Goal: Transaction & Acquisition: Book appointment/travel/reservation

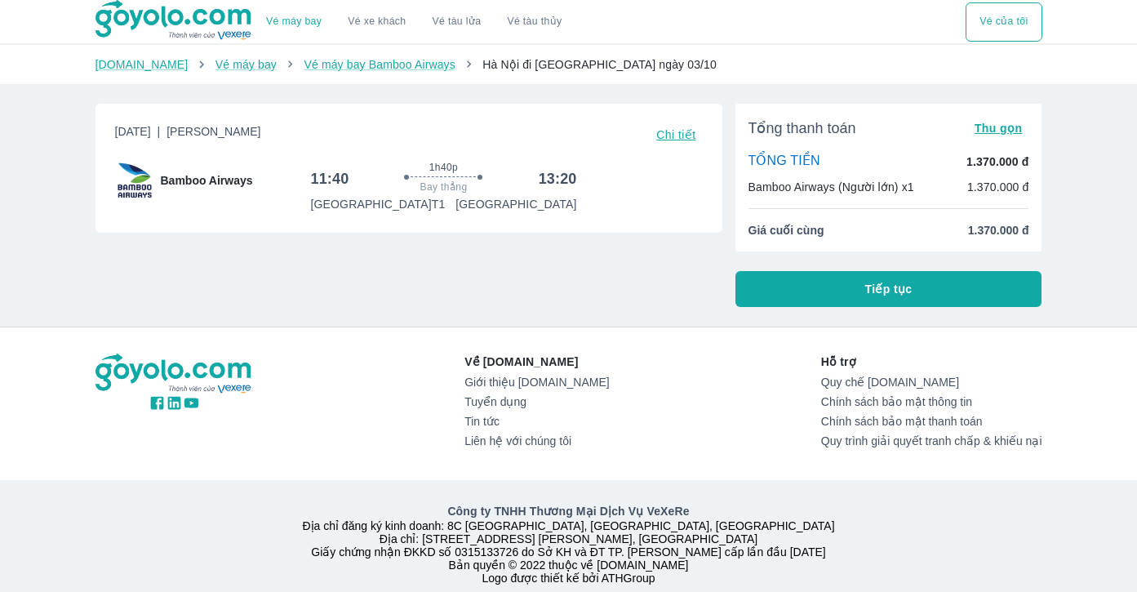
click at [1003, 17] on button "Vé của tôi" at bounding box center [1003, 21] width 76 height 39
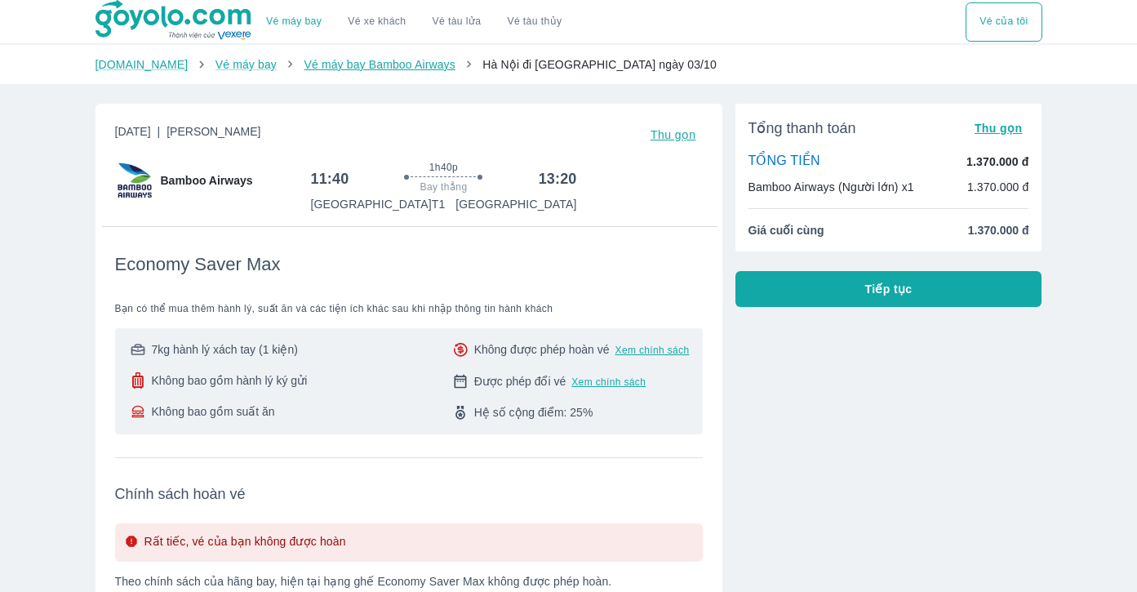
click at [340, 70] on link "Vé máy bay Bamboo Airways" at bounding box center [379, 64] width 151 height 13
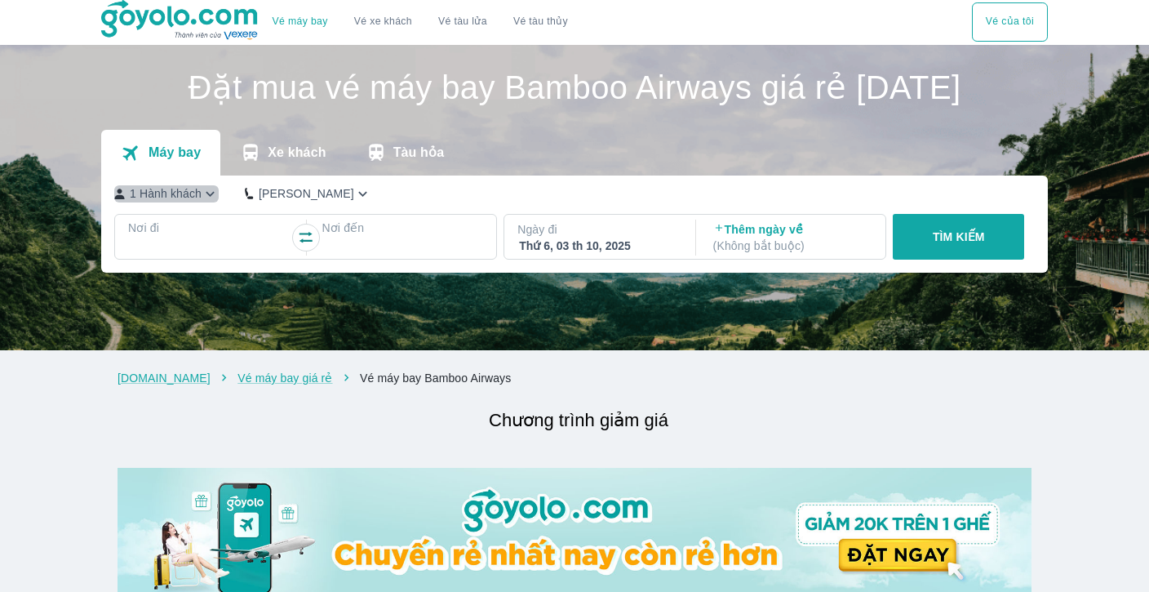
click at [206, 196] on icon "button" at bounding box center [210, 193] width 9 height 5
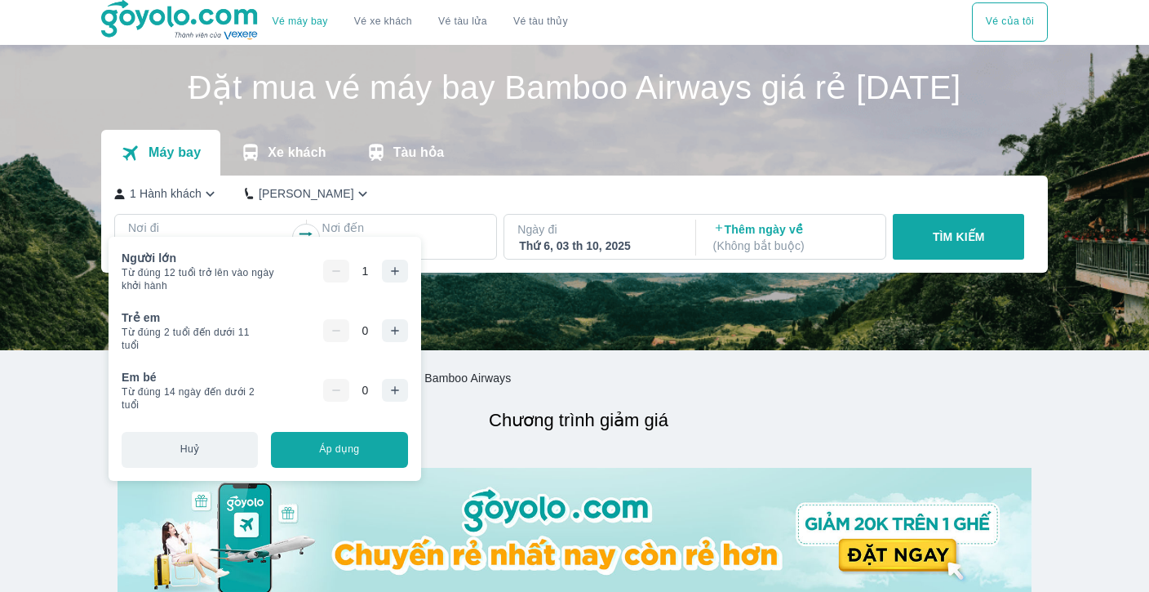
click at [400, 272] on button "button" at bounding box center [395, 271] width 26 height 23
click at [397, 272] on icon "button" at bounding box center [394, 270] width 13 height 13
click at [393, 329] on icon "button" at bounding box center [394, 330] width 13 height 13
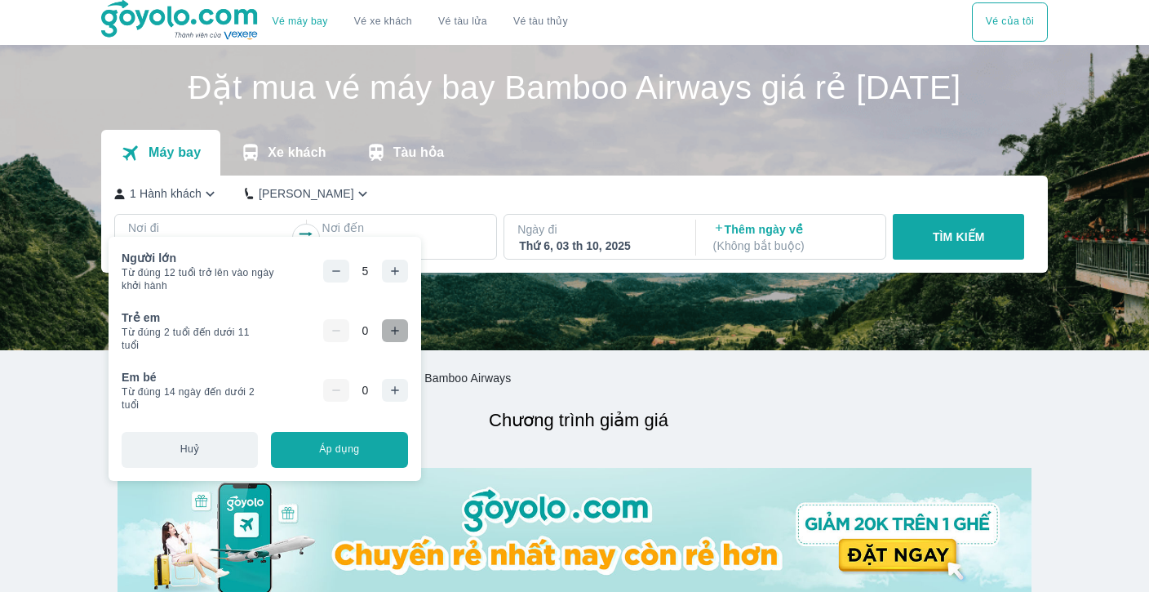
click at [393, 329] on icon "button" at bounding box center [394, 330] width 13 height 13
click at [398, 392] on icon "button" at bounding box center [394, 390] width 13 height 13
click at [341, 451] on button "Áp dụng" at bounding box center [339, 450] width 136 height 36
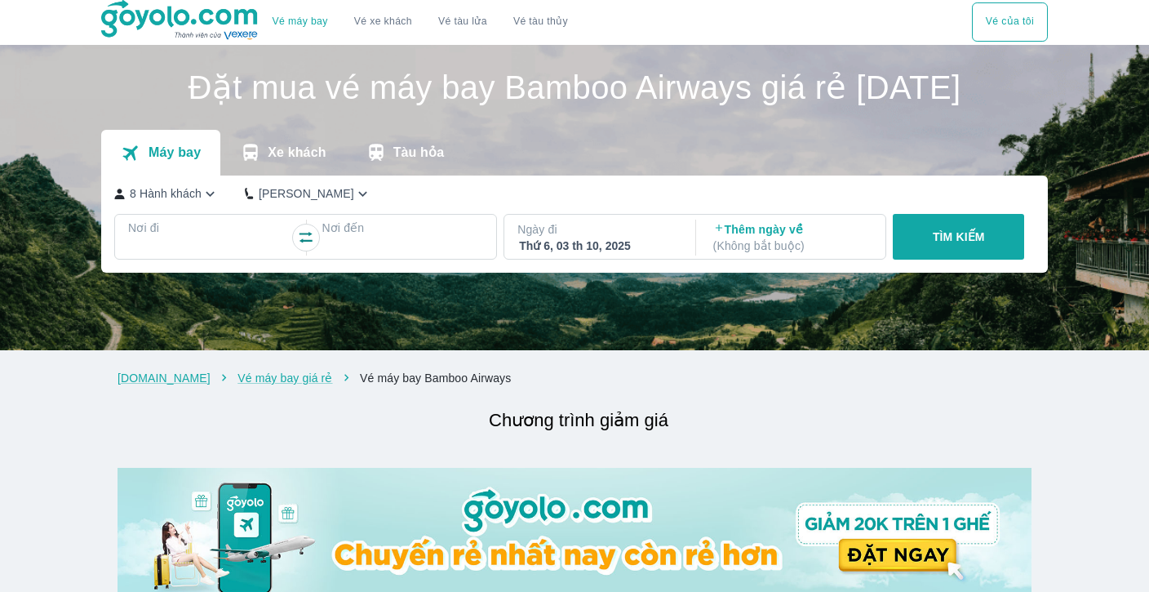
click at [207, 196] on icon "button" at bounding box center [210, 193] width 9 height 5
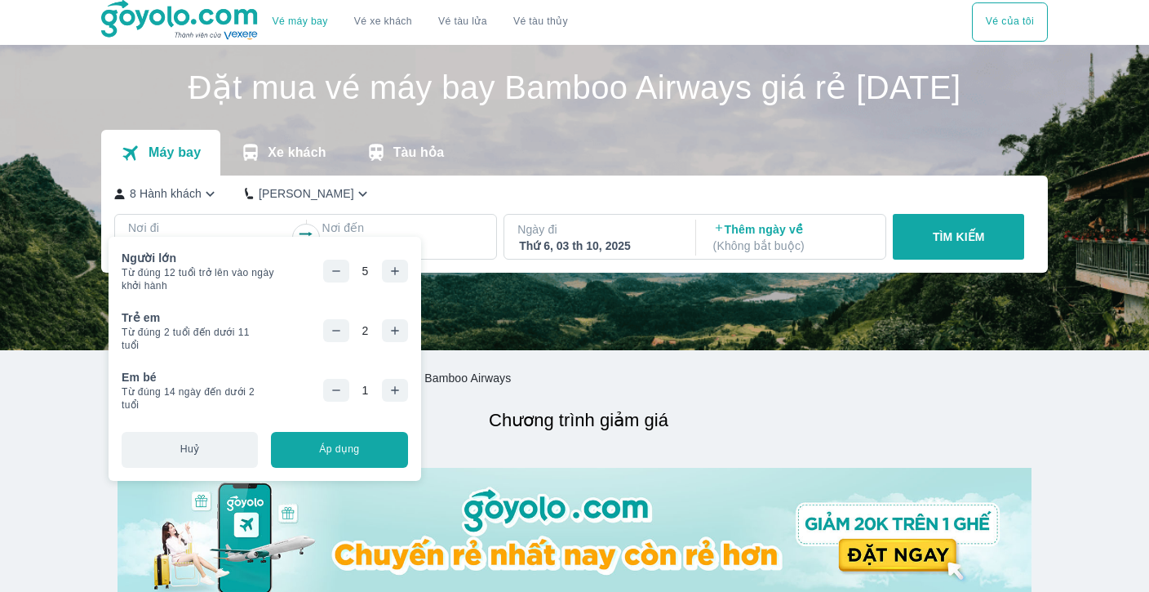
click at [446, 259] on div at bounding box center [403, 247] width 162 height 23
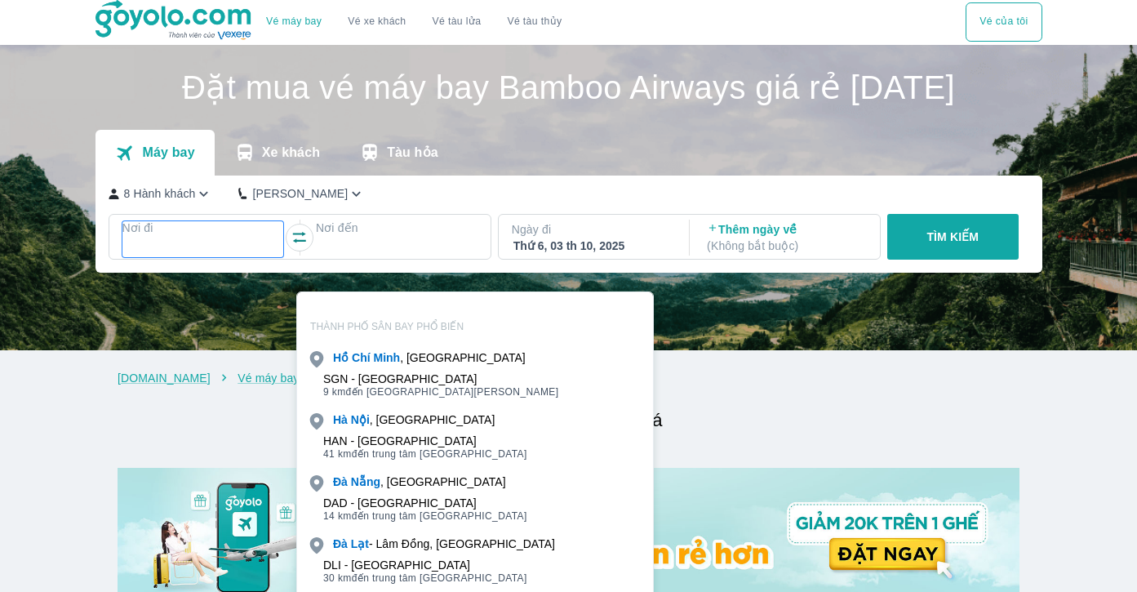
click at [206, 236] on p "Nơi đi" at bounding box center [203, 228] width 162 height 16
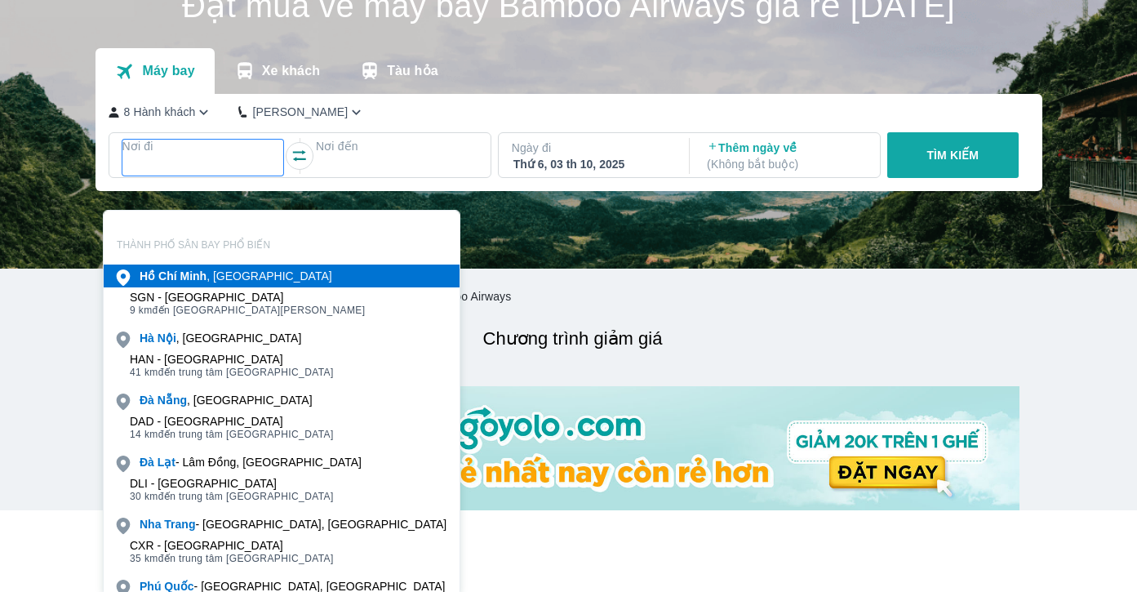
scroll to position [85, 0]
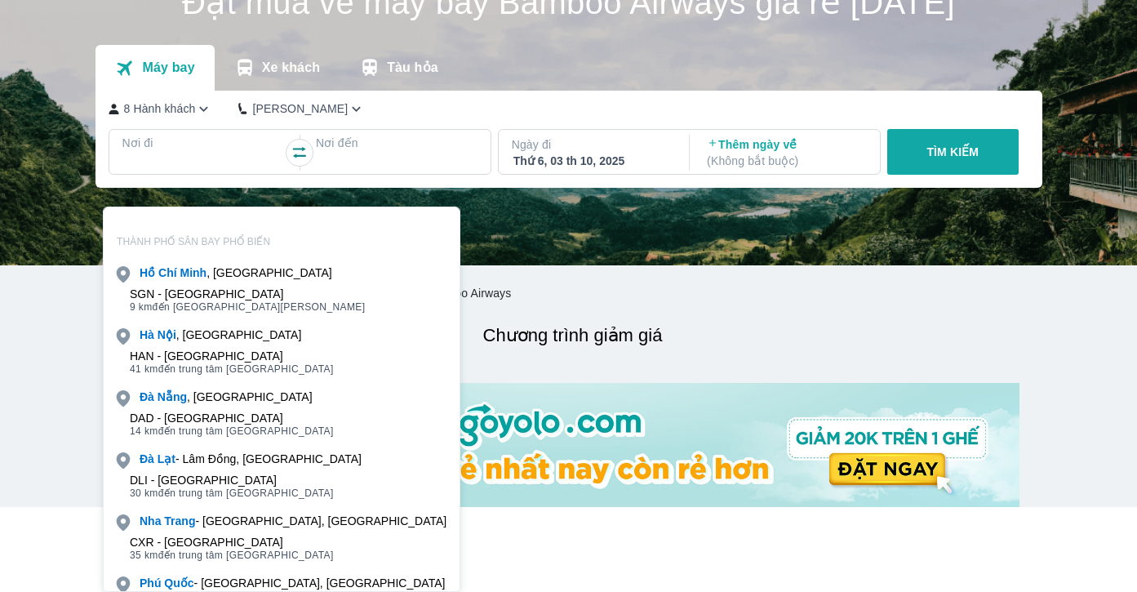
click at [198, 349] on div "HAN - Sân bay Nội Bài" at bounding box center [232, 355] width 204 height 13
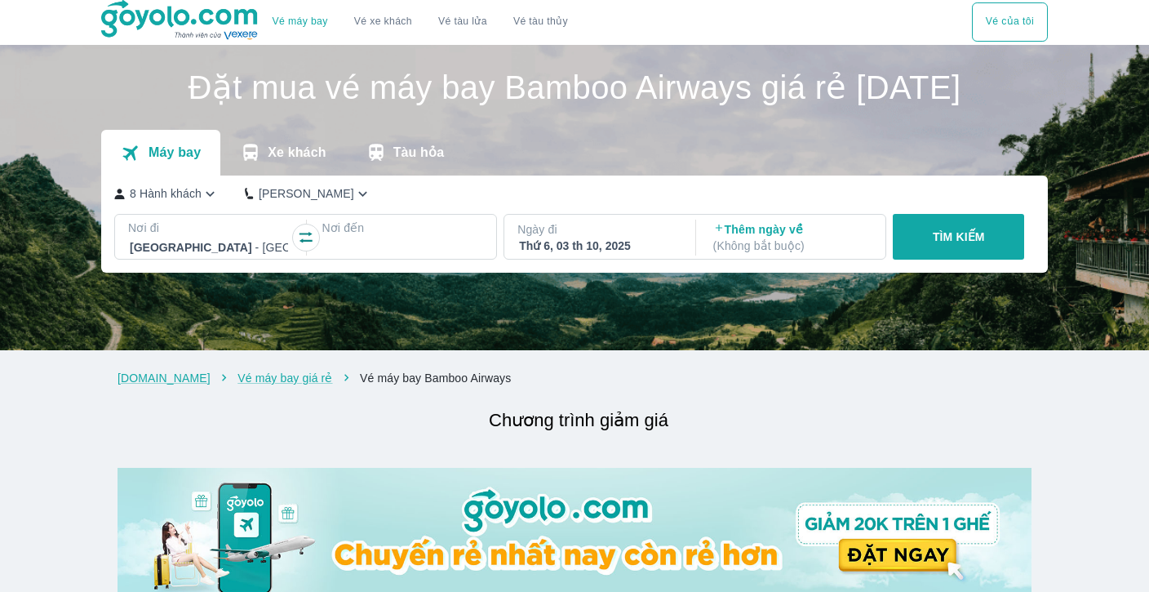
click at [353, 257] on div at bounding box center [402, 247] width 158 height 20
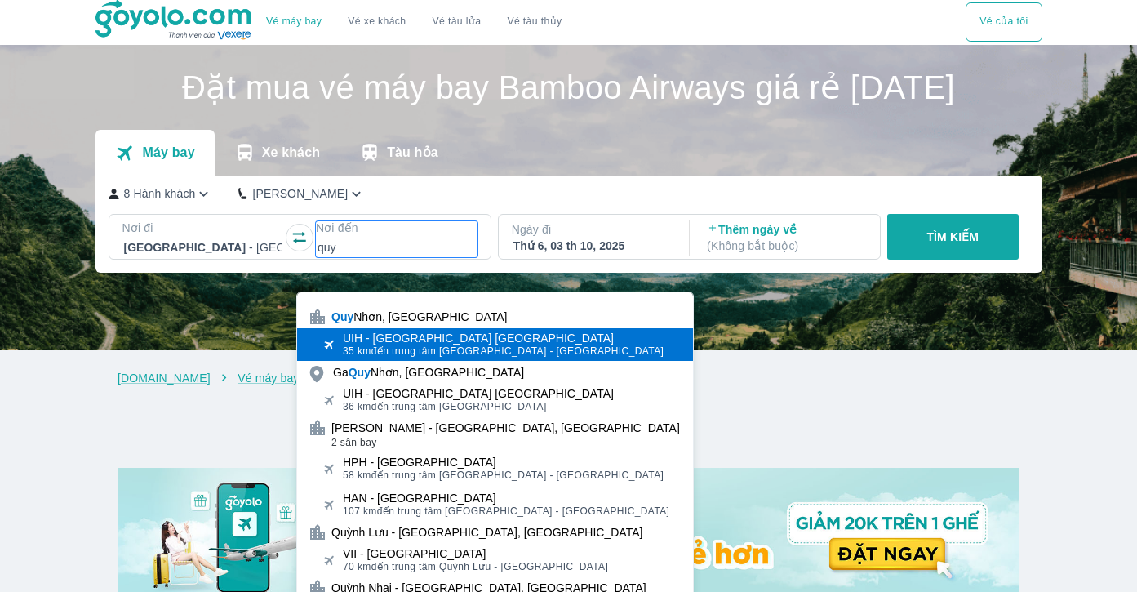
type input "quy"
click at [419, 337] on div "UIH - Sân bay Phù Cát" at bounding box center [503, 337] width 321 height 13
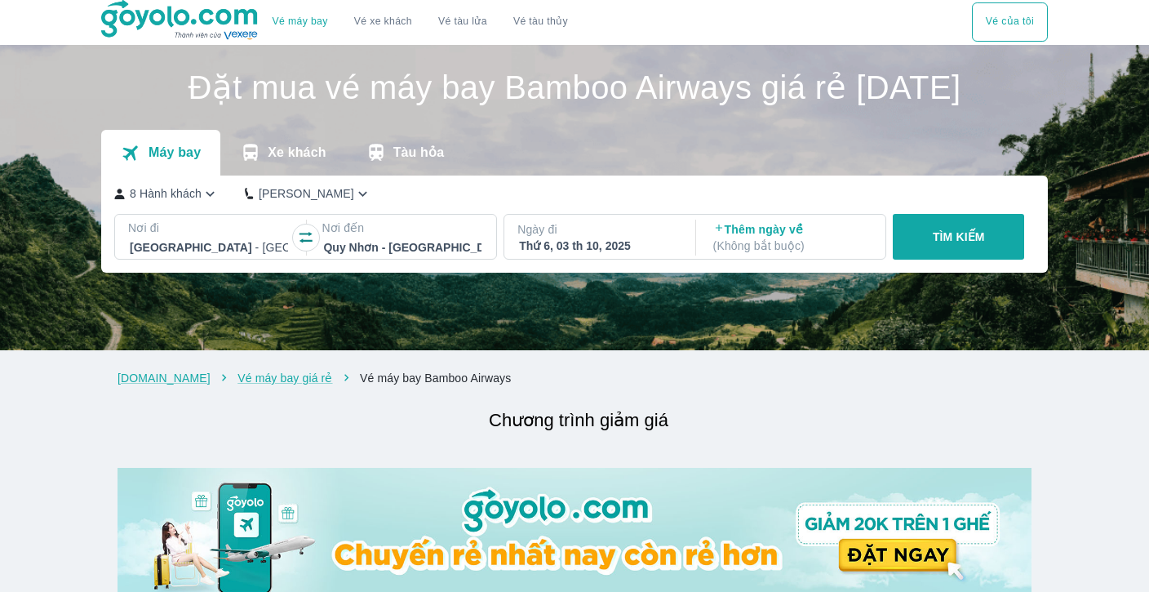
click at [744, 254] on p "Thêm ngày về ( Không bắt buộc )" at bounding box center [792, 237] width 158 height 33
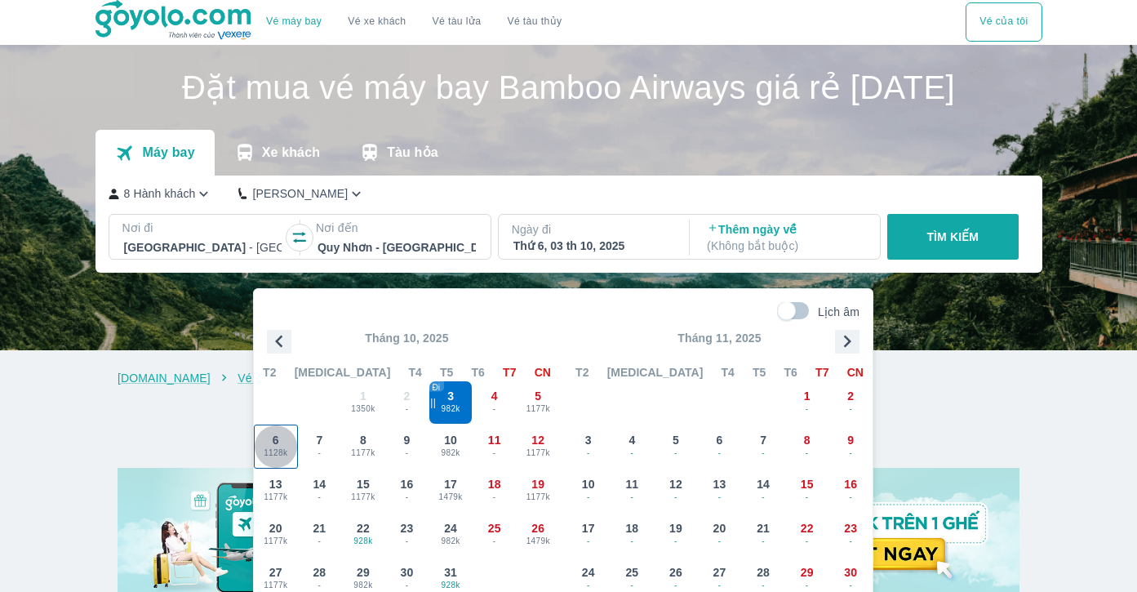
click at [273, 448] on span "1128k" at bounding box center [276, 452] width 42 height 13
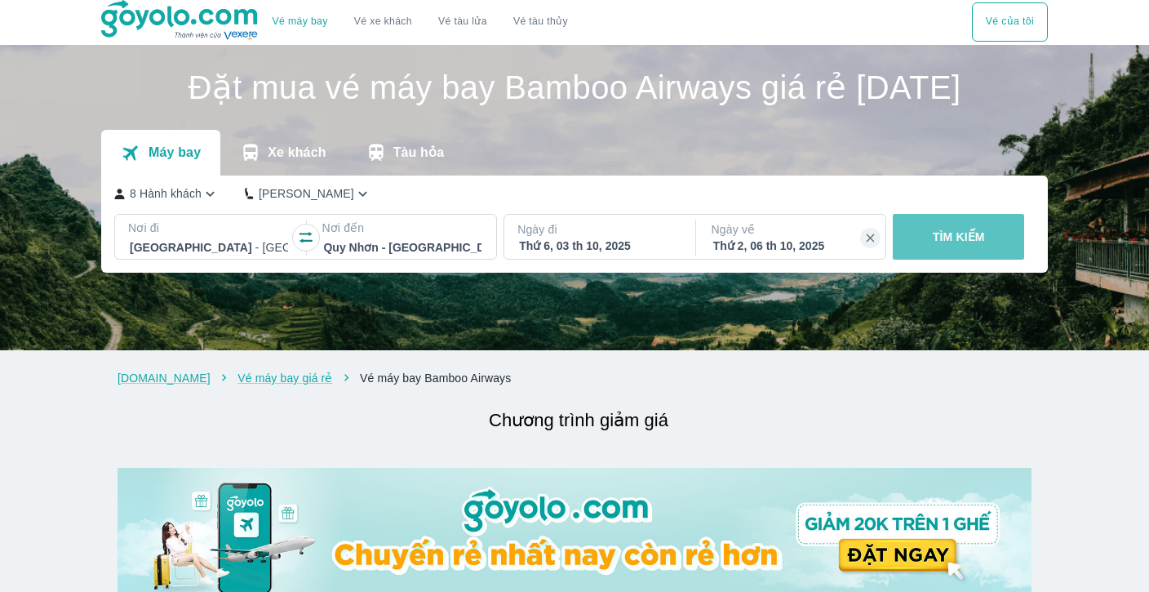
click at [950, 245] on p "TÌM KIẾM" at bounding box center [959, 237] width 52 height 16
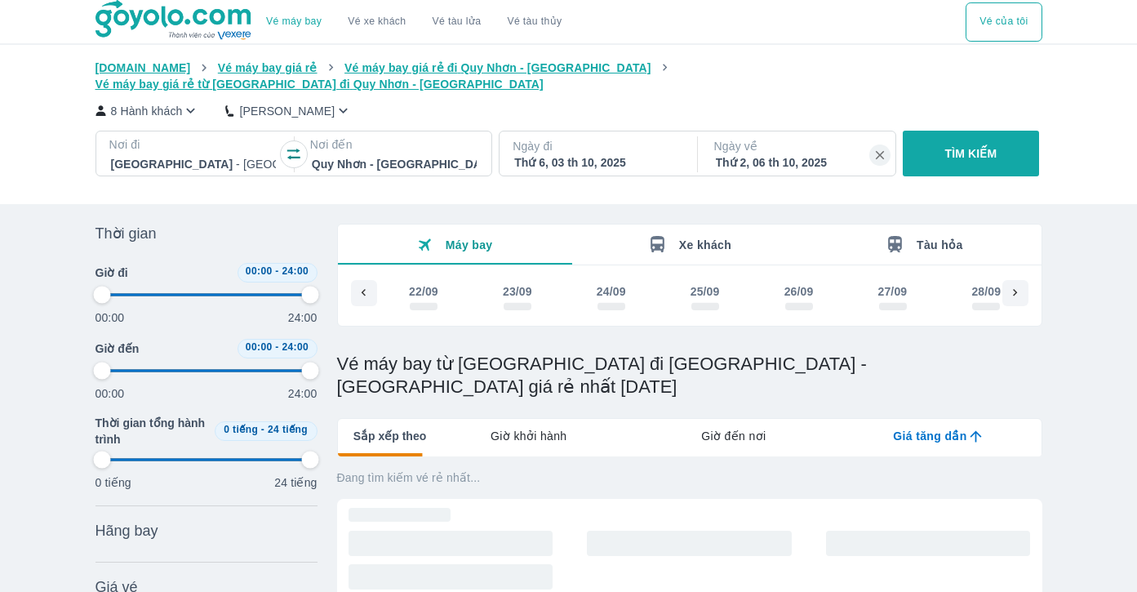
scroll to position [0, 542]
type input "97.9166666666667"
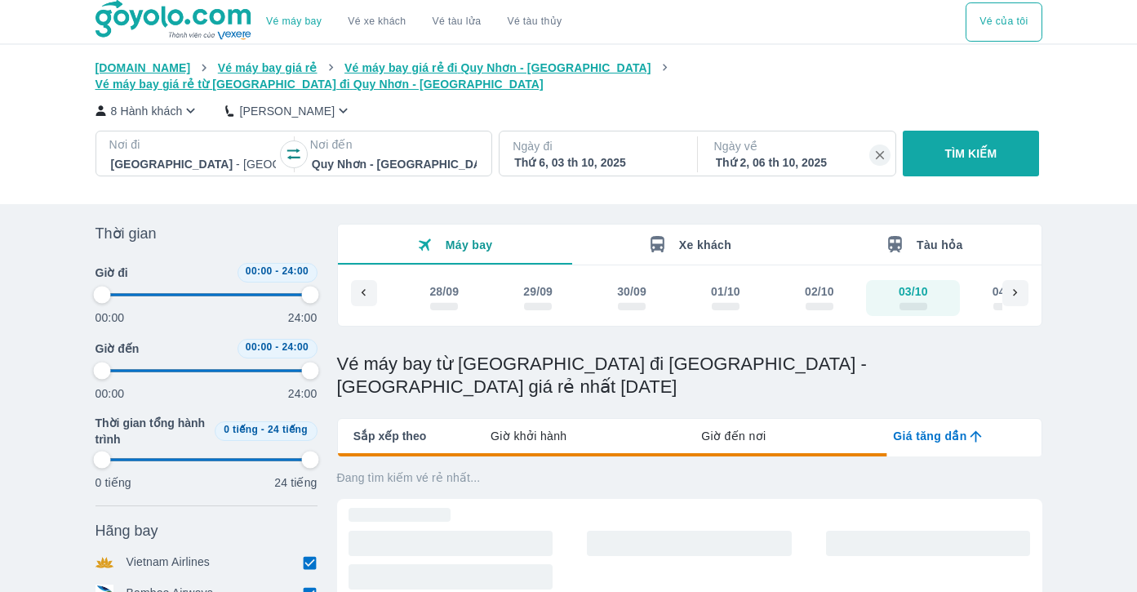
type input "97.9166666666667"
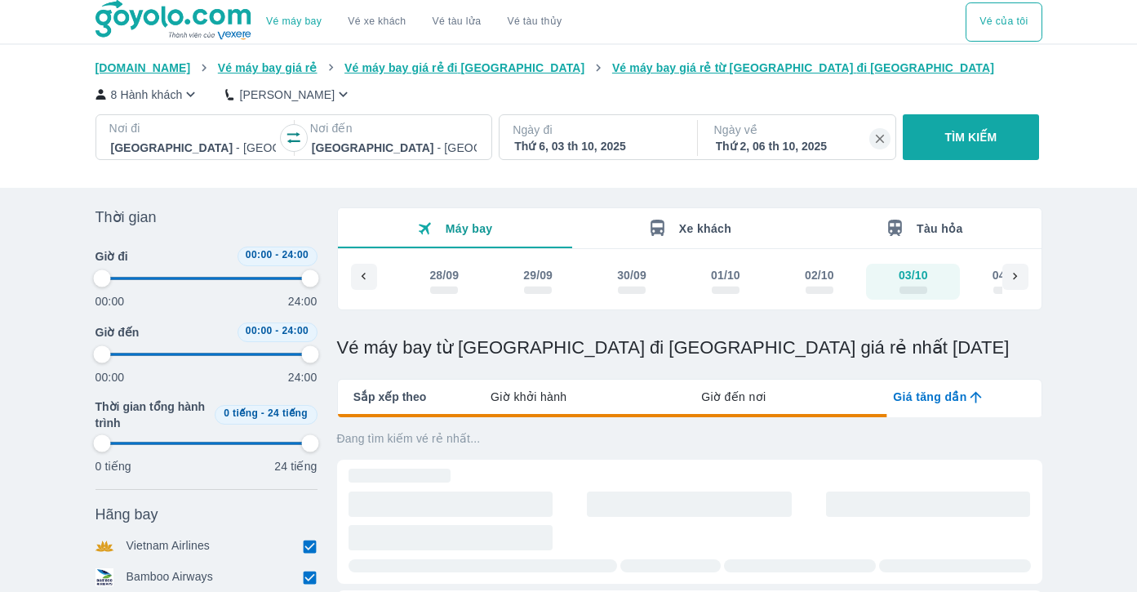
type input "97.9166666666667"
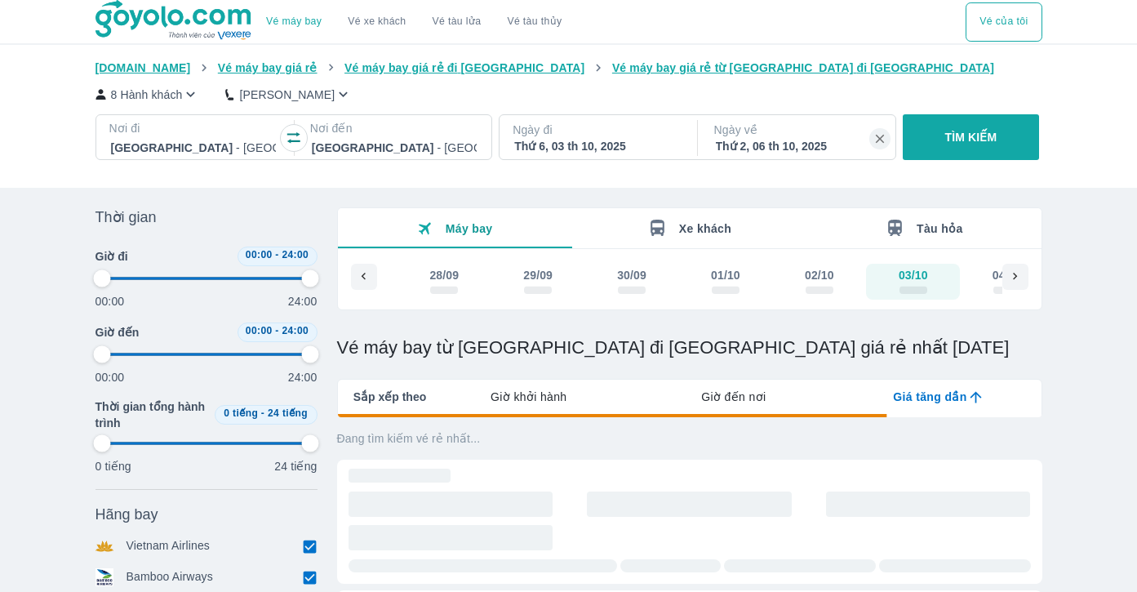
type input "97.9166666666667"
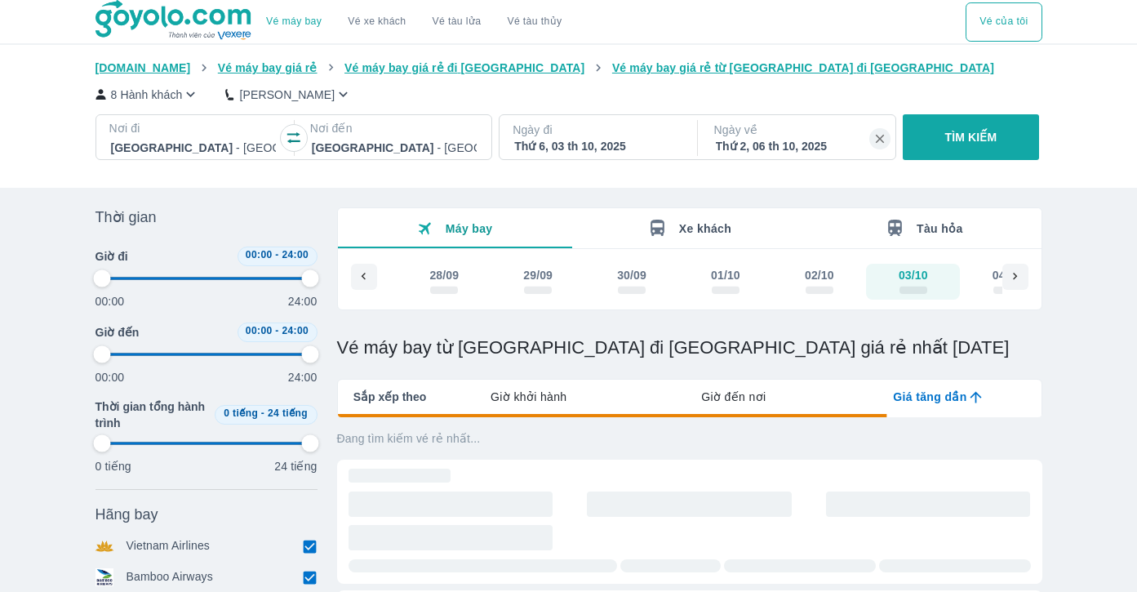
type input "97.9166666666667"
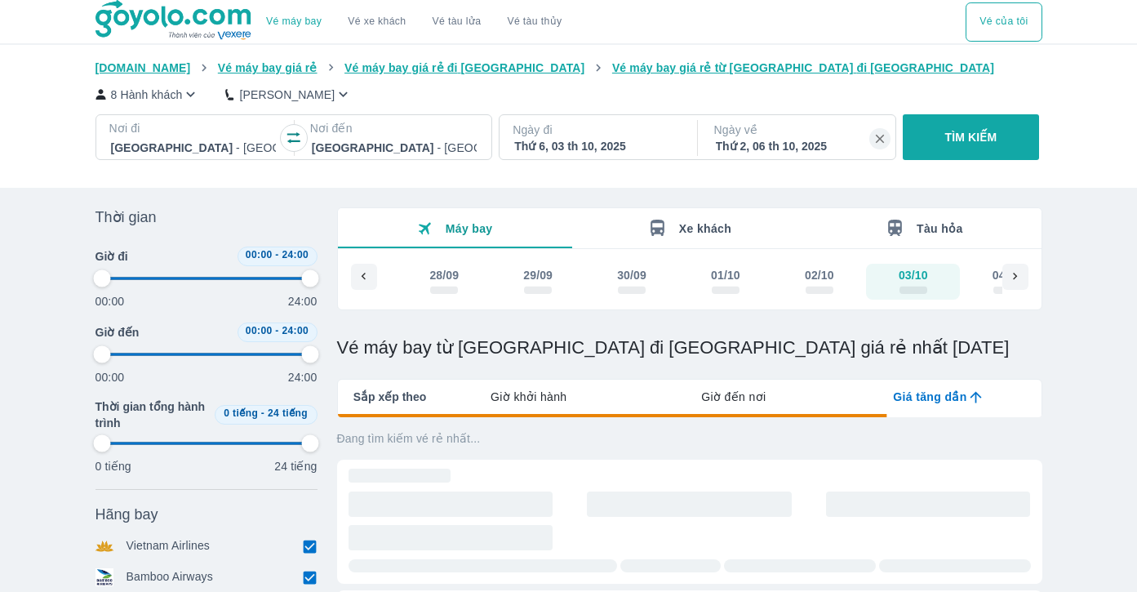
type input "97.9166666666667"
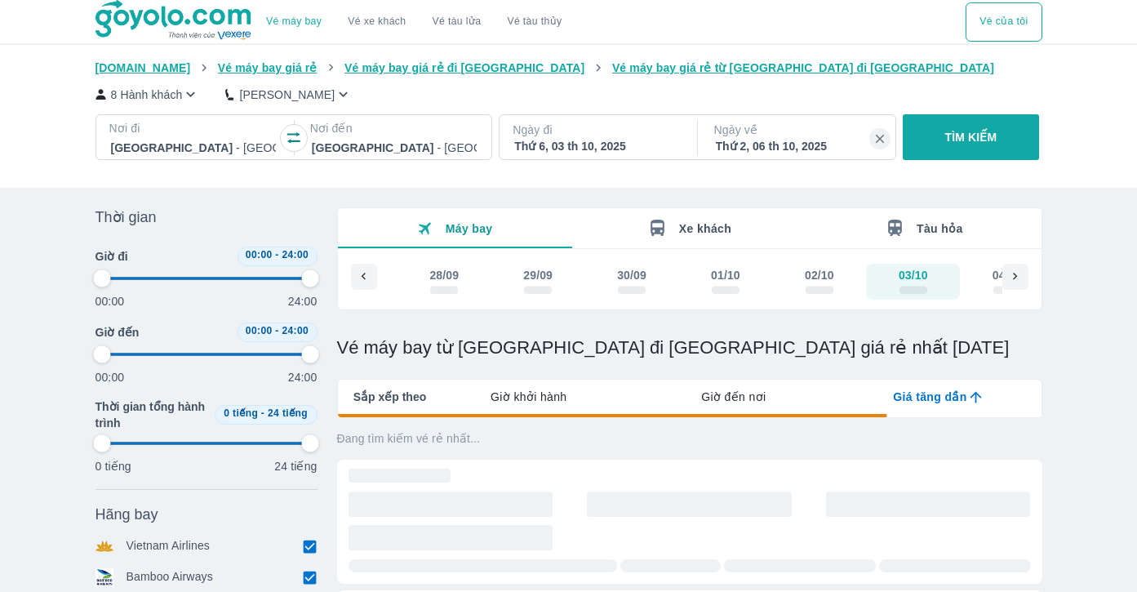
type input "97.9166666666667"
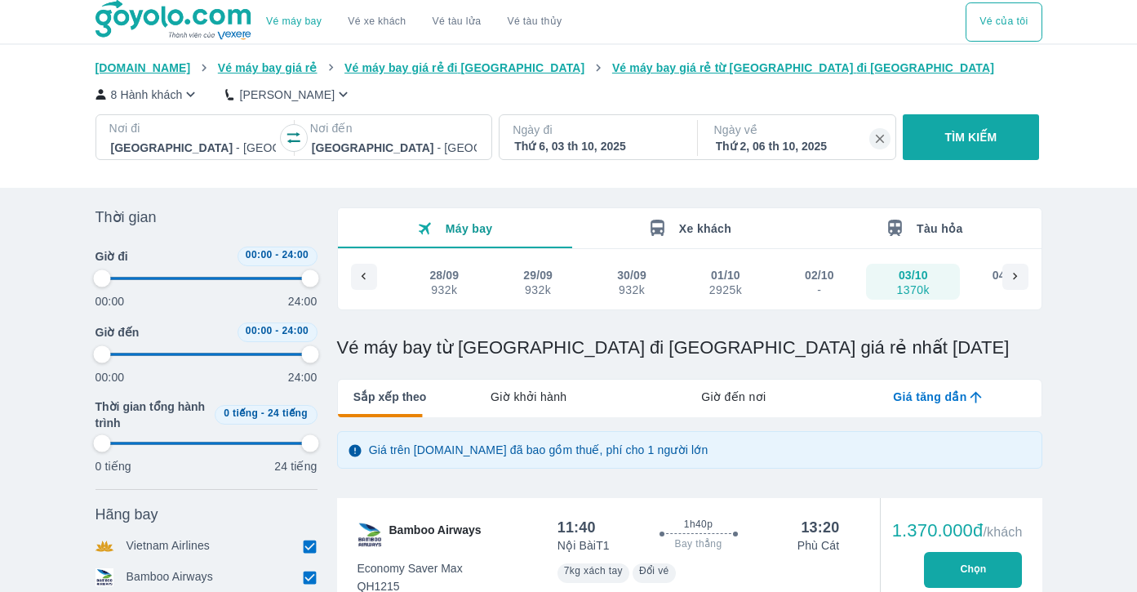
scroll to position [245, 0]
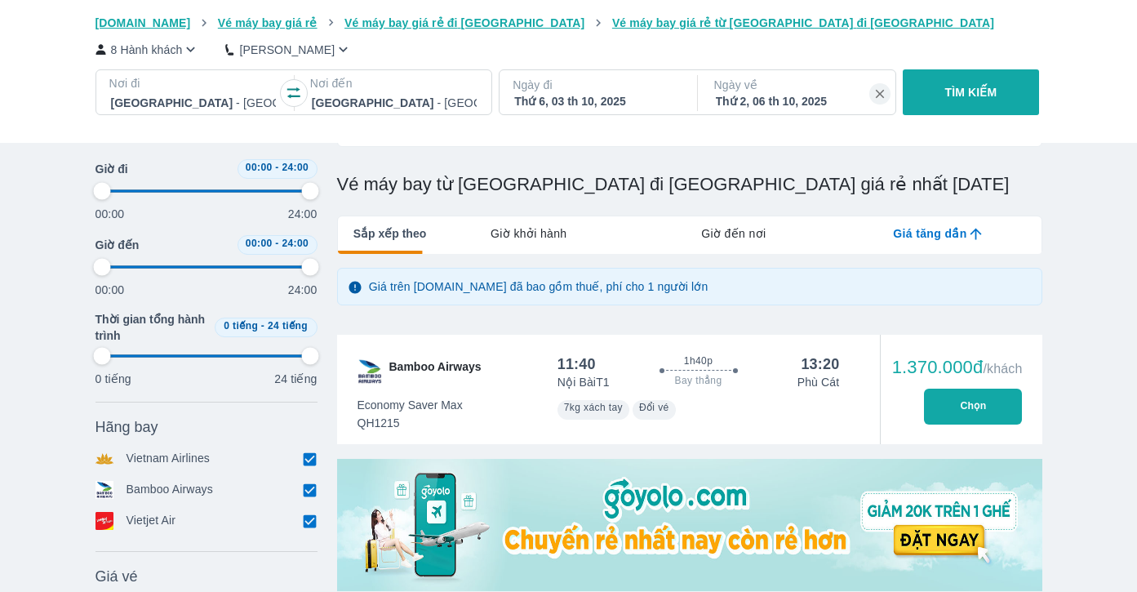
type input "97.9166666666667"
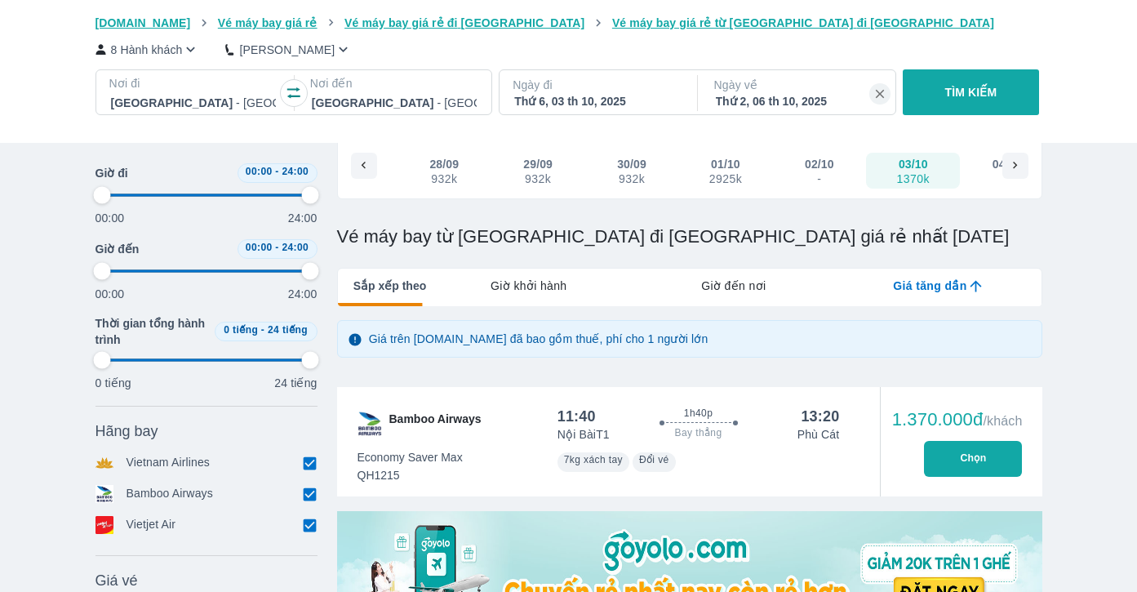
scroll to position [82, 0]
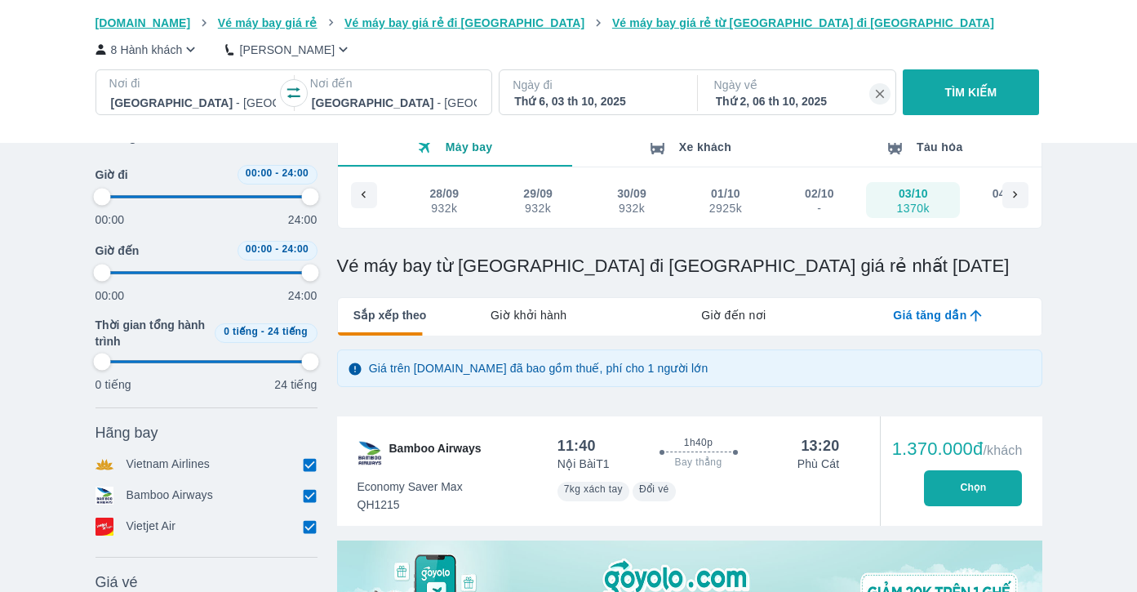
type input "97.9166666666667"
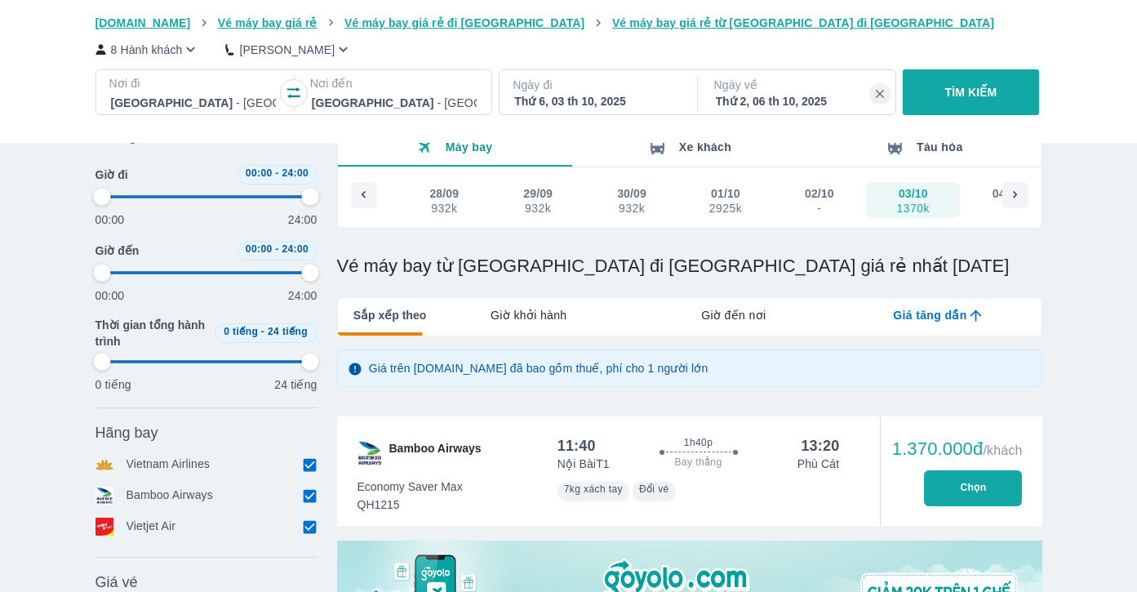
type input "97.9166666666667"
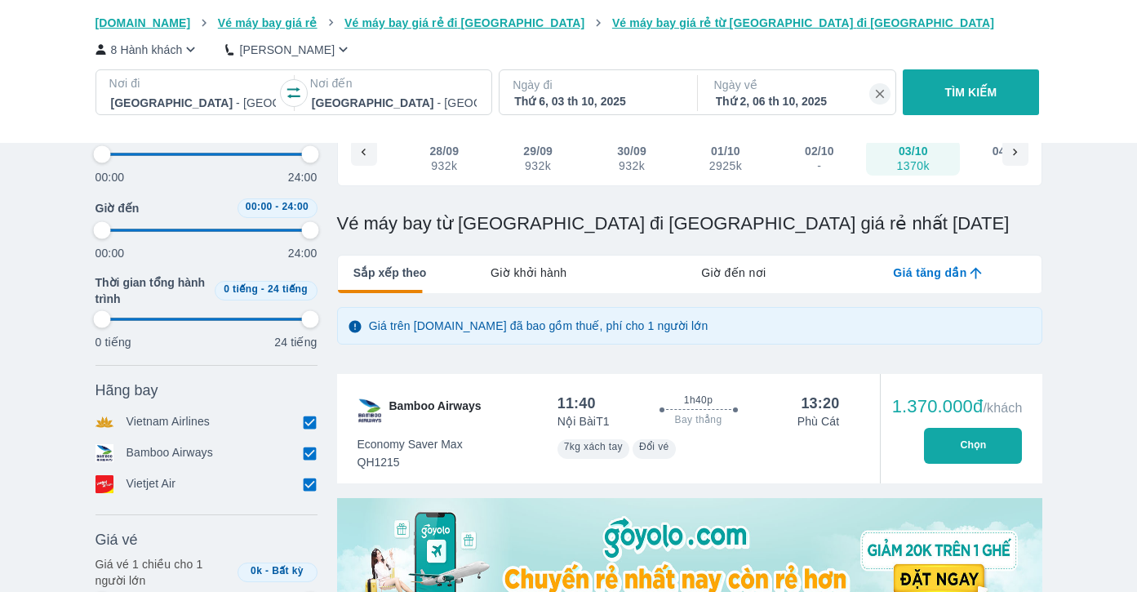
scroll to position [163, 0]
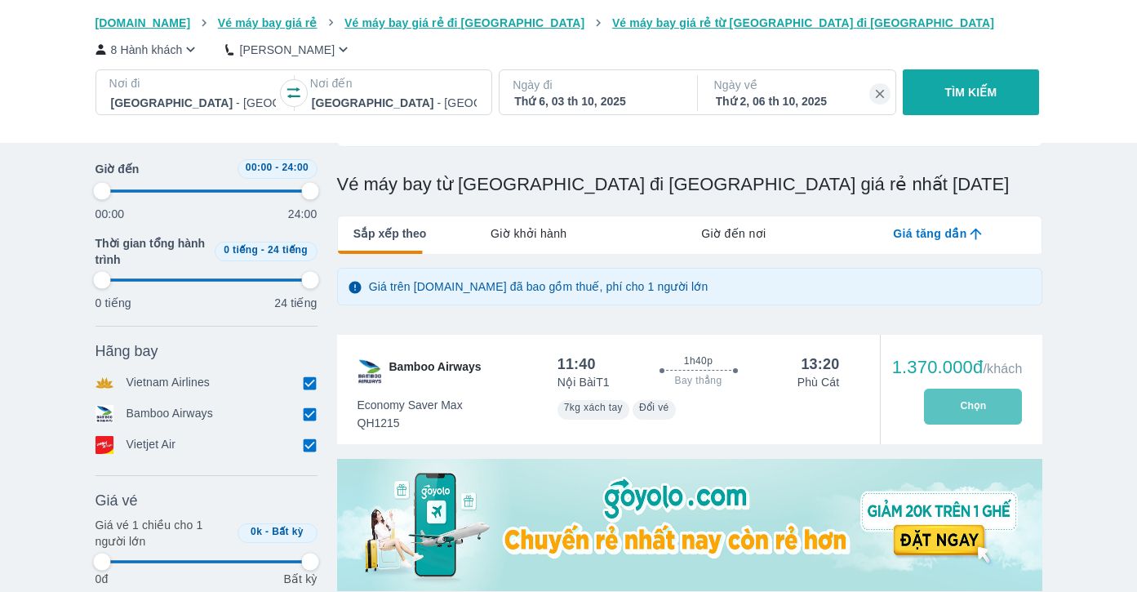
click at [974, 401] on button "Chọn" at bounding box center [973, 406] width 98 height 36
type input "97.9166666666667"
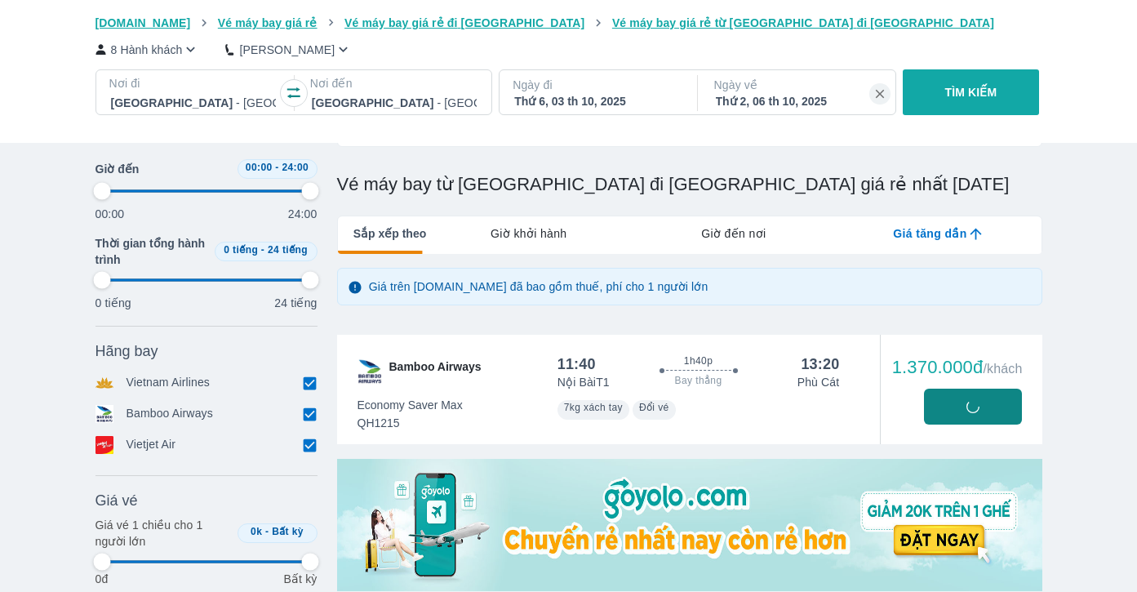
type input "97.9166666666667"
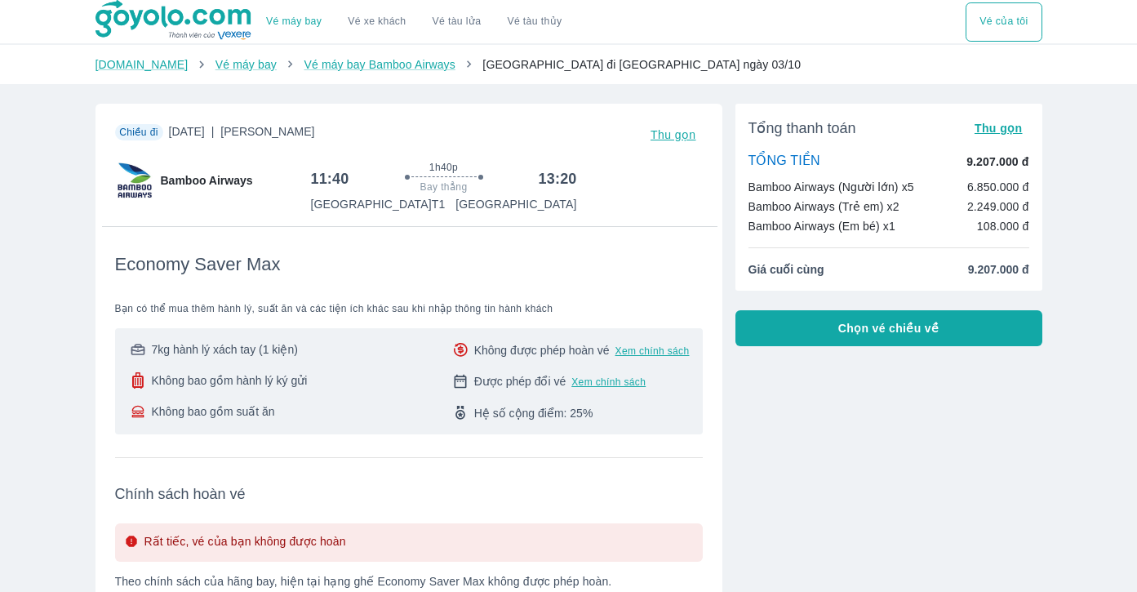
drag, startPoint x: 881, startPoint y: 329, endPoint x: 891, endPoint y: 392, distance: 63.7
click at [891, 392] on div "Tổng thanh toán Thu gọn TỔNG TIỀN 9.207.000 đ Bamboo Airways (Người lớn) x5 6.8…" at bounding box center [882, 507] width 320 height 832
click at [843, 330] on span "Chọn vé chiều về" at bounding box center [888, 328] width 101 height 16
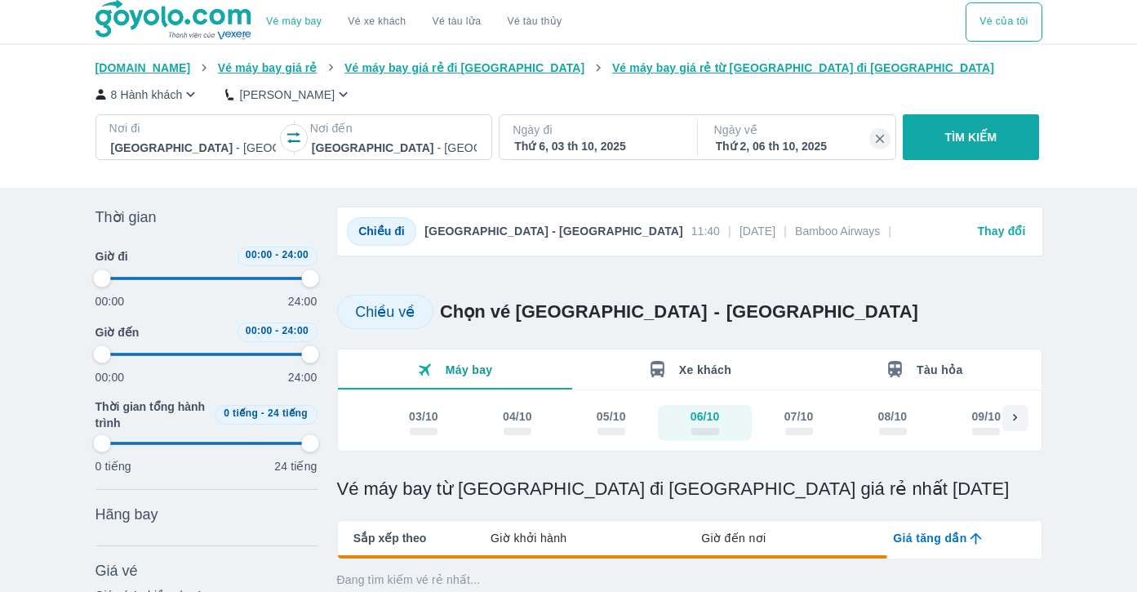
type input "97.9166666666667"
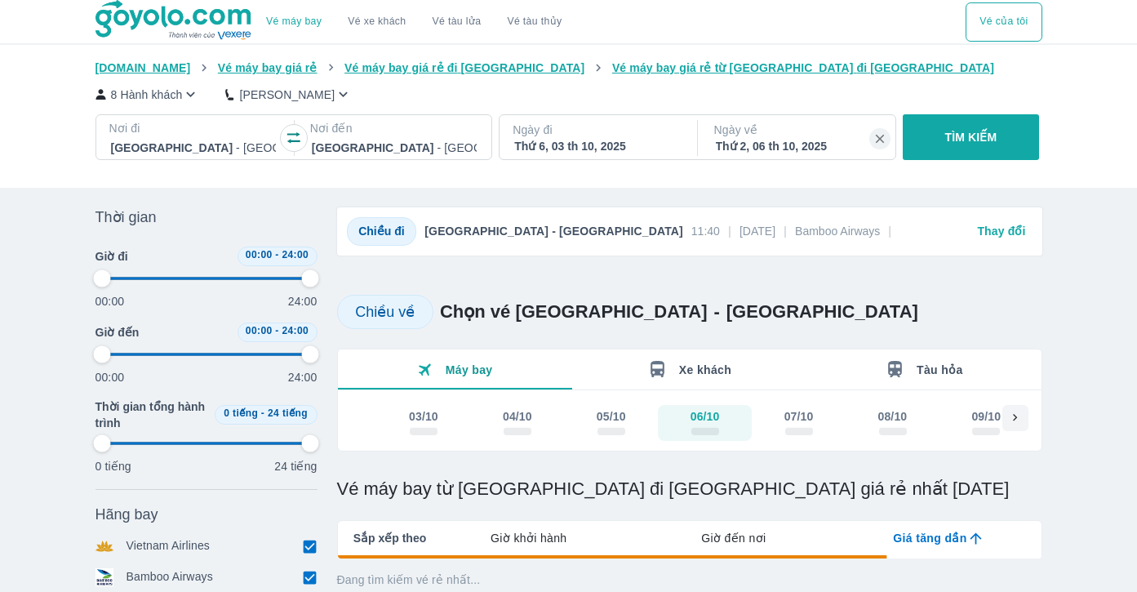
type input "97.9166666666667"
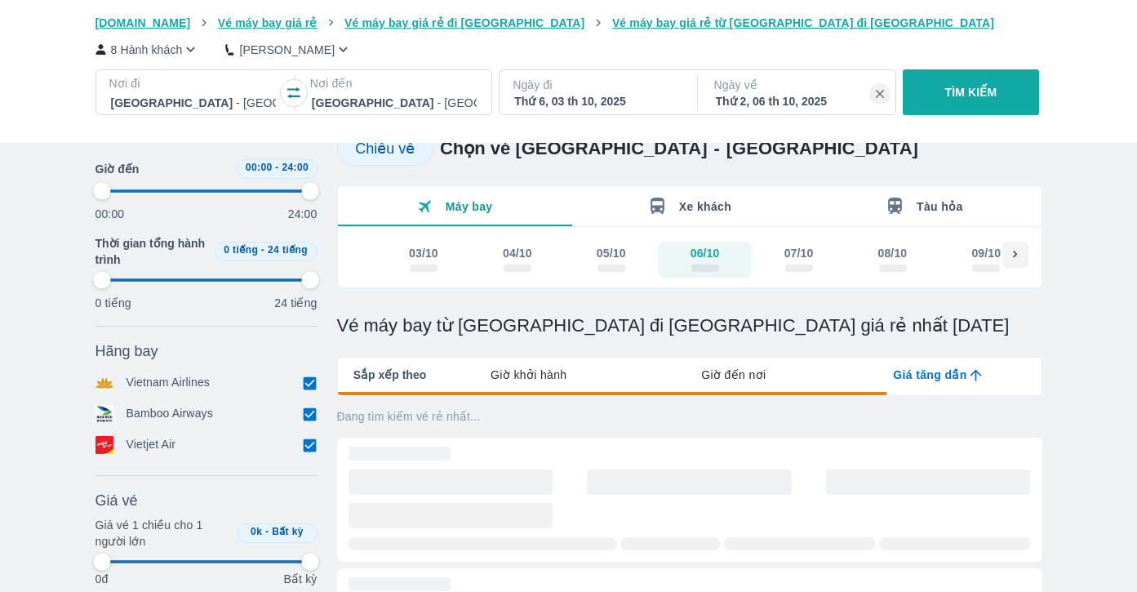
type input "97.9166666666667"
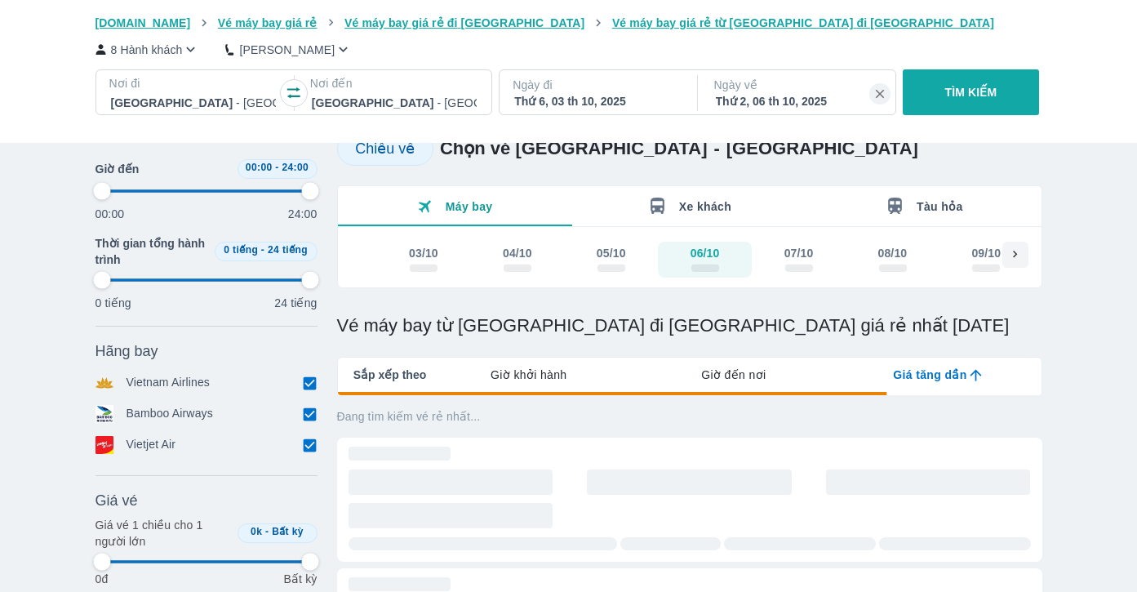
type input "97.9166666666667"
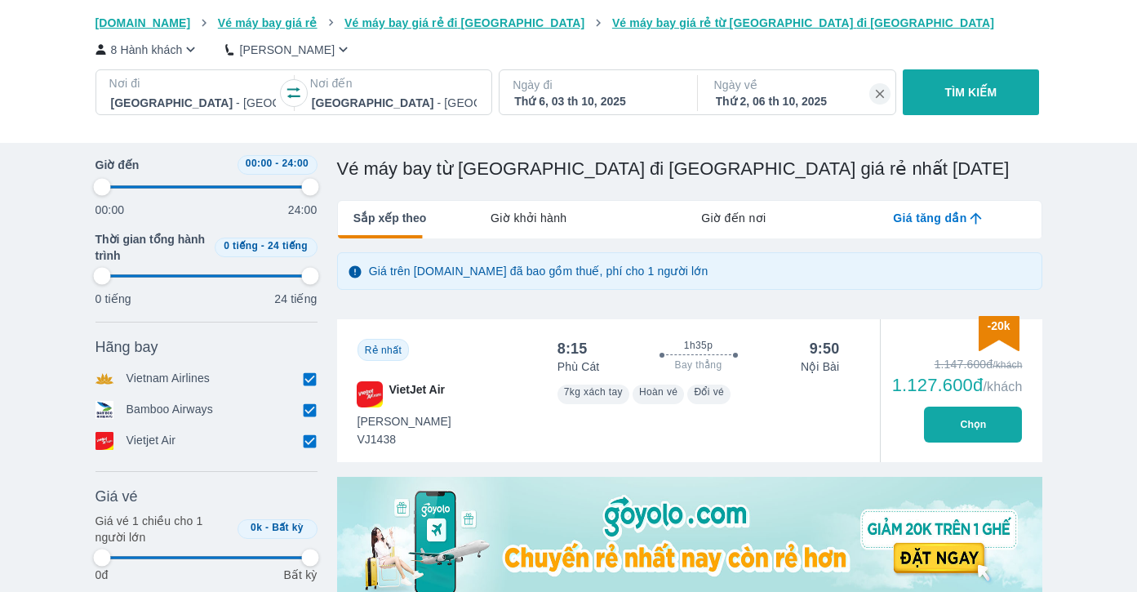
scroll to position [326, 0]
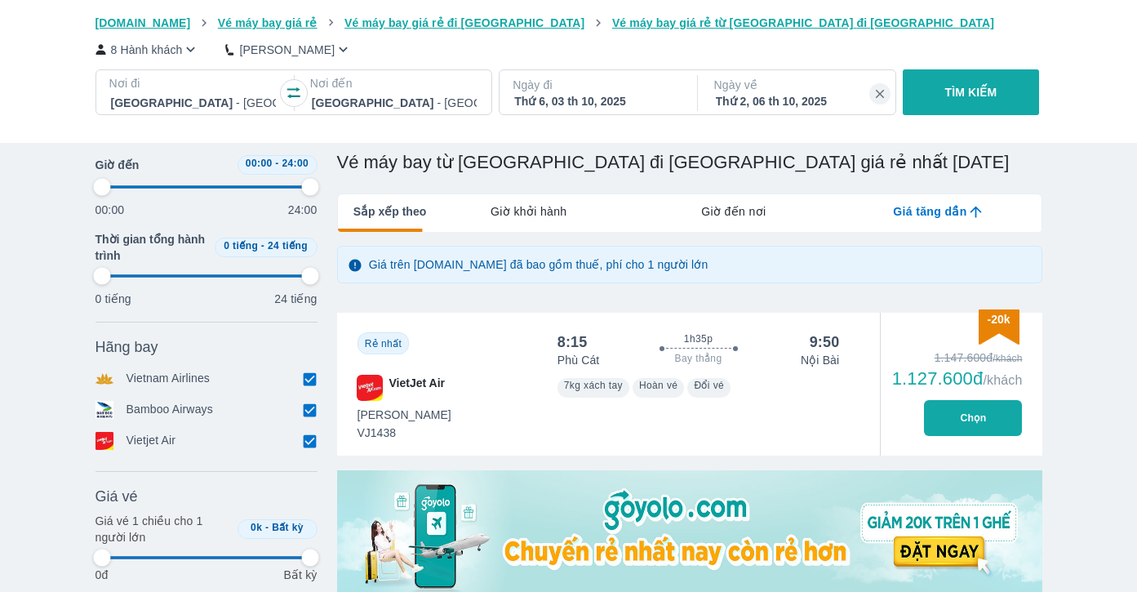
type input "97.9166666666667"
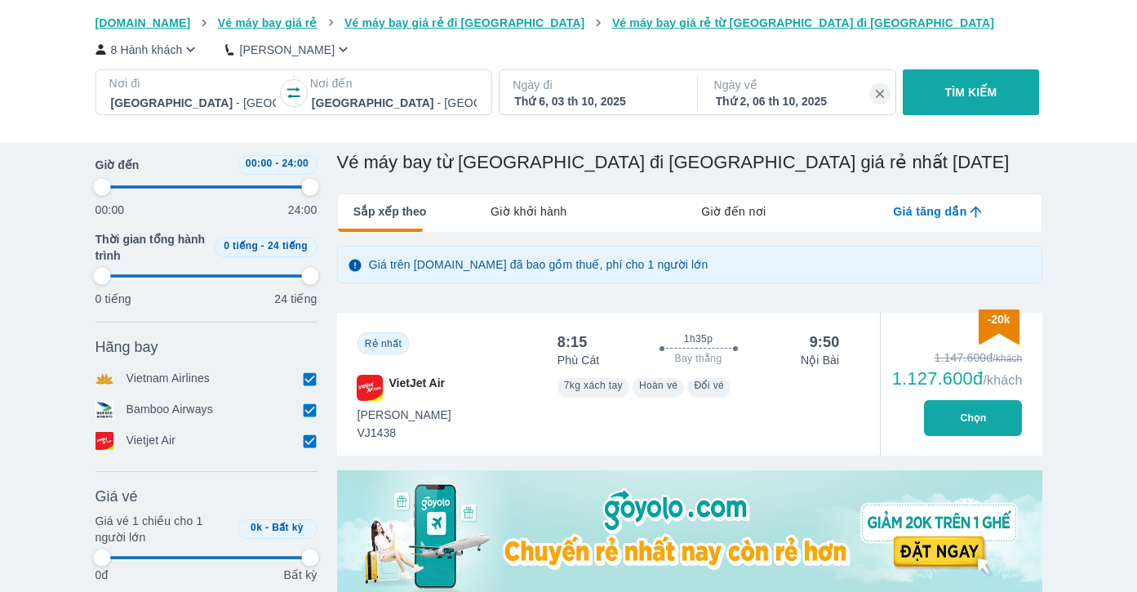
type input "97.9166666666667"
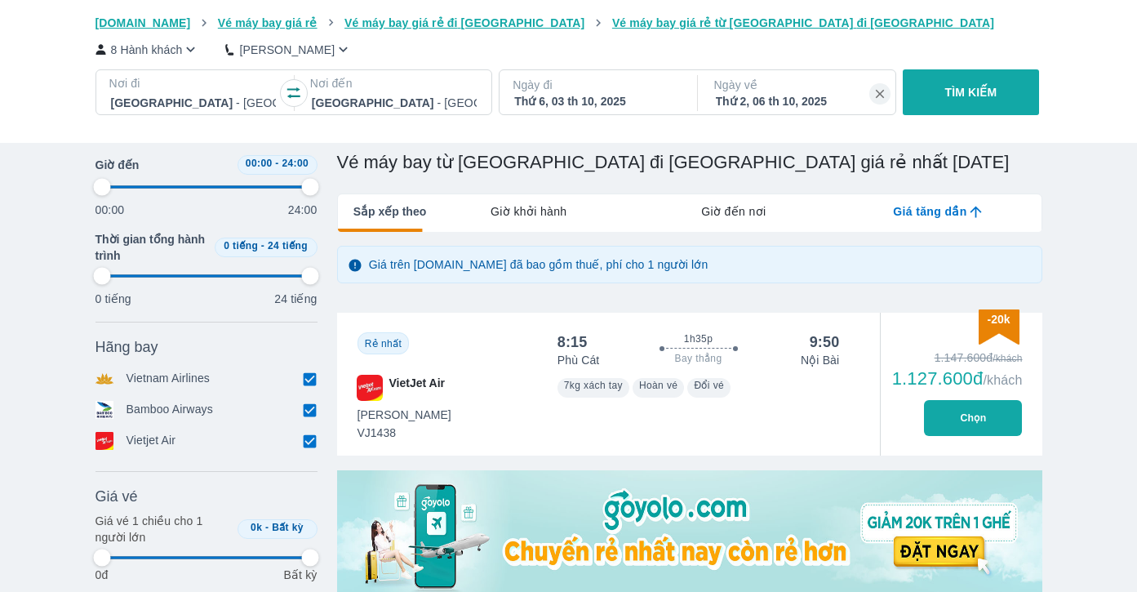
type input "97.9166666666667"
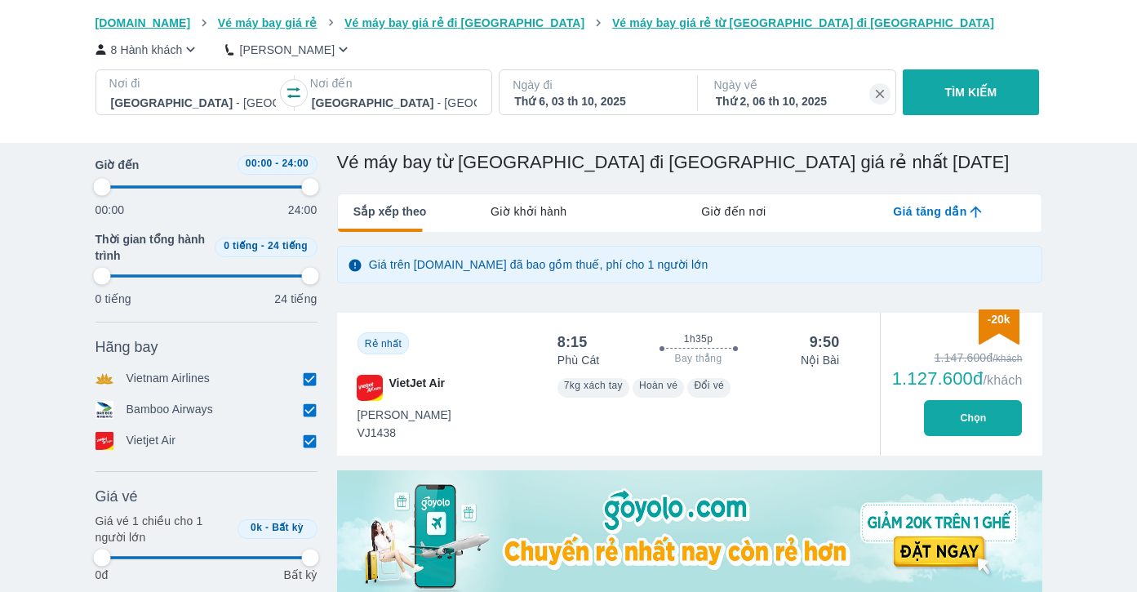
type input "97.9166666666667"
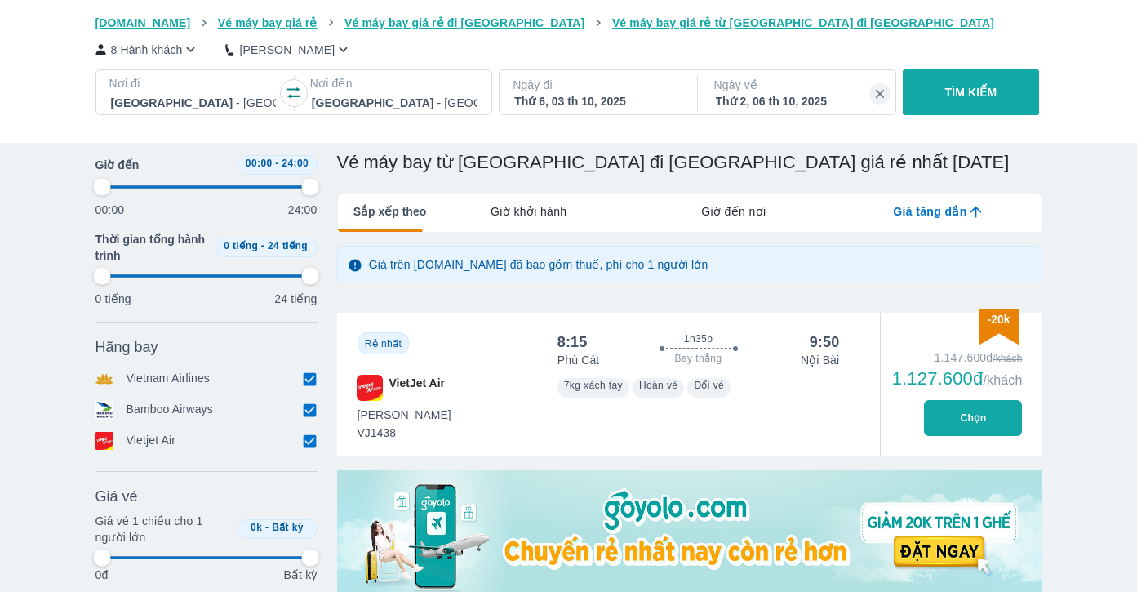
type input "97.9166666666667"
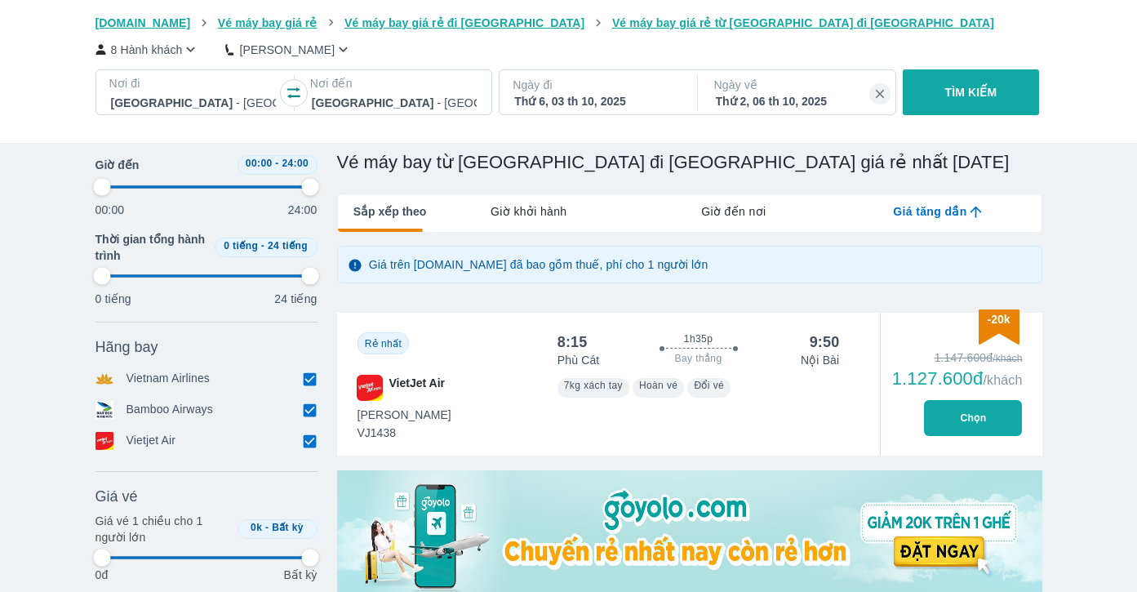
type input "97.9166666666667"
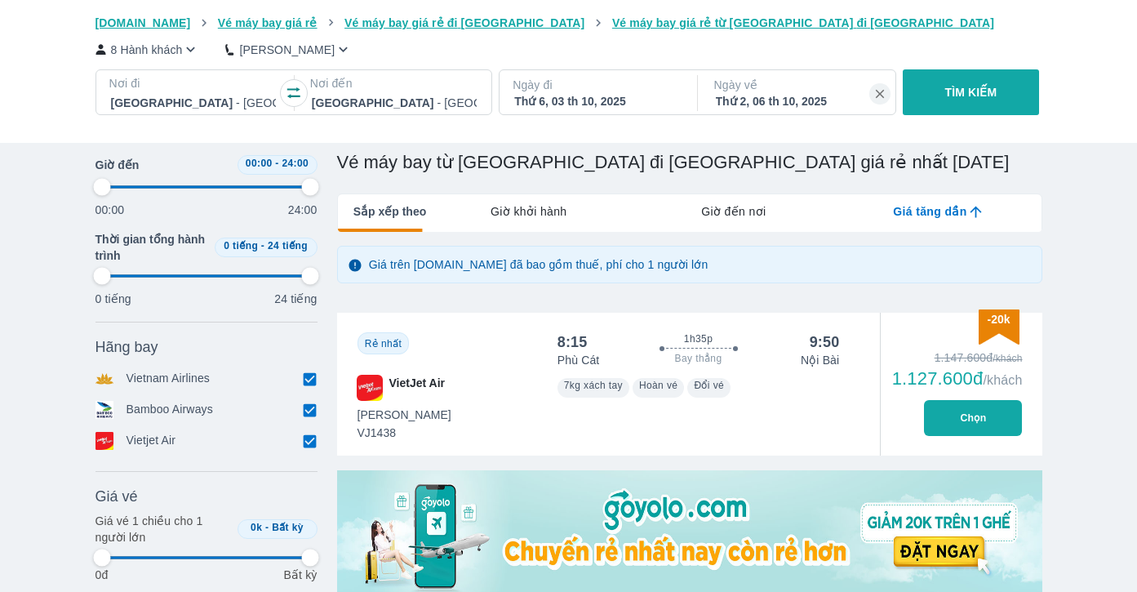
type input "97.9166666666667"
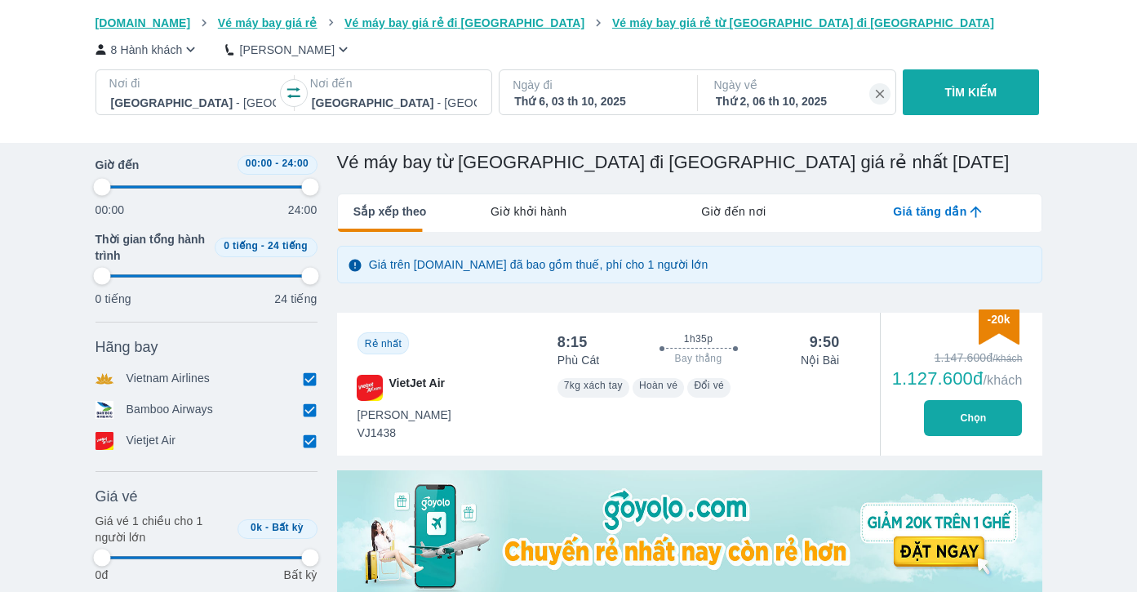
type input "97.9166666666667"
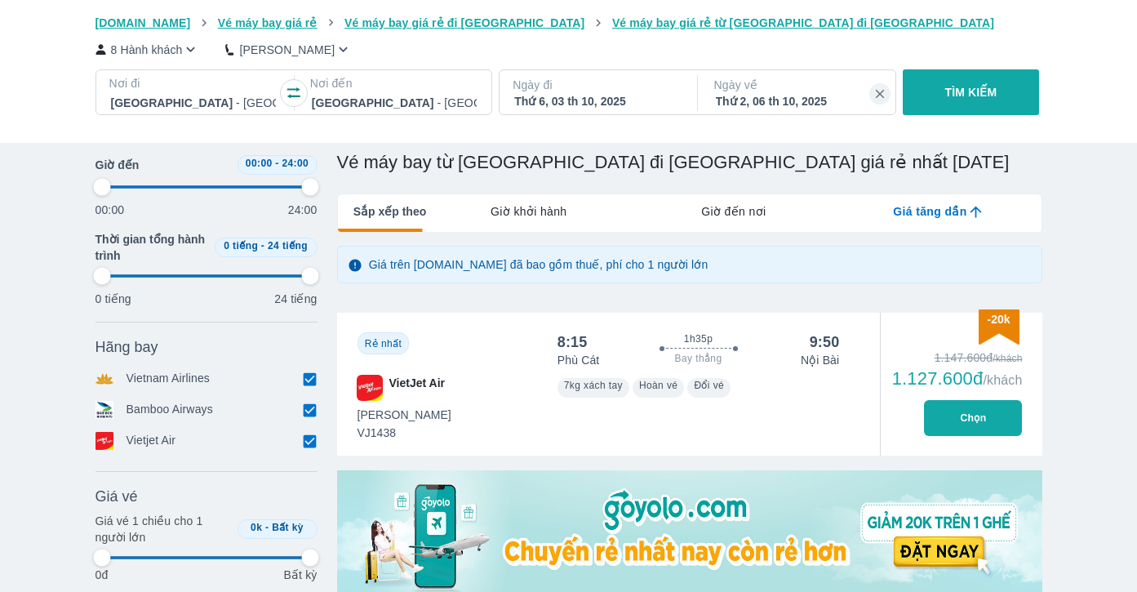
type input "97.9166666666667"
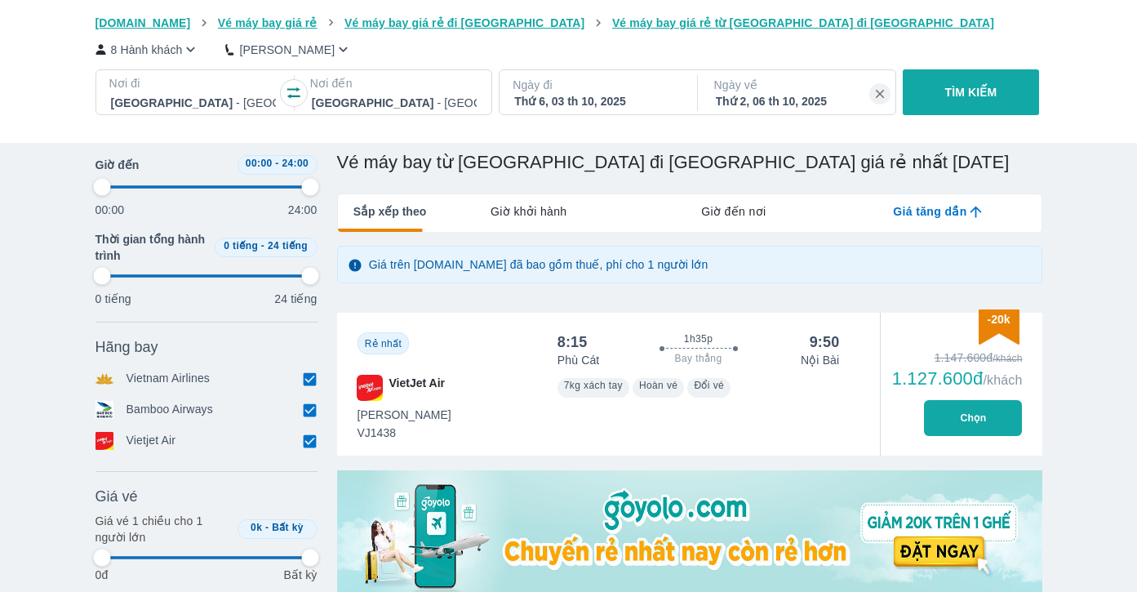
type input "97.9166666666667"
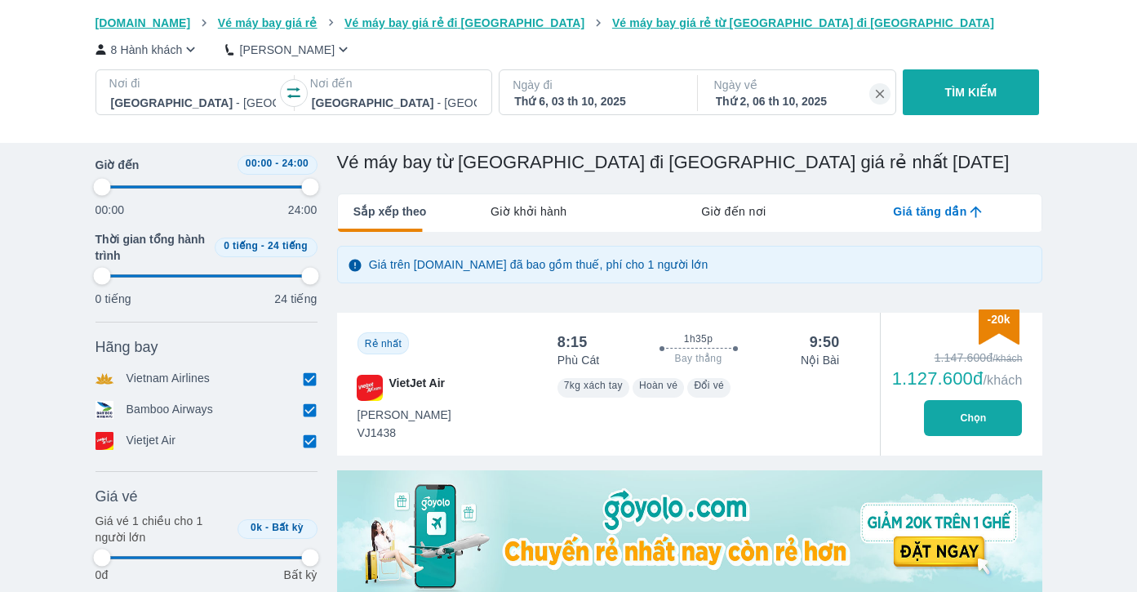
type input "97.9166666666667"
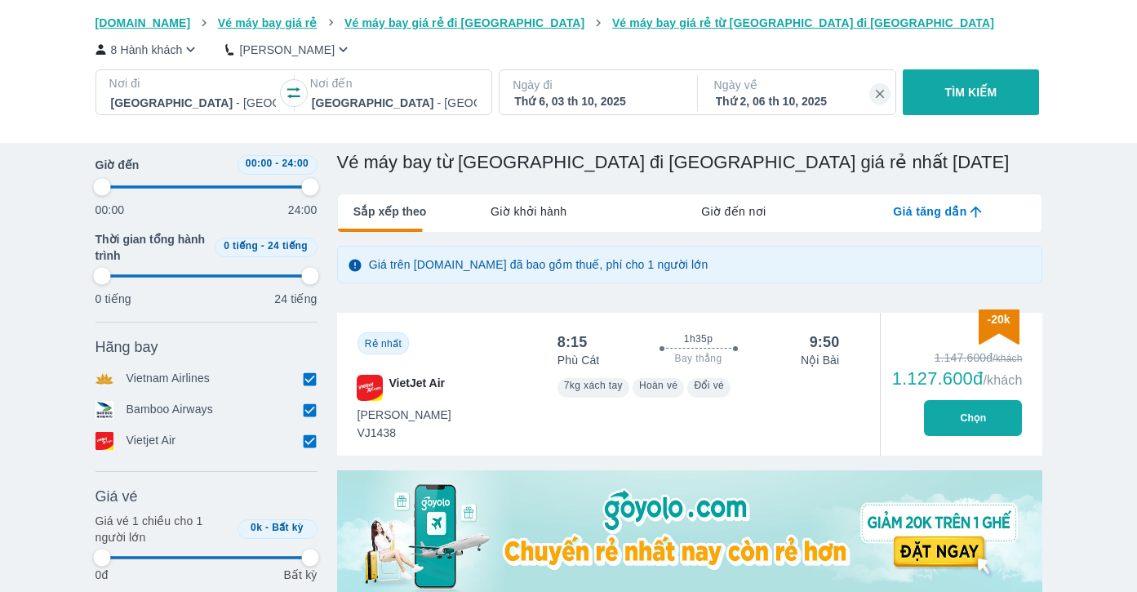
type input "97.9166666666667"
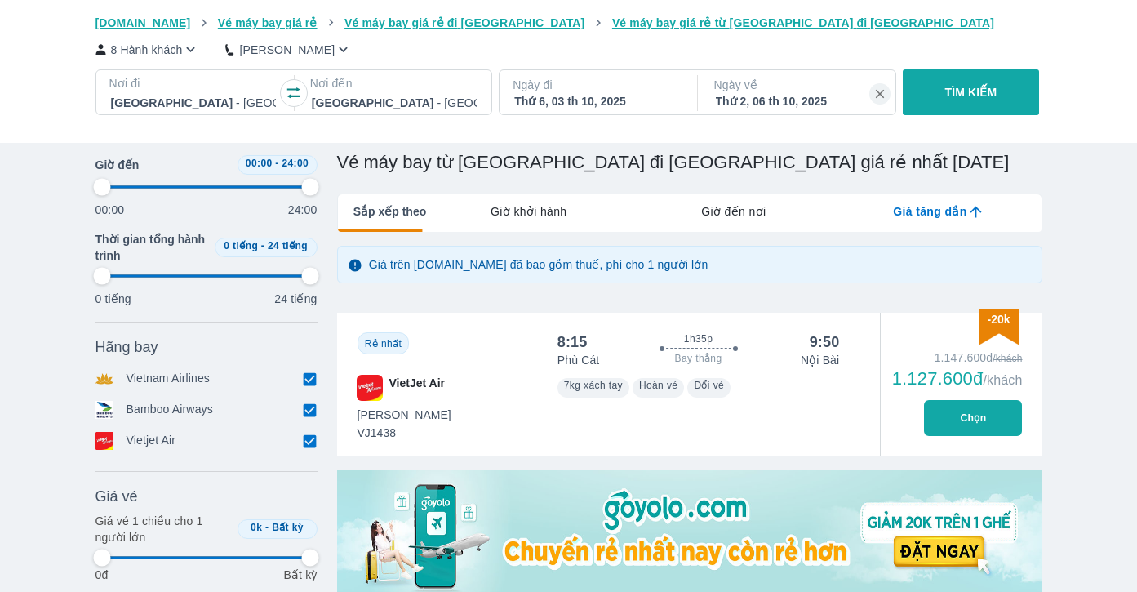
type input "97.9166666666667"
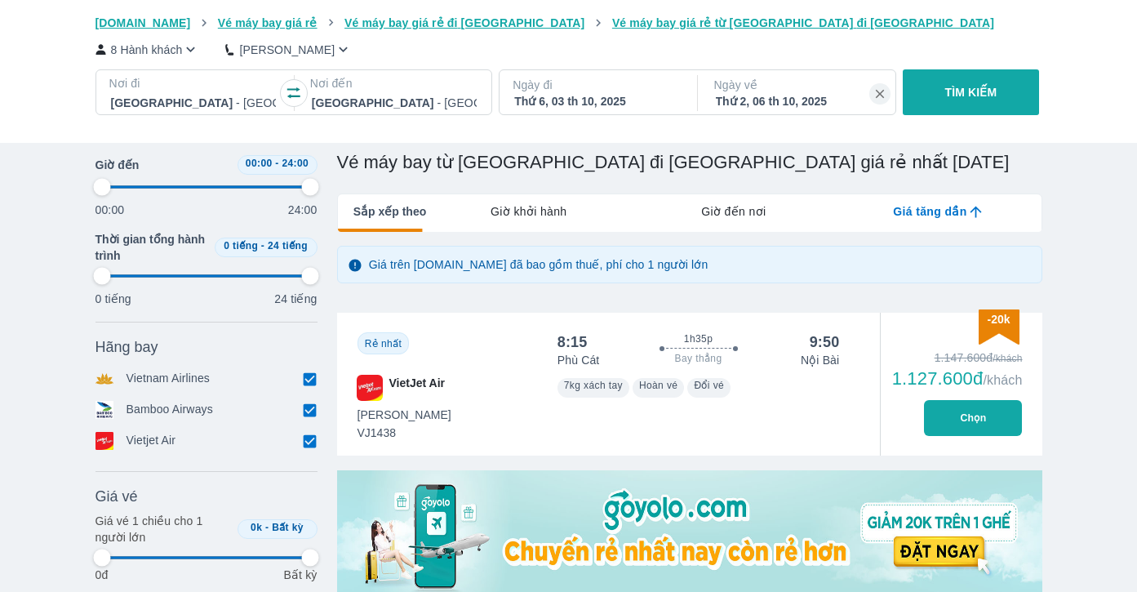
type input "97.9166666666667"
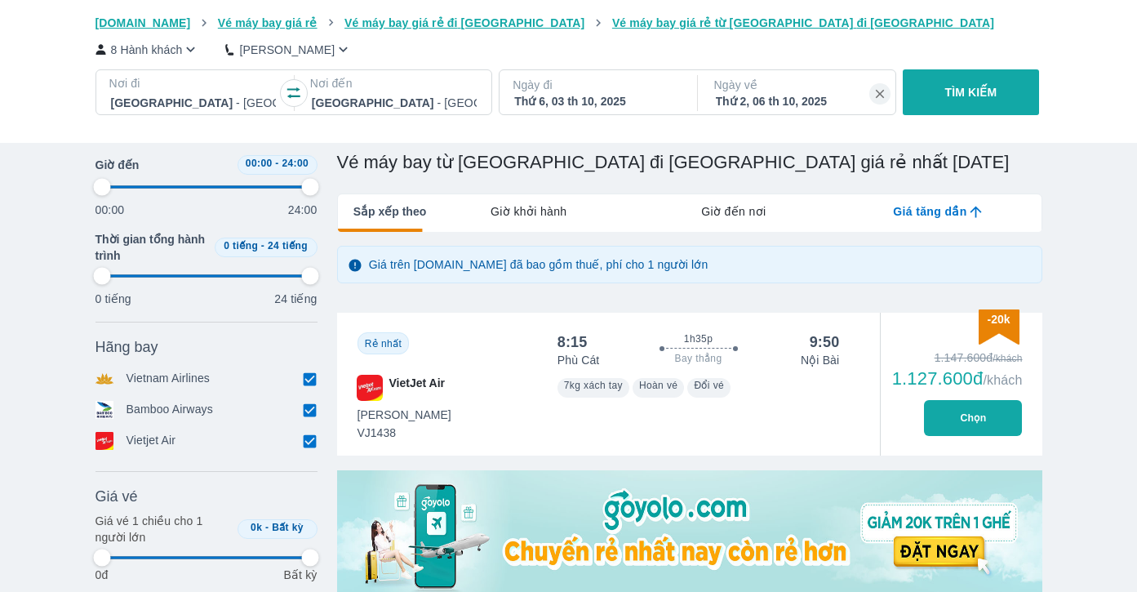
type input "97.9166666666667"
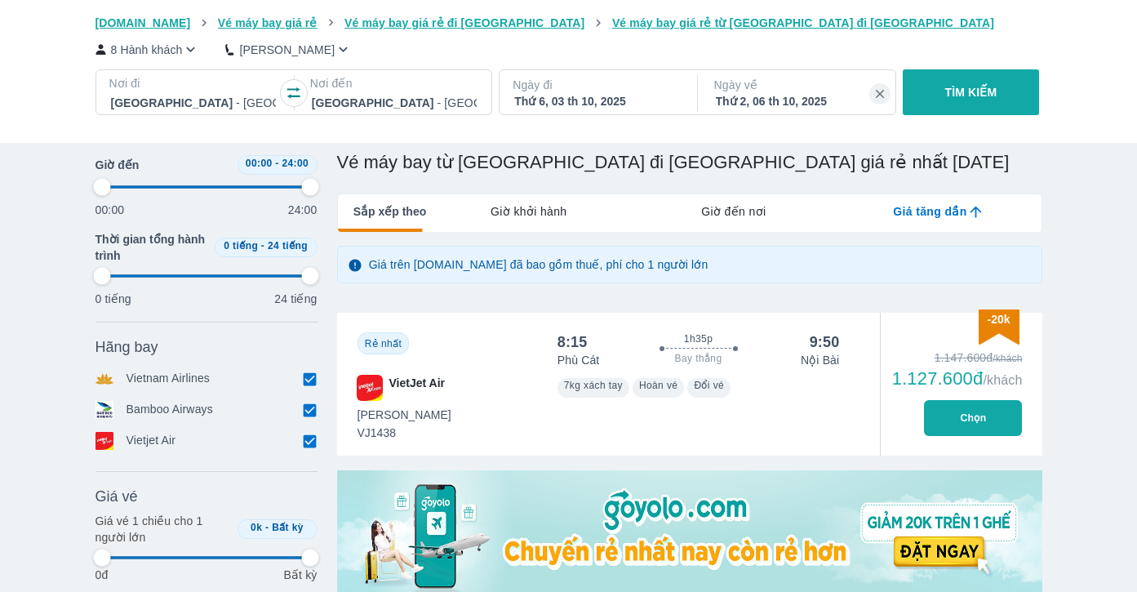
type input "97.9166666666667"
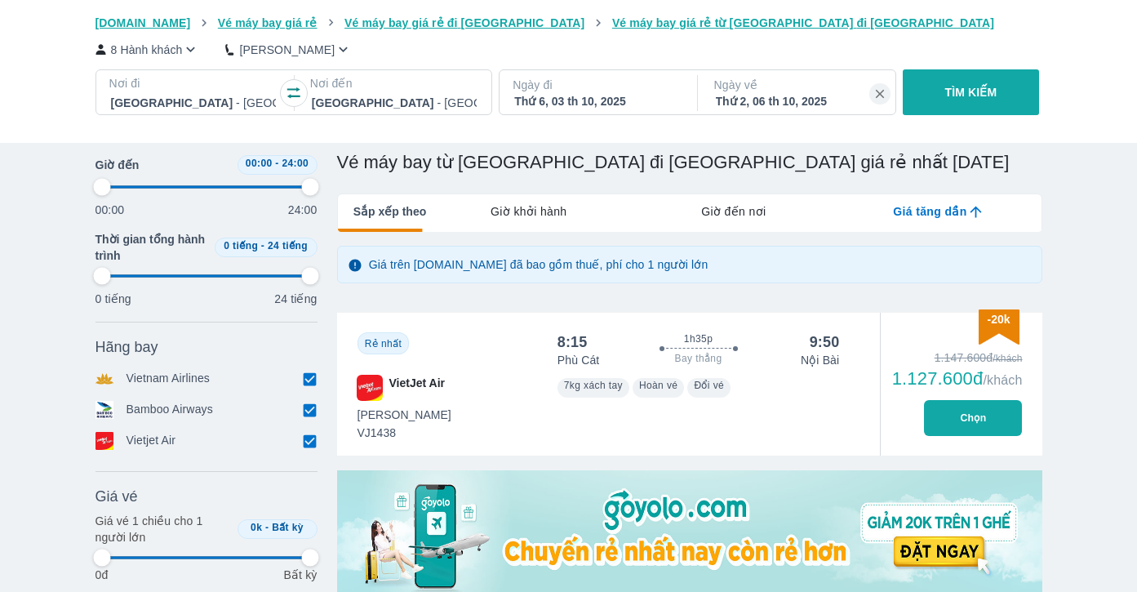
type input "97.9166666666667"
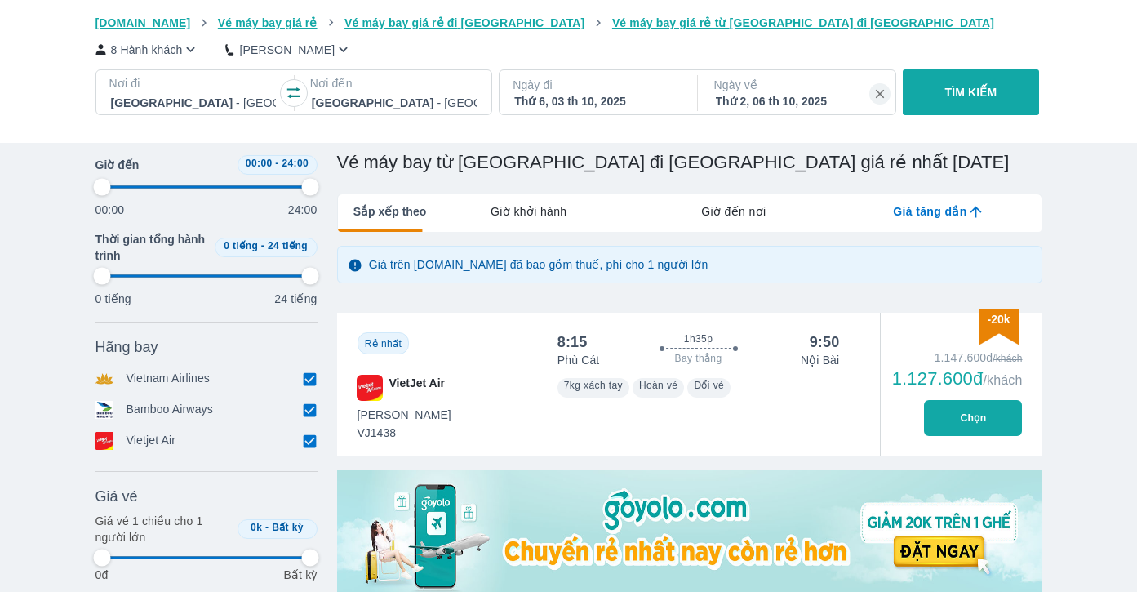
type input "97.9166666666667"
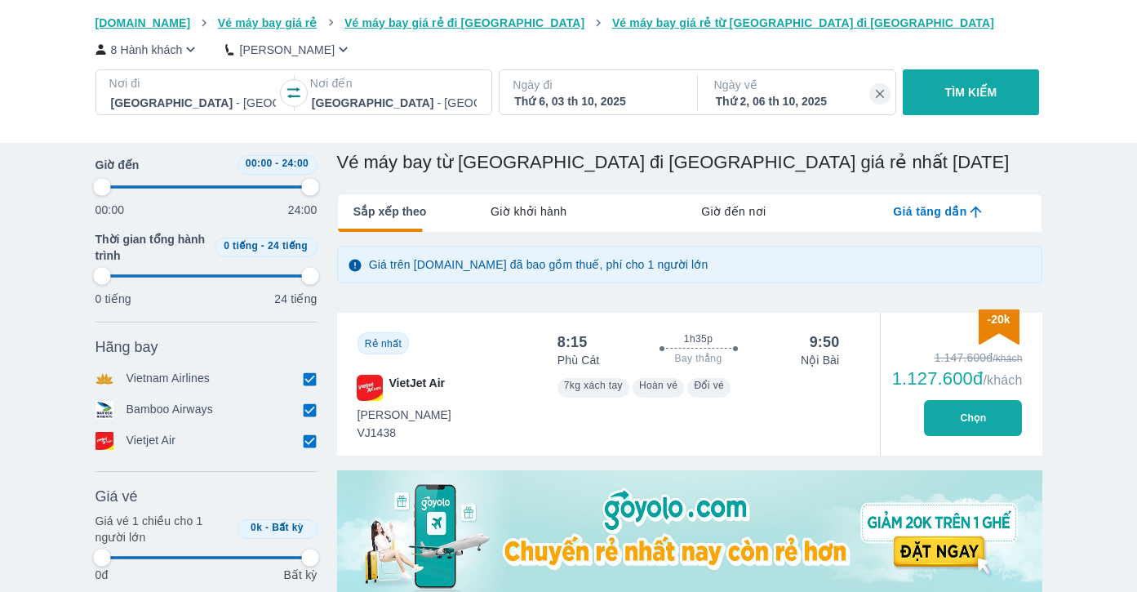
type input "97.9166666666667"
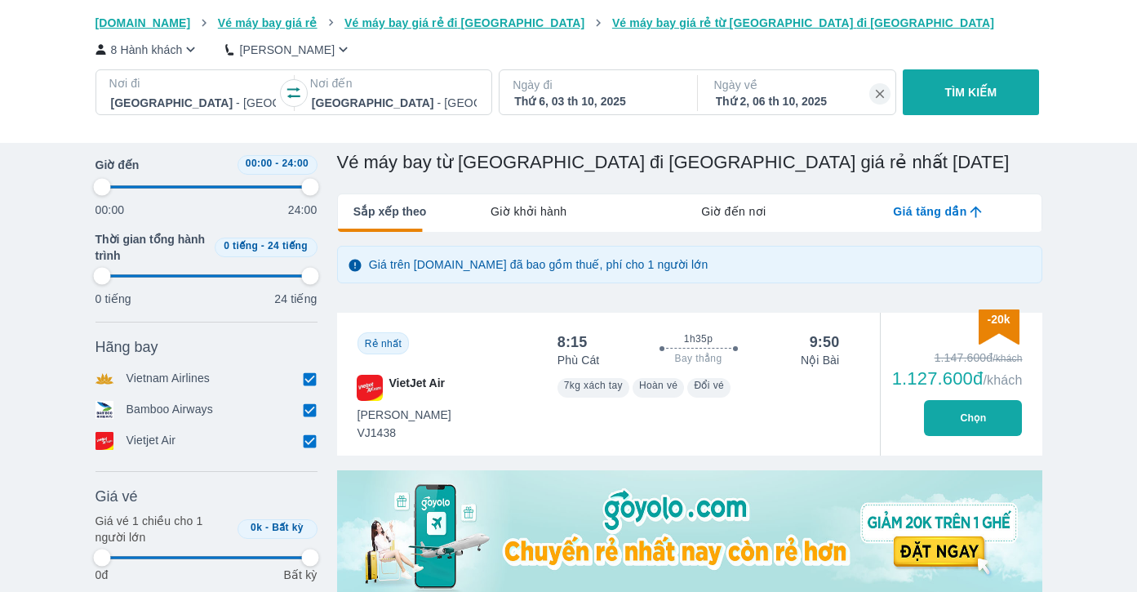
type input "97.9166666666667"
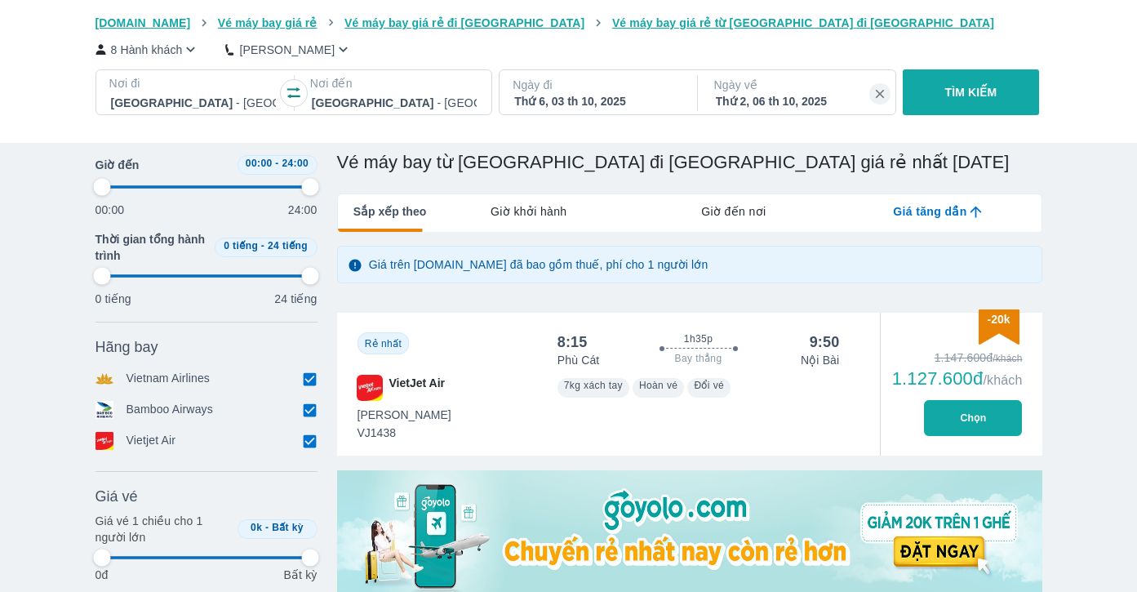
type input "97.9166666666667"
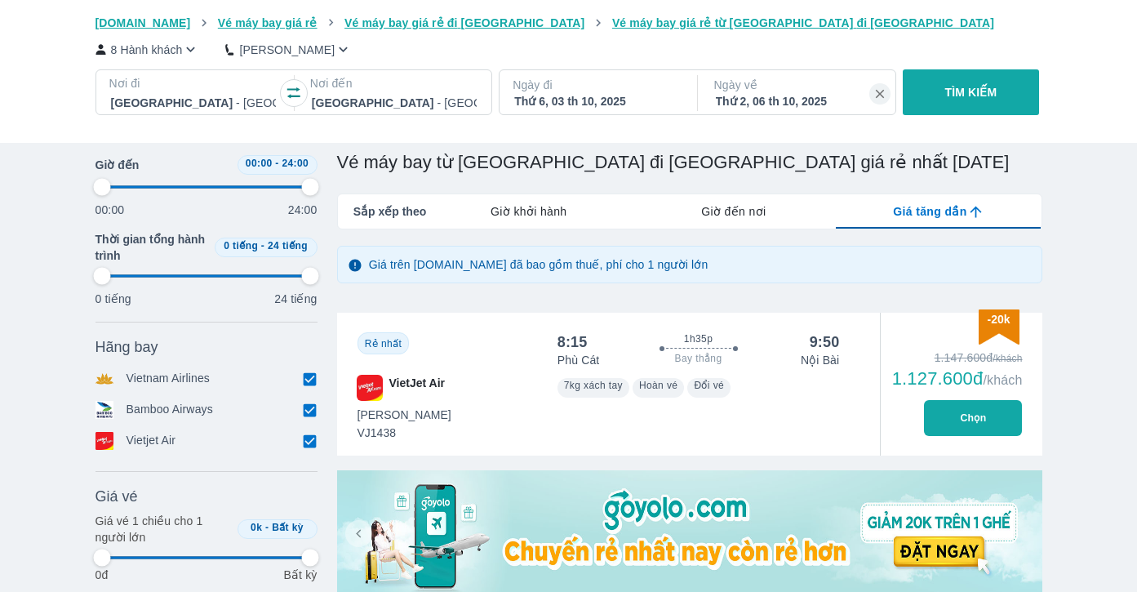
type input "97.9166666666667"
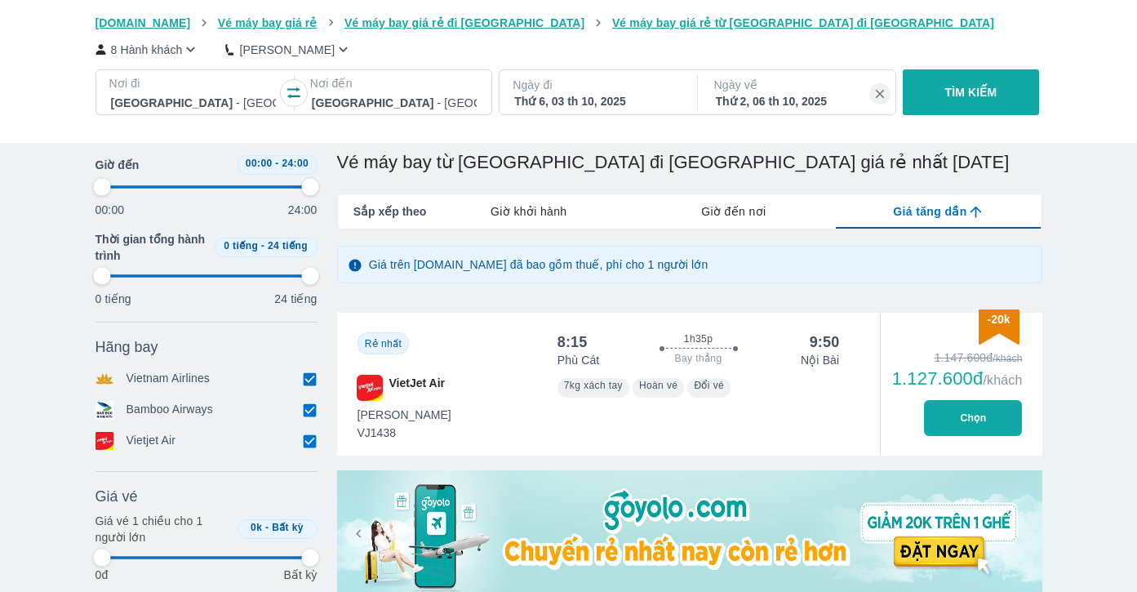
type input "97.9166666666667"
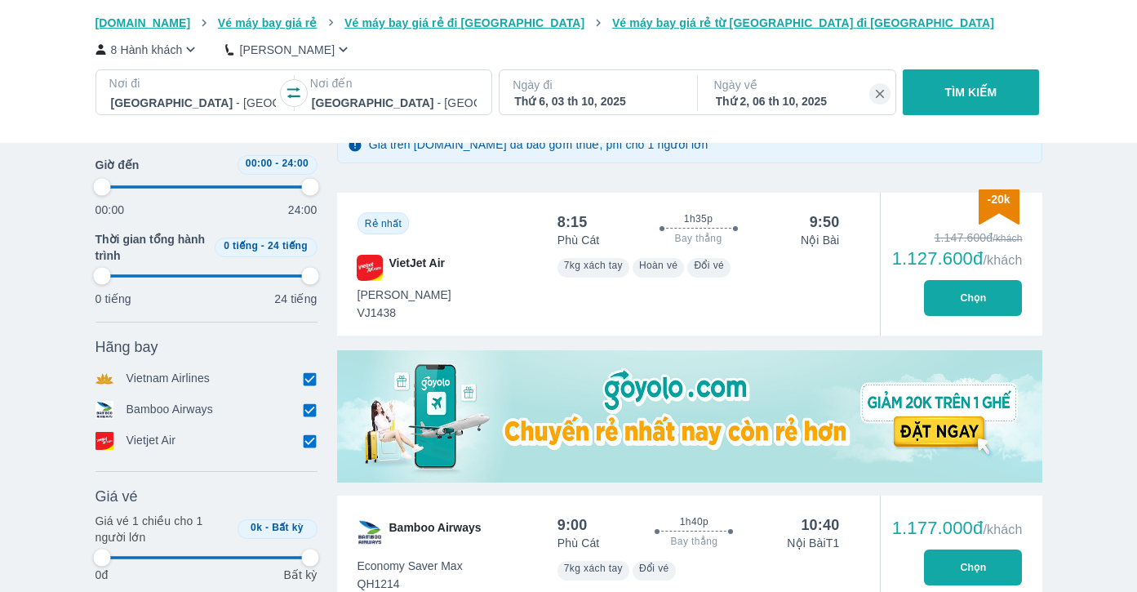
scroll to position [653, 0]
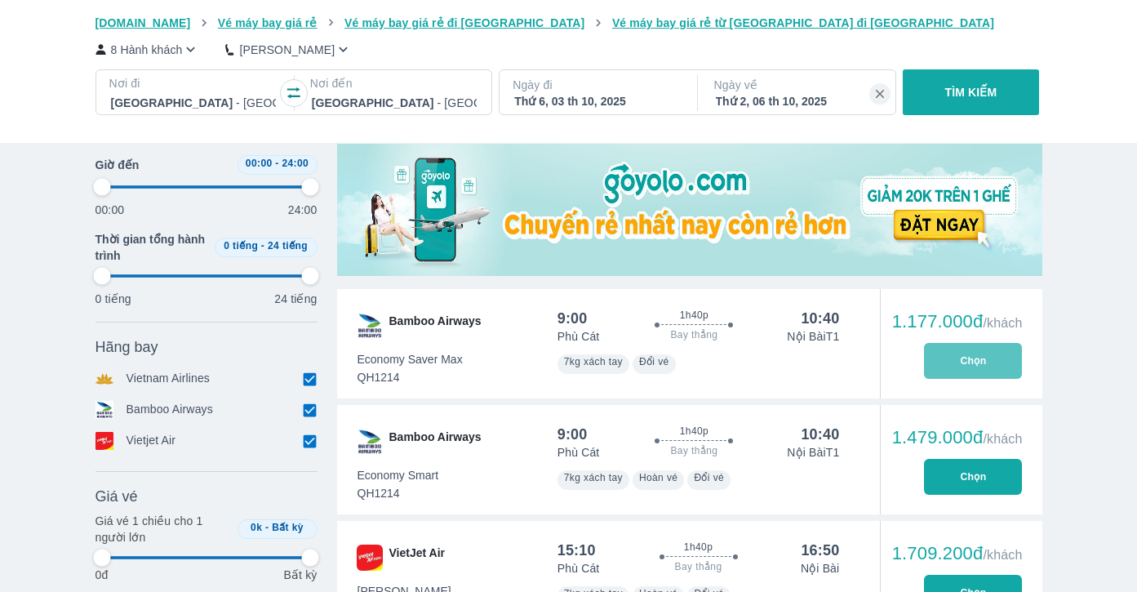
click at [979, 367] on button "Chọn" at bounding box center [973, 361] width 98 height 36
type input "97.9166666666667"
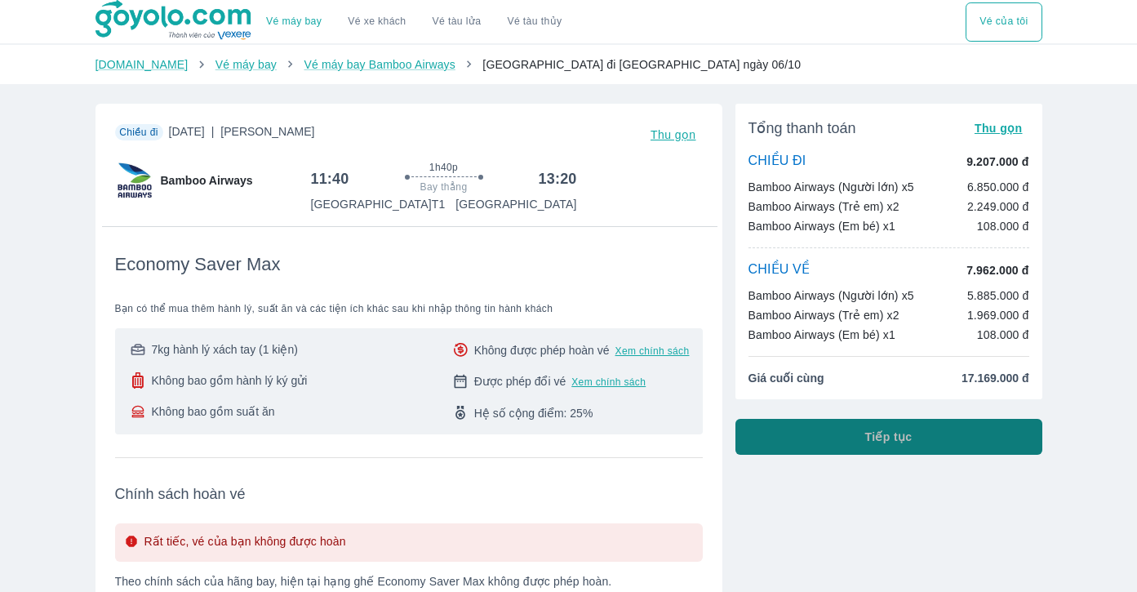
click at [899, 445] on span "Tiếp tục" at bounding box center [888, 436] width 47 height 16
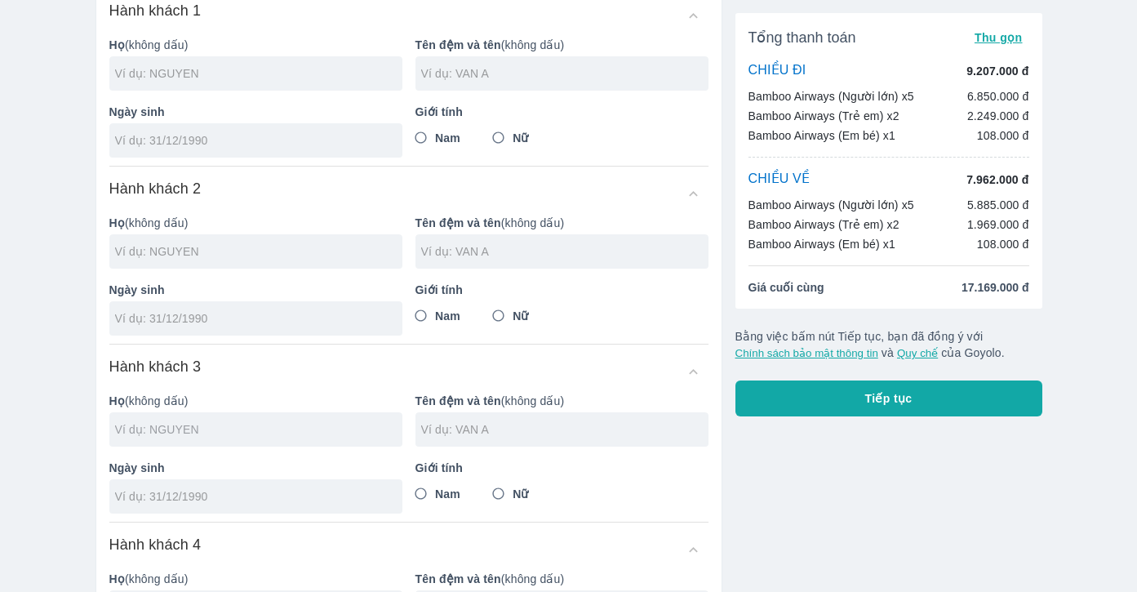
scroll to position [82, 0]
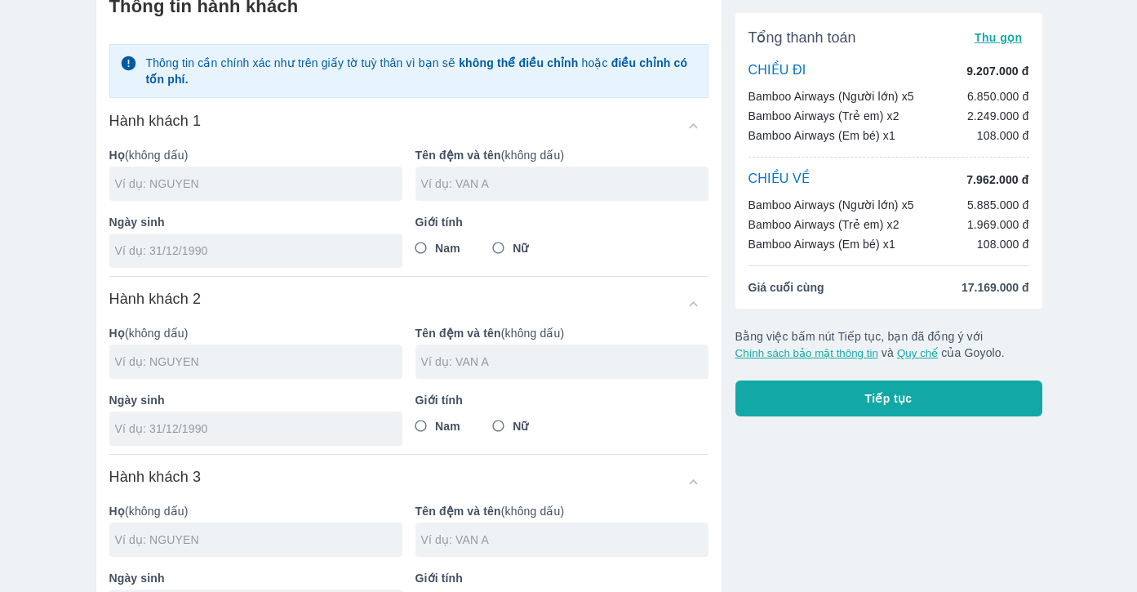
click at [159, 186] on input "text" at bounding box center [258, 183] width 287 height 16
type input "LE THI HOAI THU"
click at [137, 255] on input "tel" at bounding box center [250, 250] width 271 height 16
type input "20/11/1991"
click at [491, 244] on input "Nữ" at bounding box center [498, 247] width 29 height 29
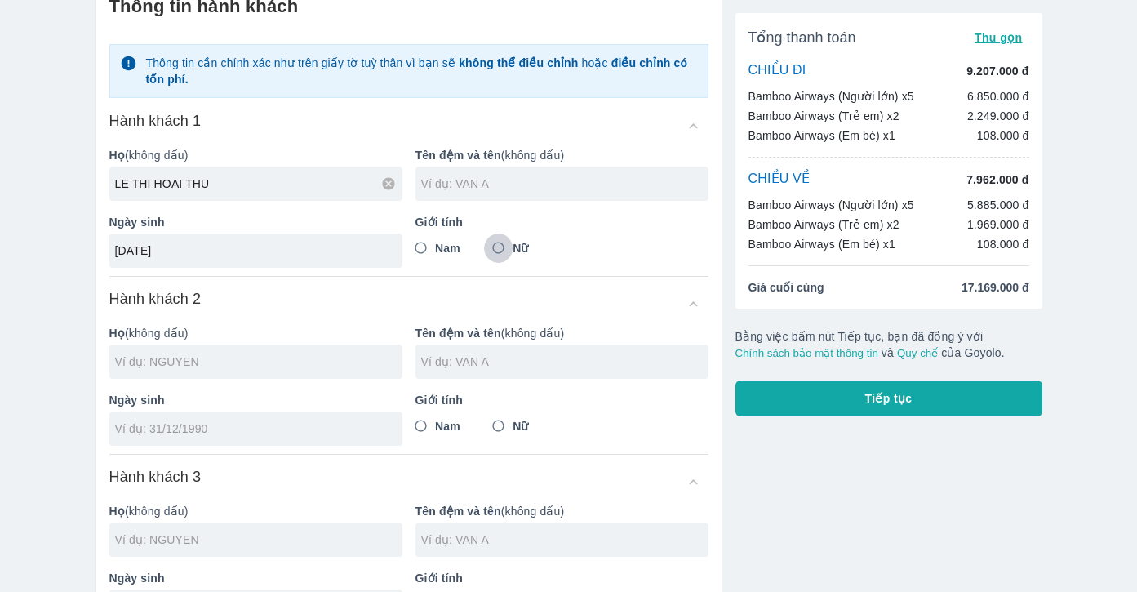
radio input "true"
click at [500, 186] on input "text" at bounding box center [564, 183] width 287 height 16
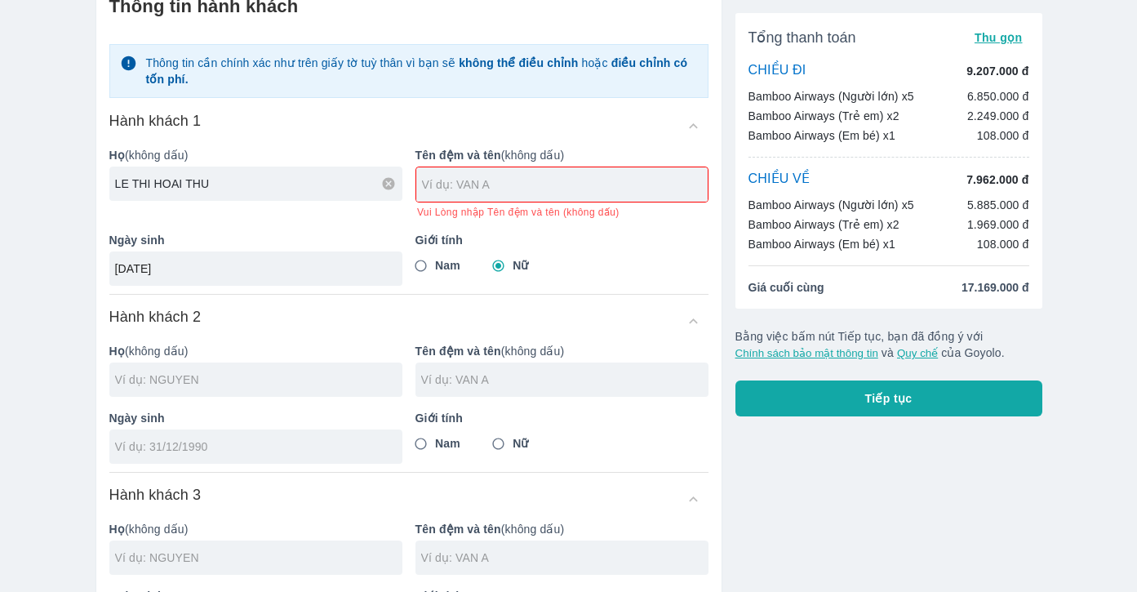
drag, startPoint x: 247, startPoint y: 193, endPoint x: 132, endPoint y: 185, distance: 115.4
click at [132, 185] on div "LE THI HOAI THU" at bounding box center [255, 183] width 293 height 34
type input "LE"
click at [470, 186] on input "text" at bounding box center [565, 184] width 286 height 16
type input "THI HOAI THU"
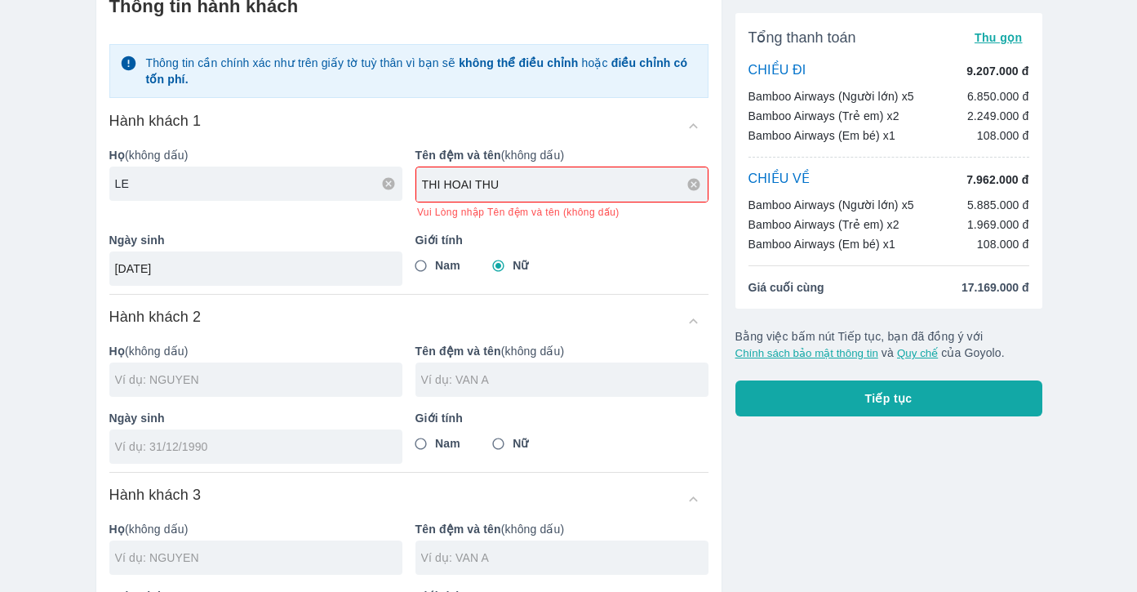
click at [181, 187] on input "LE" at bounding box center [258, 183] width 287 height 16
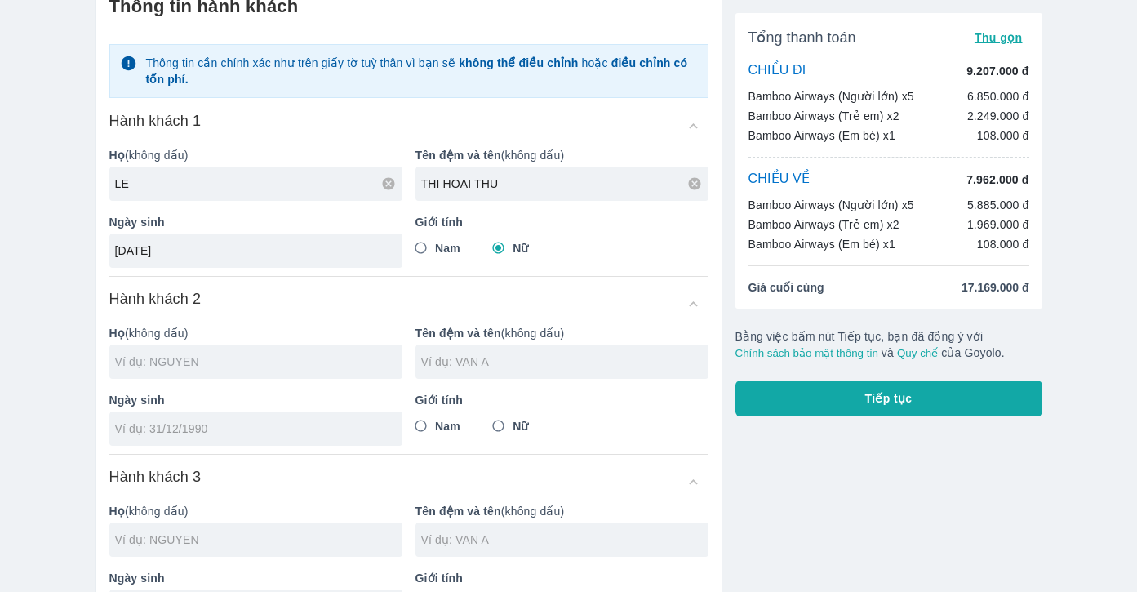
type input "LE"
click at [177, 369] on input "text" at bounding box center [258, 361] width 287 height 16
type input "LE THI HOAI THU"
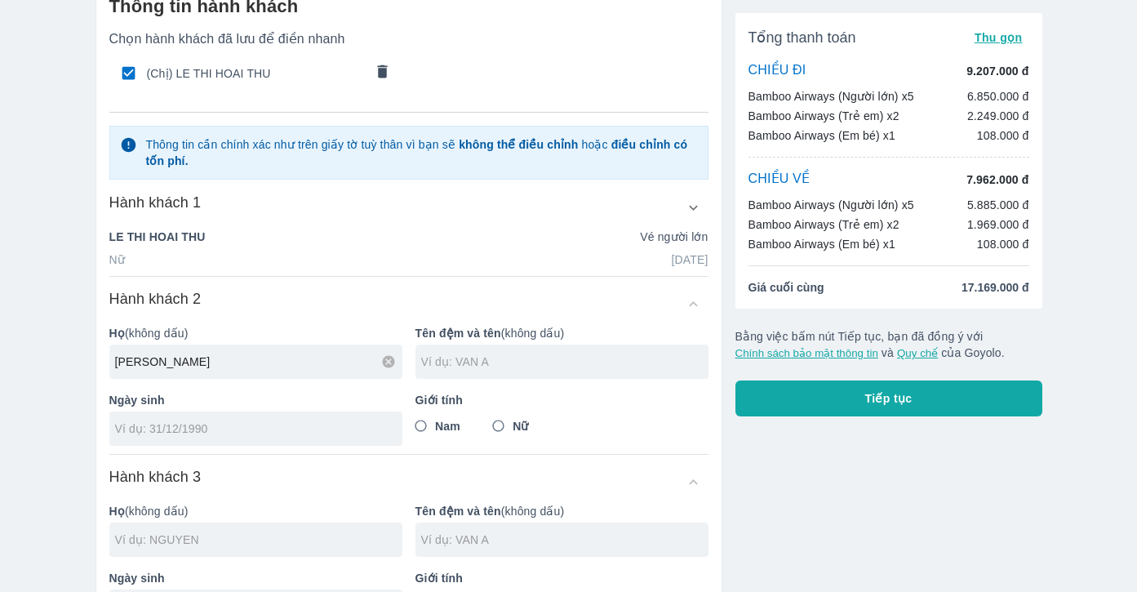
type input "NGUYEN"
click at [442, 362] on input "text" at bounding box center [564, 361] width 287 height 16
type input "MINH KHOA"
click at [193, 433] on input "tel" at bounding box center [250, 428] width 271 height 16
type input "13/11/2024"
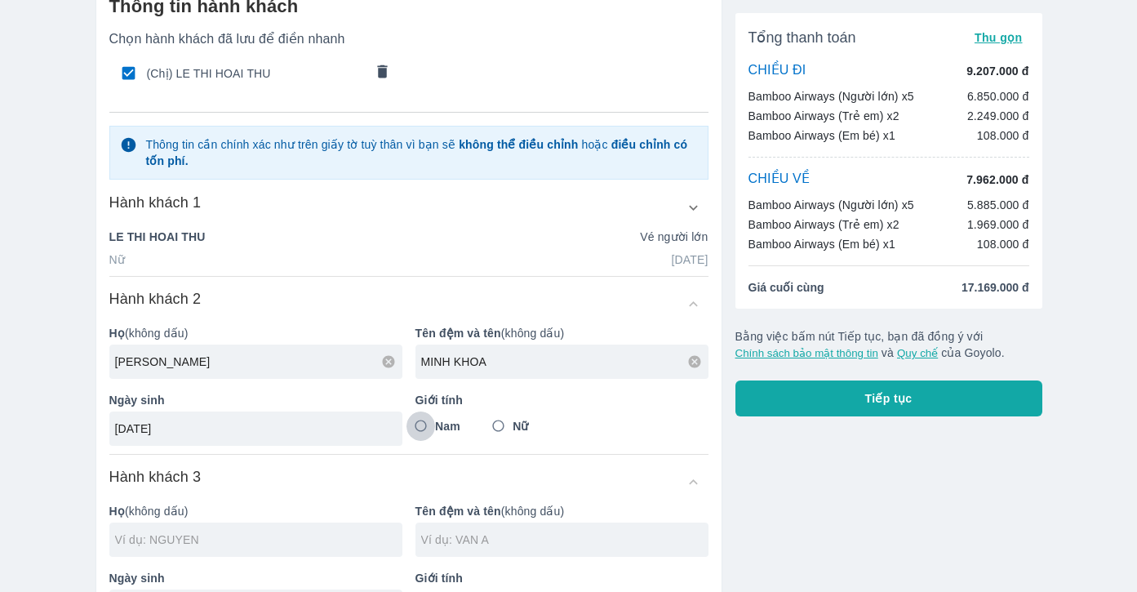
click at [420, 427] on input "Nam" at bounding box center [420, 425] width 29 height 29
radio input "true"
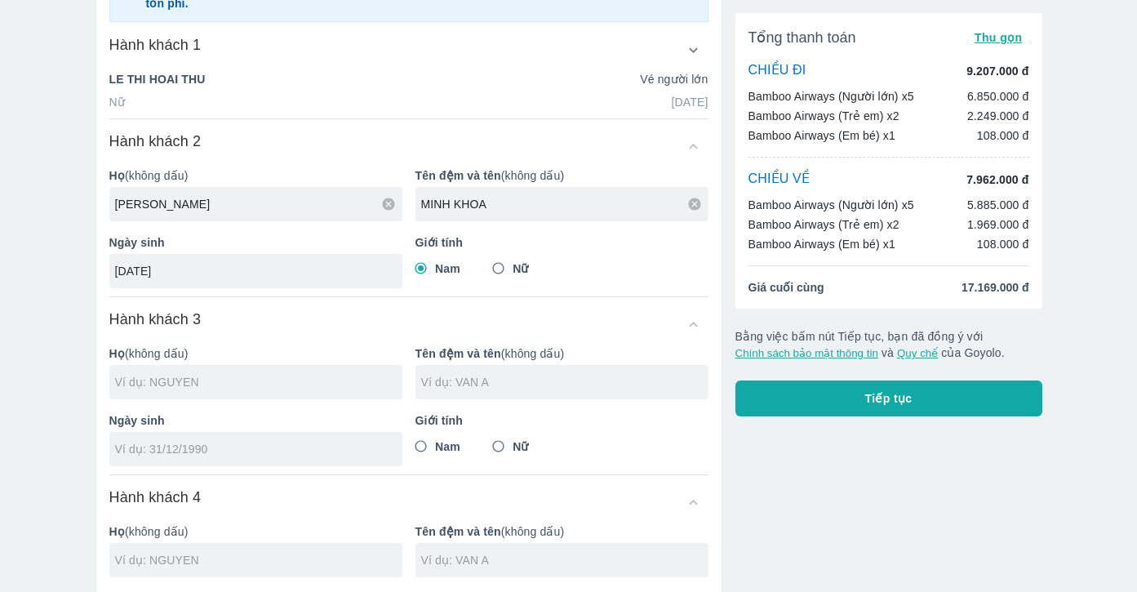
scroll to position [245, 0]
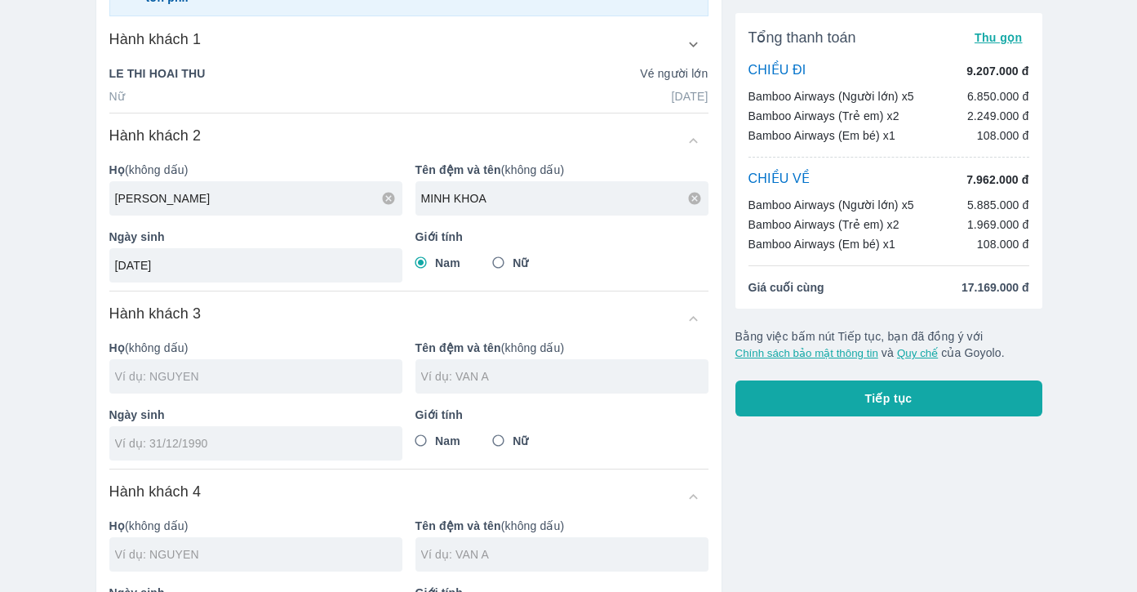
click at [162, 374] on input "text" at bounding box center [258, 376] width 287 height 16
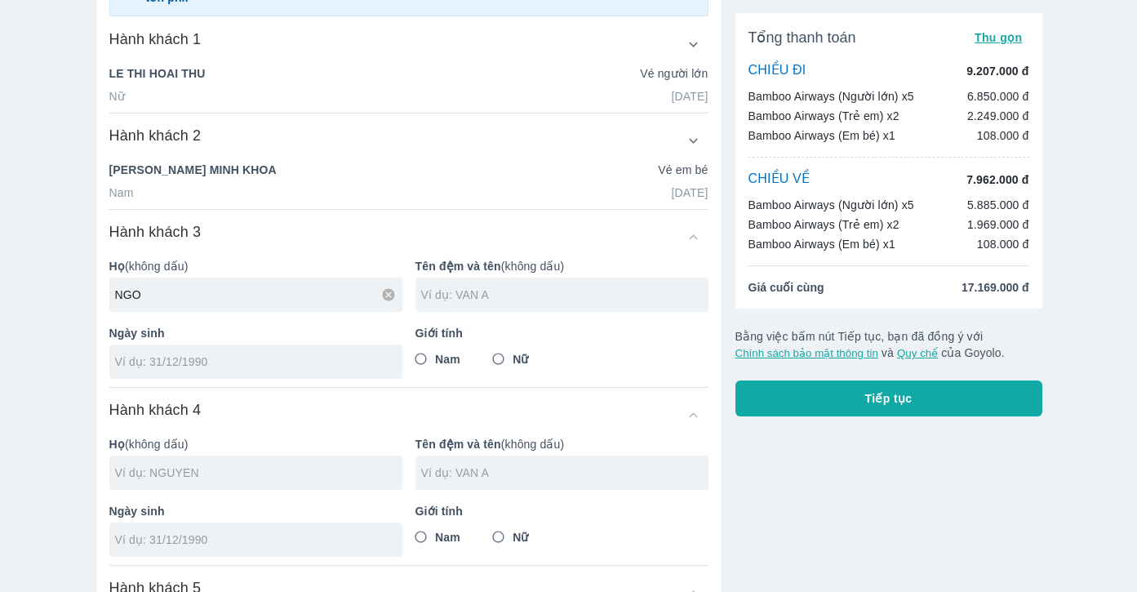
type input "NGO"
click at [463, 306] on div at bounding box center [561, 294] width 293 height 34
type input "THI NINH"
click at [502, 357] on input "Nữ" at bounding box center [498, 358] width 29 height 29
radio input "true"
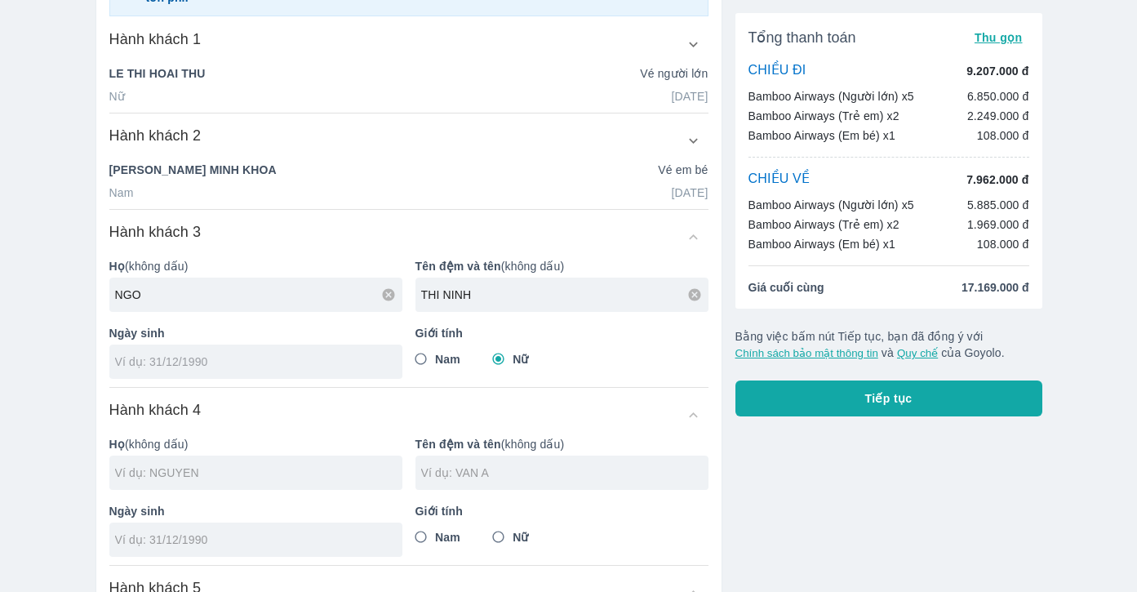
click at [233, 364] on input "tel" at bounding box center [250, 361] width 271 height 16
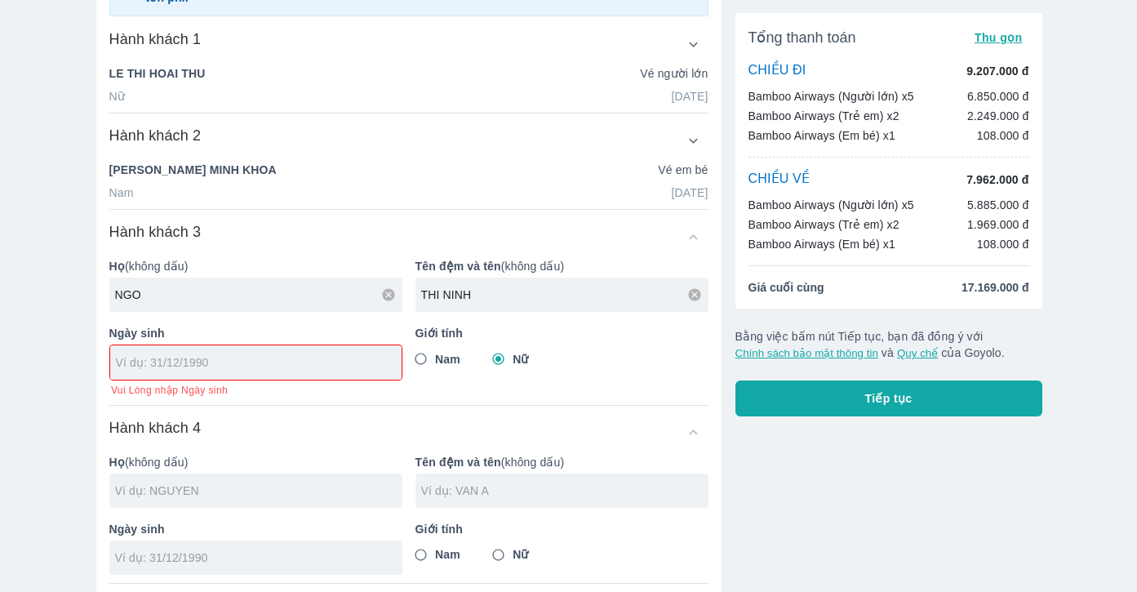
click at [181, 366] on input "tel" at bounding box center [250, 362] width 269 height 16
type input "26/61/991"
click at [158, 480] on div at bounding box center [255, 490] width 293 height 34
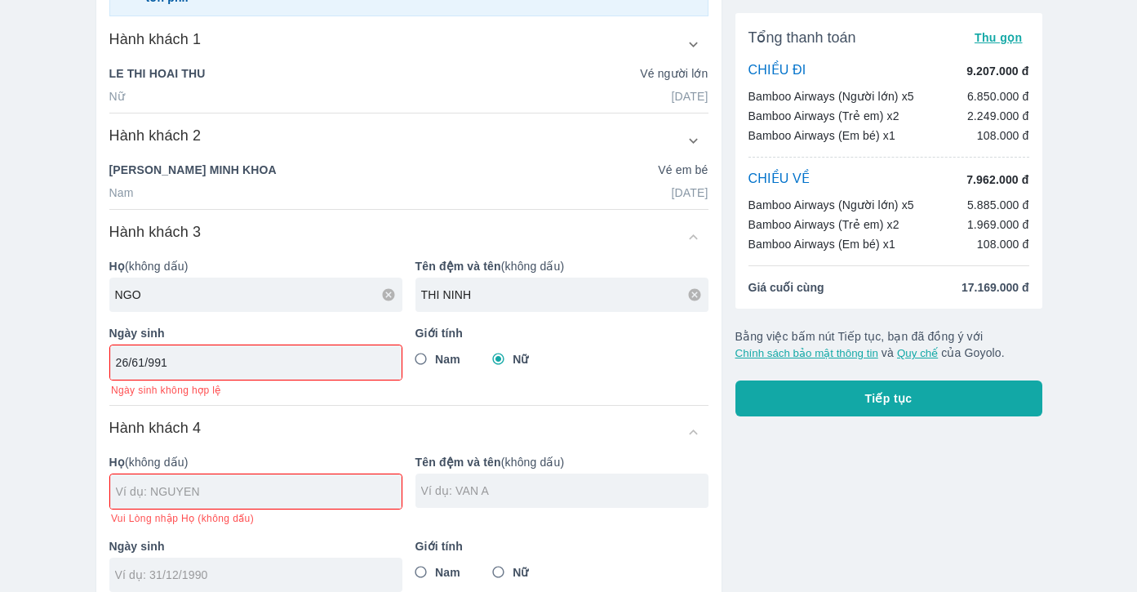
click at [142, 363] on input "26/61/991" at bounding box center [250, 362] width 269 height 16
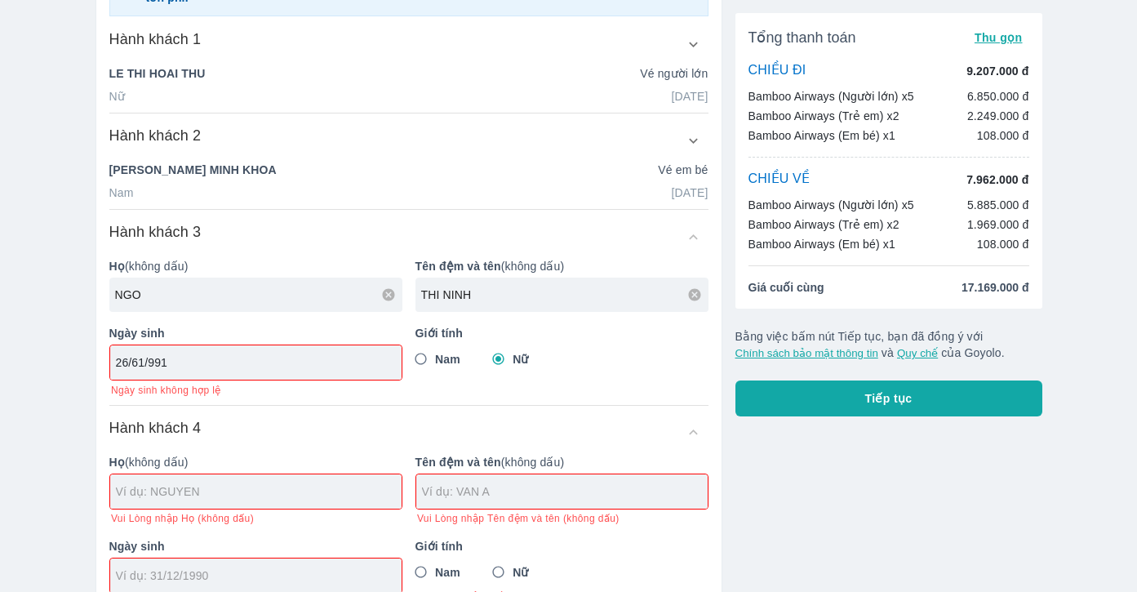
click at [142, 362] on input "26/61/991" at bounding box center [250, 362] width 269 height 16
click at [147, 364] on input "26/61/991" at bounding box center [250, 362] width 269 height 16
drag, startPoint x: 180, startPoint y: 366, endPoint x: 84, endPoint y: 352, distance: 97.4
type input "/"
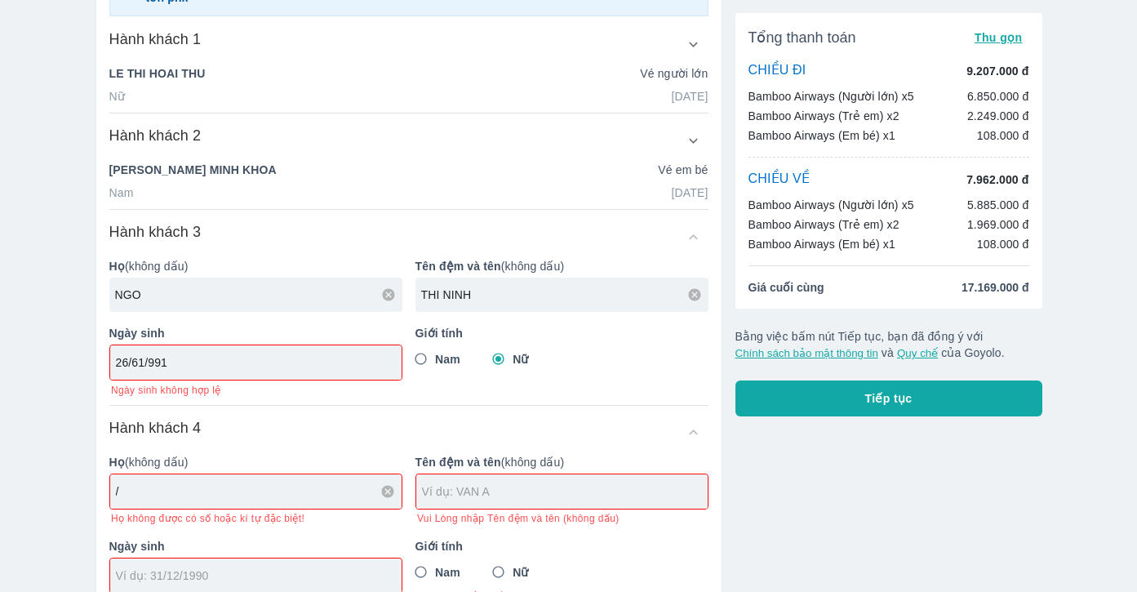
click at [608, 359] on div "Nam Nữ" at bounding box center [561, 358] width 293 height 29
click at [166, 366] on input "26/61/991" at bounding box center [250, 362] width 269 height 16
click at [218, 304] on div "NGO" at bounding box center [255, 294] width 293 height 34
click at [388, 295] on icon at bounding box center [388, 294] width 15 height 15
click at [323, 364] on input "26/61/991" at bounding box center [250, 362] width 269 height 16
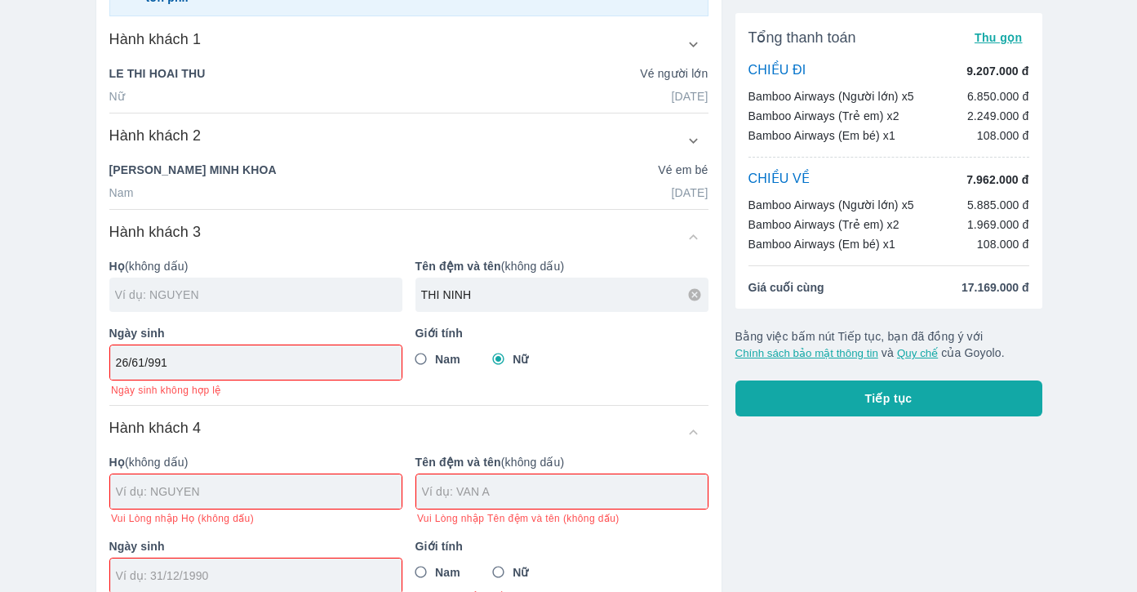
click at [188, 300] on input "text" at bounding box center [258, 294] width 287 height 16
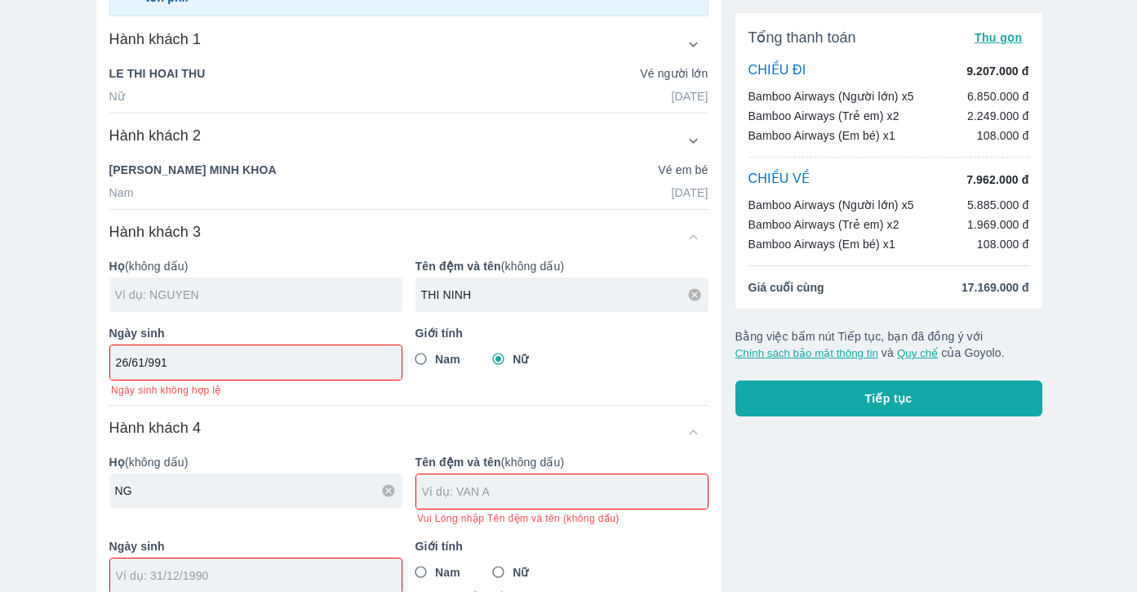
type input "NG"
click at [393, 498] on icon at bounding box center [388, 490] width 15 height 15
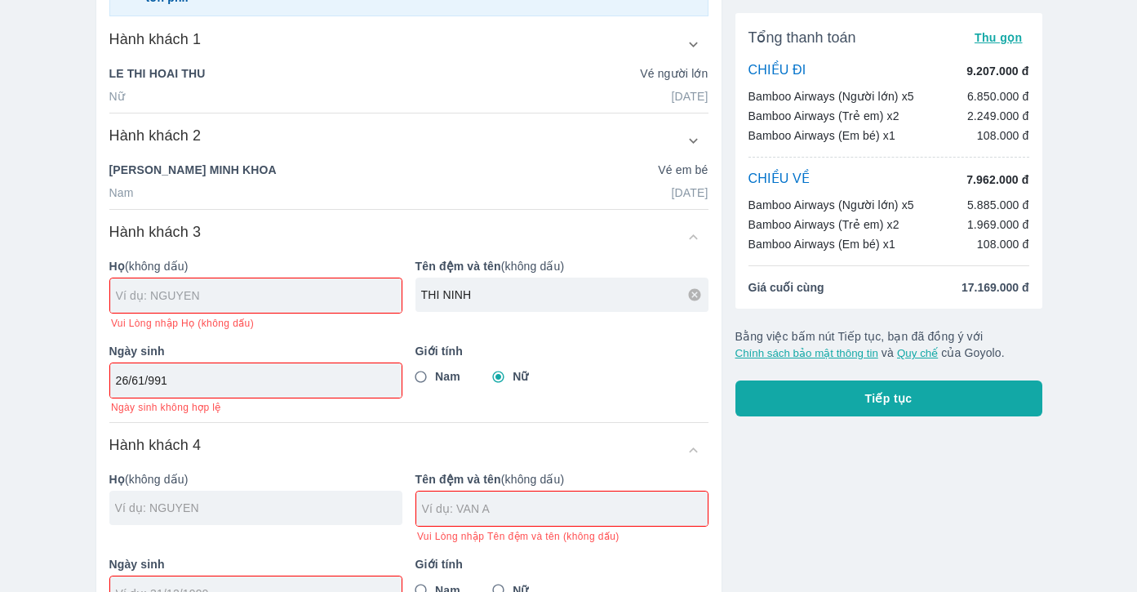
click at [295, 296] on input "text" at bounding box center [259, 295] width 286 height 16
type input "N"
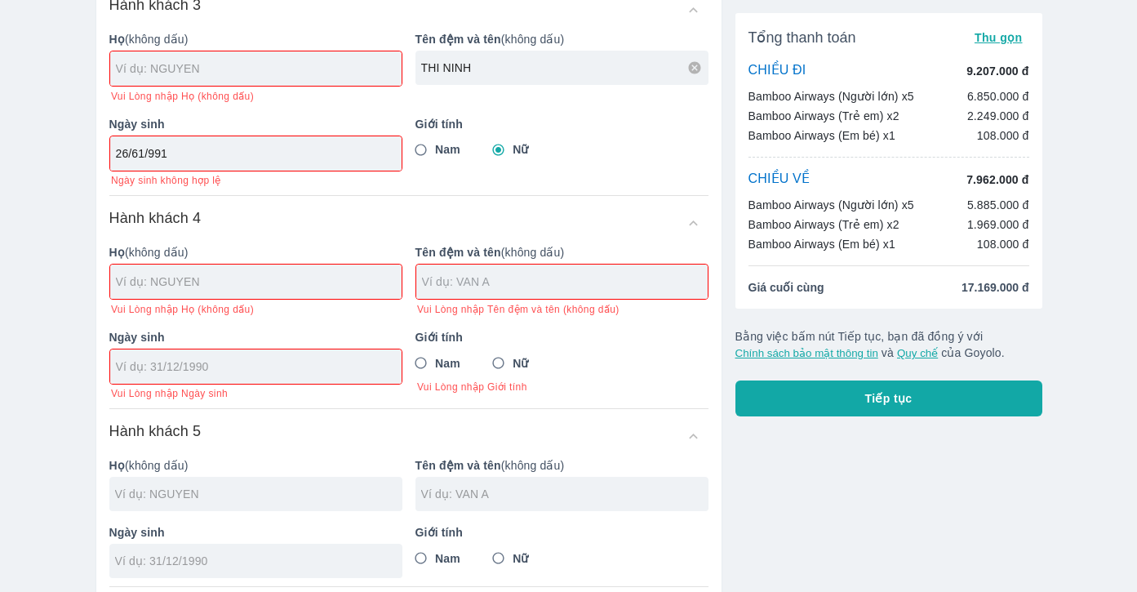
scroll to position [490, 0]
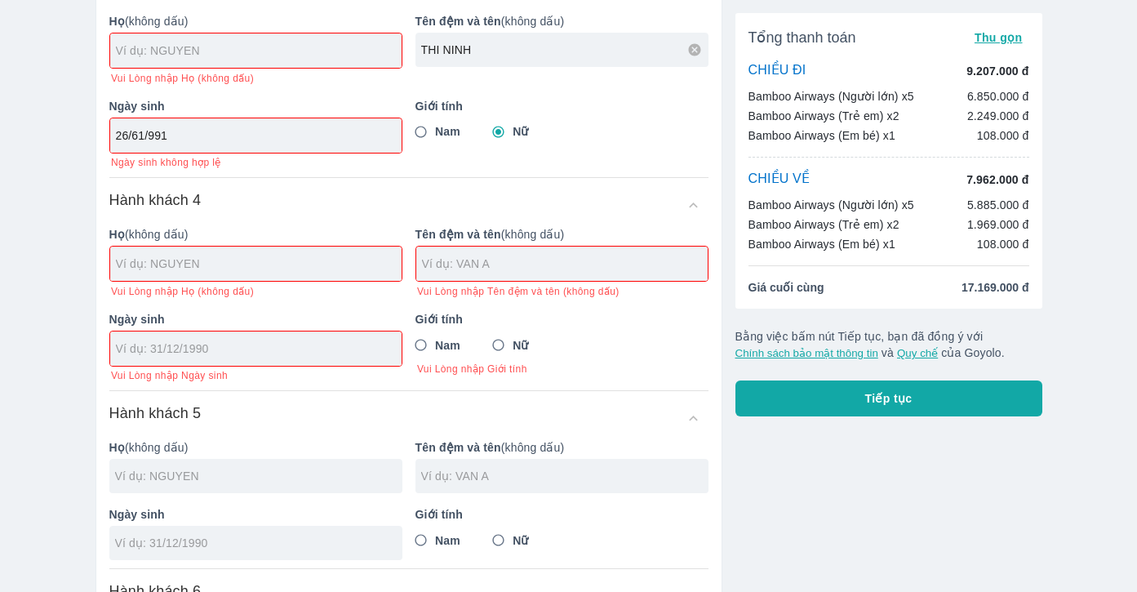
click at [697, 212] on div "Hành khách 4" at bounding box center [408, 204] width 599 height 29
click at [700, 55] on icon at bounding box center [694, 49] width 15 height 15
drag, startPoint x: 403, startPoint y: 33, endPoint x: 381, endPoint y: 51, distance: 28.4
click at [402, 36] on div "Họ (không dấu) Vui Lòng nhập Họ (không dấu) Tên đệm và tên (không dấu) Ngày sin…" at bounding box center [402, 84] width 612 height 169
click at [380, 51] on input "text" at bounding box center [259, 50] width 286 height 16
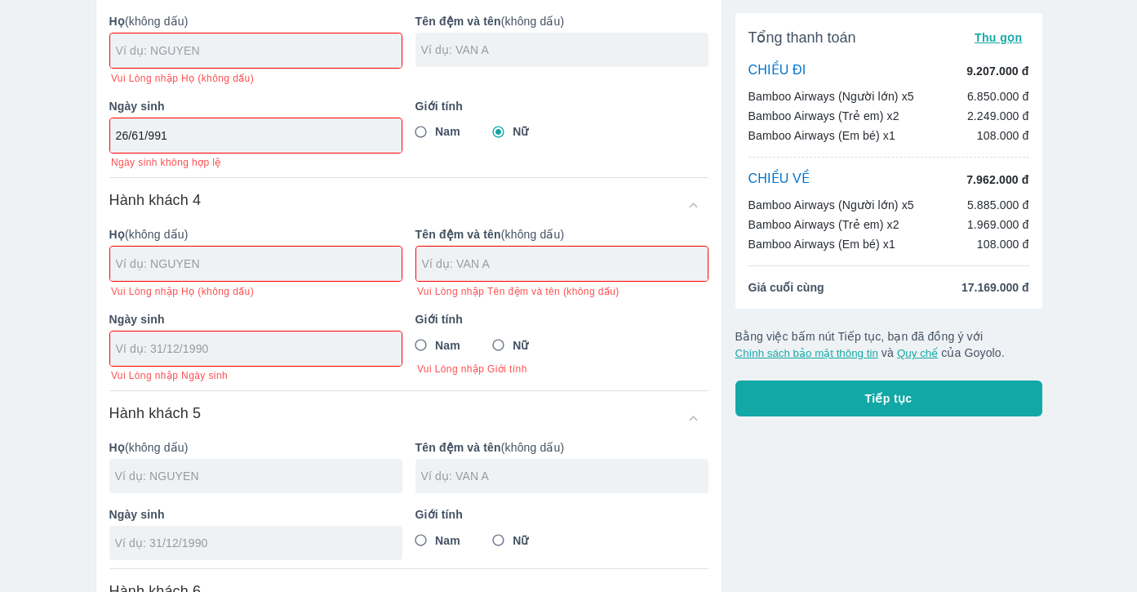
click at [380, 52] on input "text" at bounding box center [259, 50] width 286 height 16
click at [263, 139] on input "26/61/991" at bounding box center [250, 135] width 269 height 16
drag, startPoint x: 276, startPoint y: 140, endPoint x: 88, endPoint y: 135, distance: 187.8
click at [88, 135] on div "Thông tin hành khách Chọn hành khách đã lưu để điền nhanh (Chị) LE THI HOAI THU…" at bounding box center [402, 455] width 640 height 1791
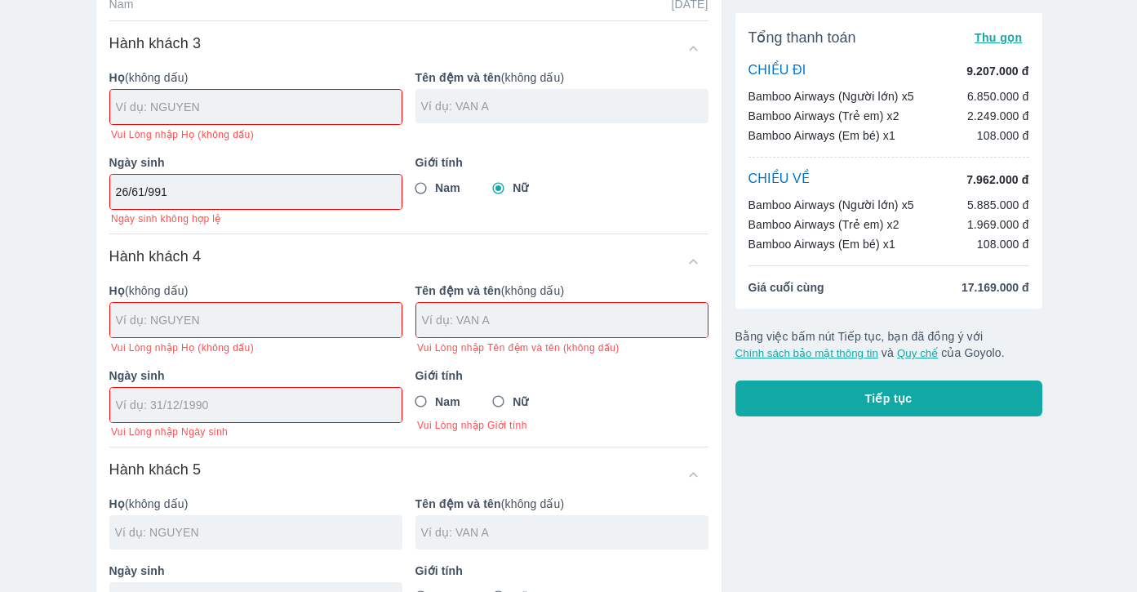
scroll to position [326, 0]
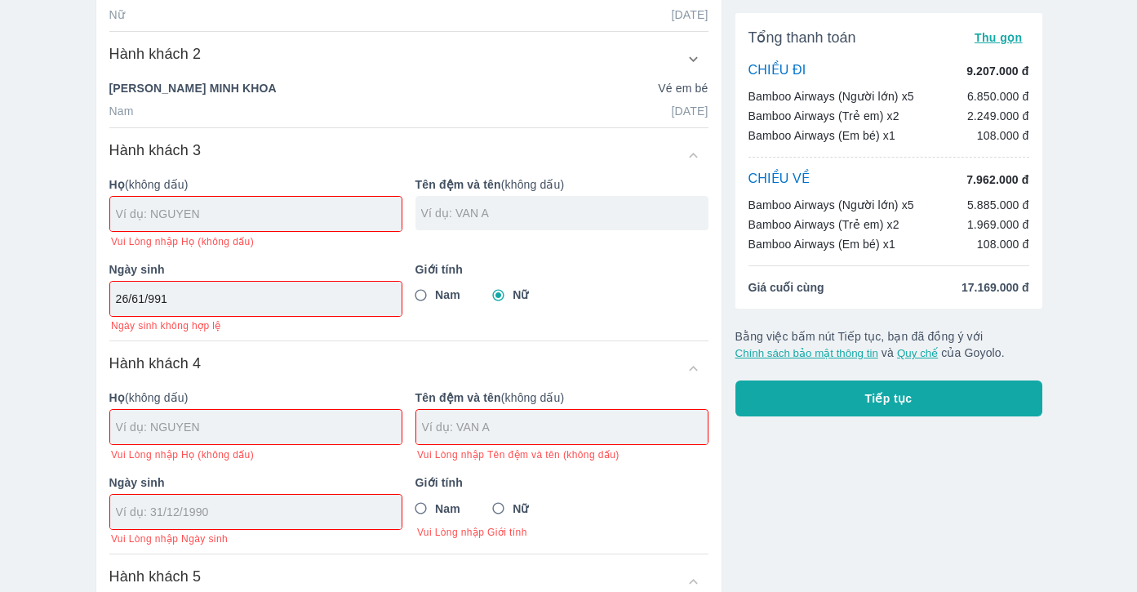
click at [692, 153] on div "Hành khách 3" at bounding box center [408, 154] width 599 height 29
click at [693, 155] on div "Hành khách 3" at bounding box center [408, 154] width 599 height 29
click at [619, 182] on p "Tên đệm và tên (không dấu)" at bounding box center [561, 184] width 293 height 16
click at [558, 224] on div at bounding box center [561, 213] width 293 height 34
click at [255, 224] on div at bounding box center [255, 214] width 291 height 34
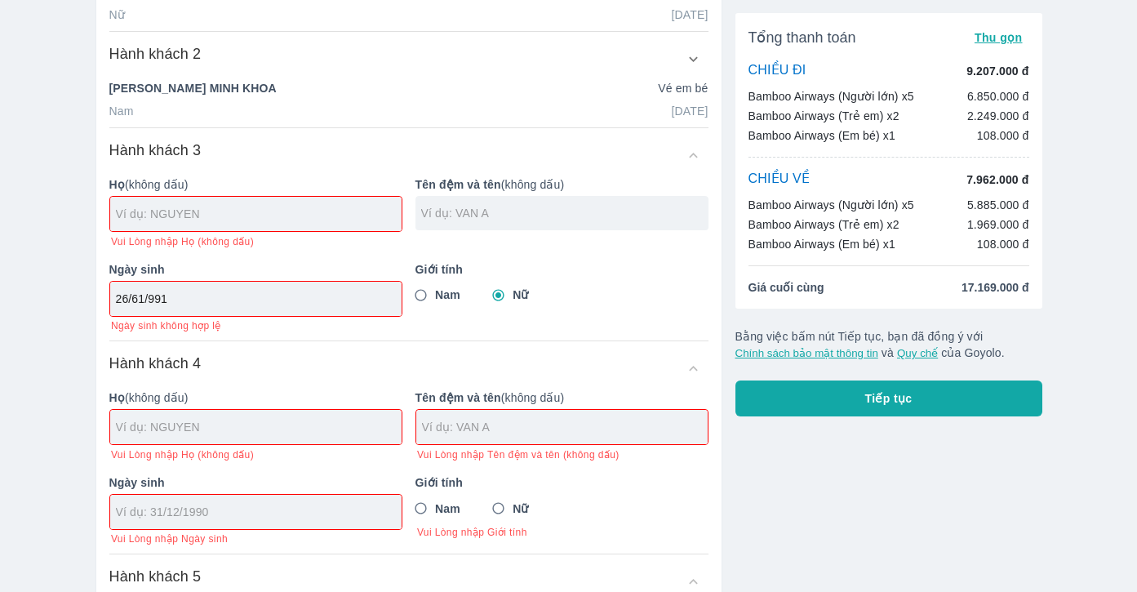
click at [246, 309] on div "26/61/991" at bounding box center [255, 299] width 291 height 34
click at [233, 421] on div at bounding box center [255, 427] width 291 height 34
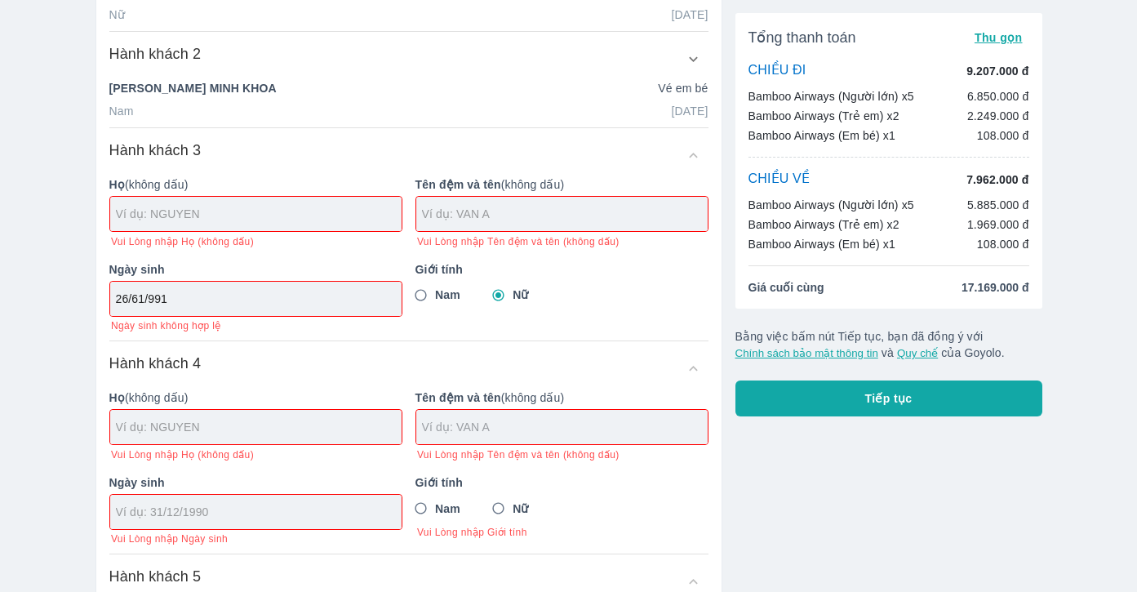
click at [468, 433] on input "text" at bounding box center [565, 427] width 286 height 16
click at [313, 305] on input "26/61/991" at bounding box center [250, 299] width 269 height 16
click at [293, 220] on input "text" at bounding box center [259, 214] width 286 height 16
click at [691, 158] on div "Hành khách 3" at bounding box center [408, 154] width 599 height 29
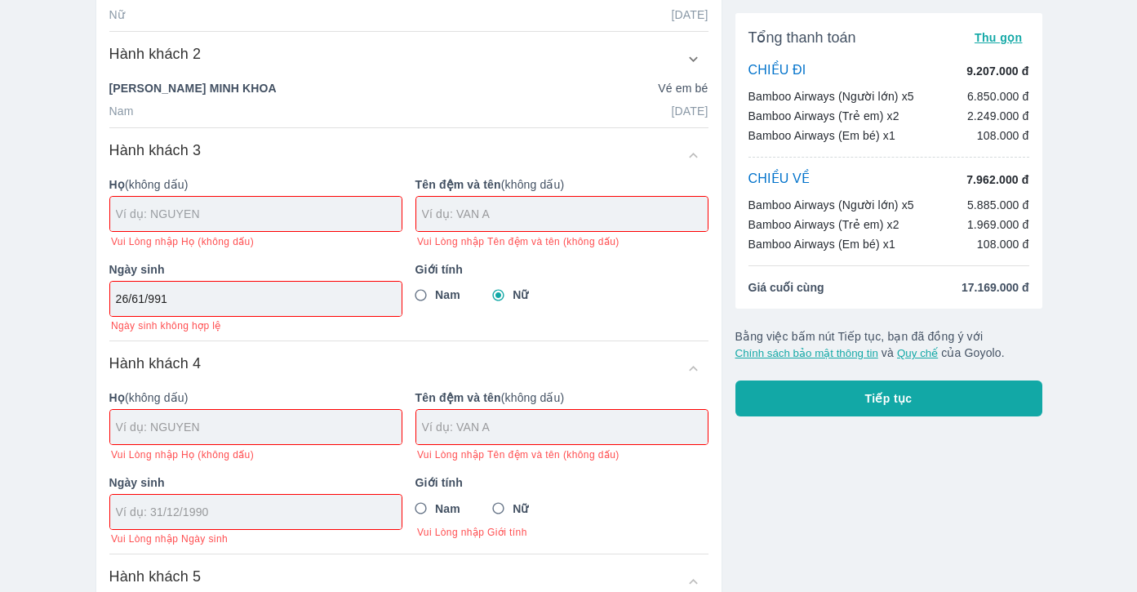
click at [171, 209] on input "text" at bounding box center [259, 214] width 286 height 16
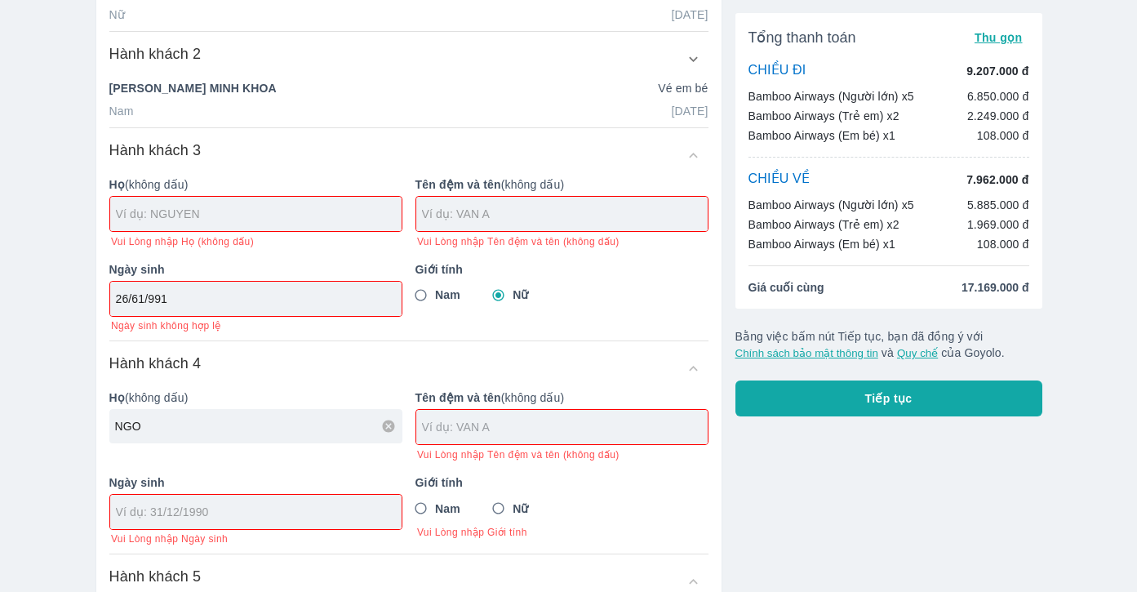
type input "NGO"
click at [491, 433] on input "text" at bounding box center [565, 427] width 286 height 16
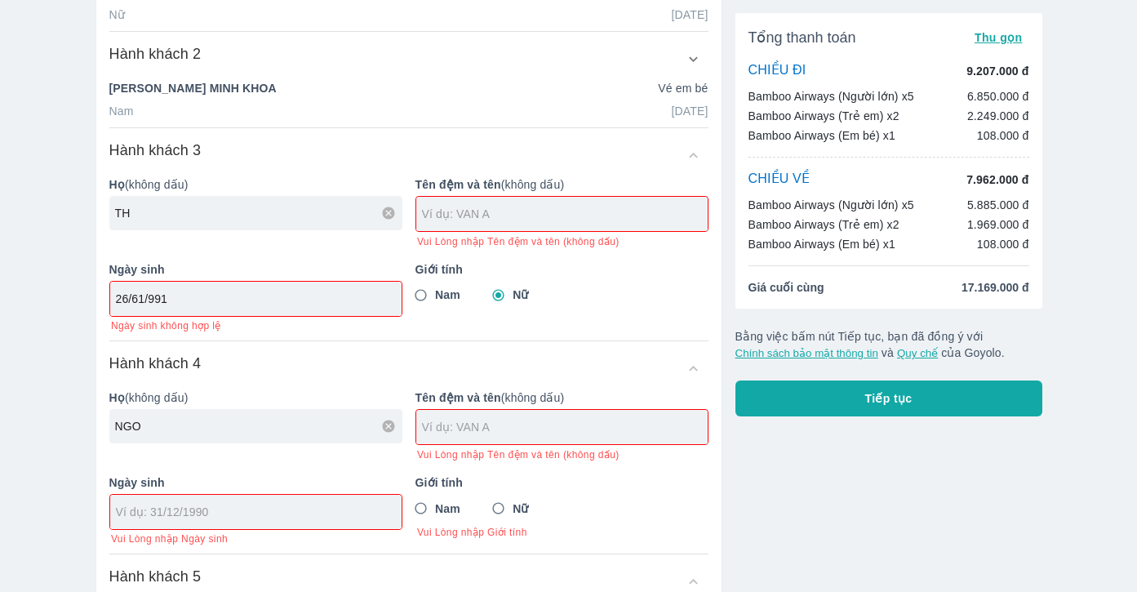
type input "T"
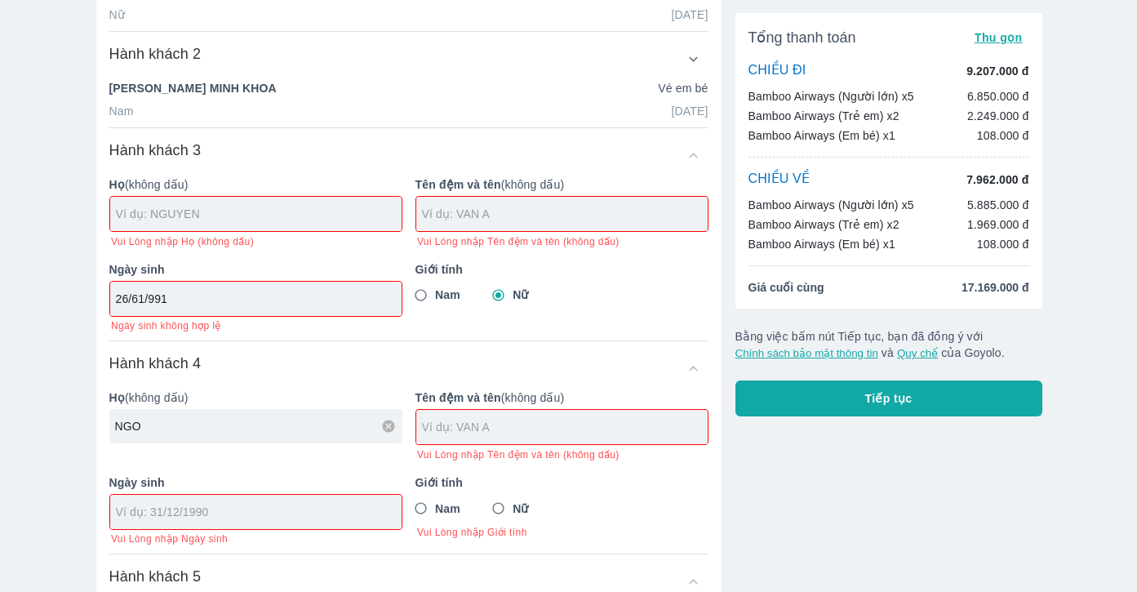
click at [476, 435] on input "text" at bounding box center [565, 427] width 286 height 16
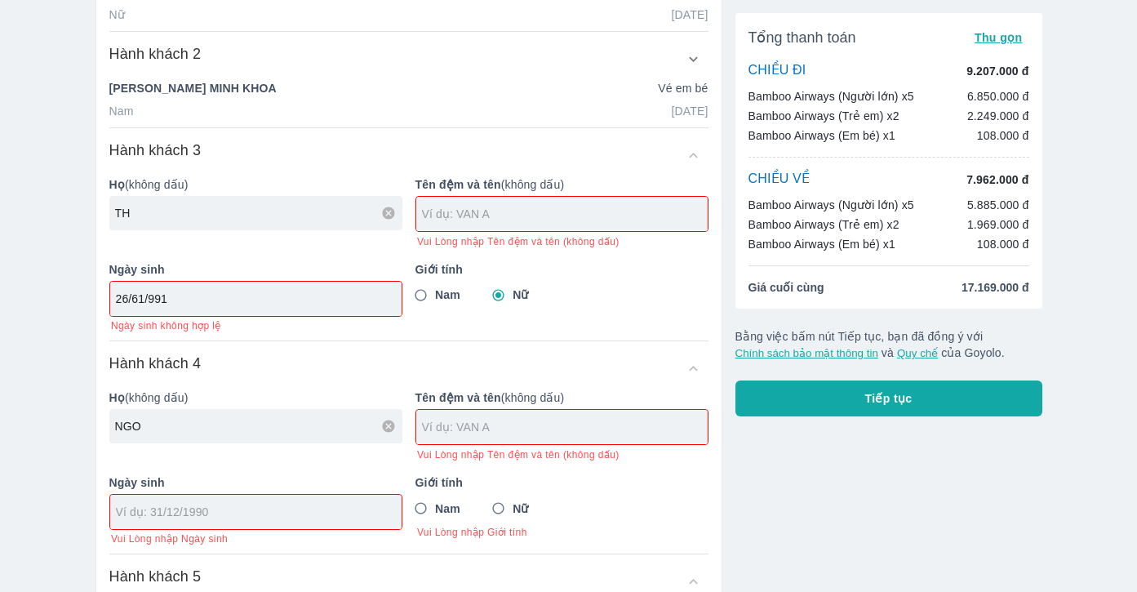
type input "T"
type input "VUONG"
click at [512, 224] on div at bounding box center [561, 214] width 291 height 34
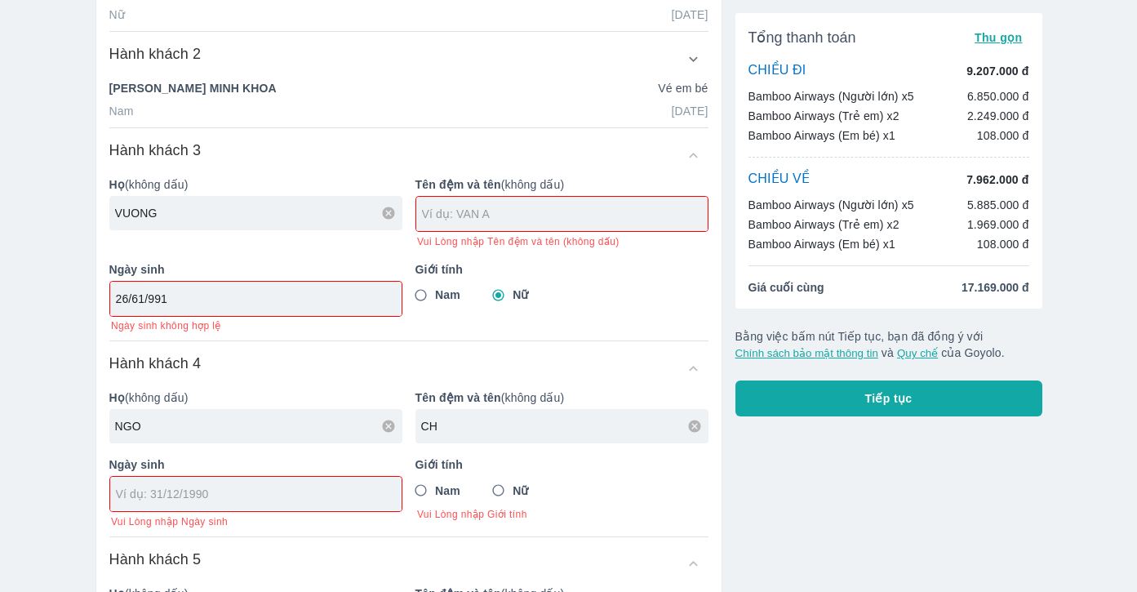
type input "C"
click at [158, 502] on input "tel" at bounding box center [250, 494] width 269 height 16
click at [507, 493] on input "Nữ" at bounding box center [498, 490] width 29 height 29
click at [185, 495] on input "tel" at bounding box center [250, 494] width 269 height 16
click at [472, 219] on input "text" at bounding box center [565, 214] width 286 height 16
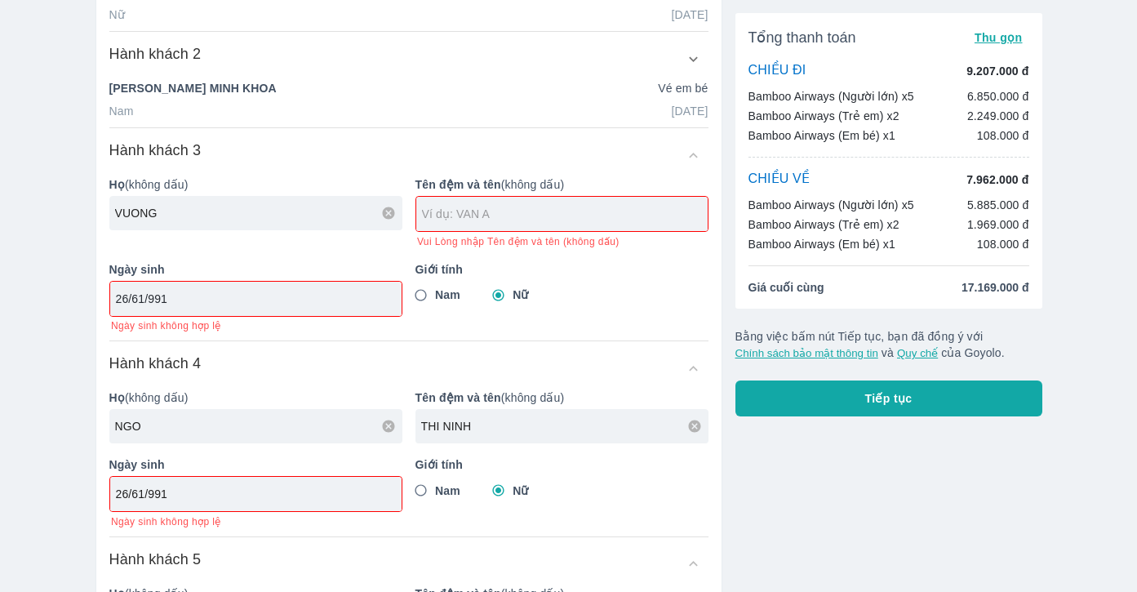
click at [281, 304] on input "26/61/991" at bounding box center [250, 299] width 269 height 16
click at [246, 472] on p "Ngày sinh" at bounding box center [255, 464] width 293 height 16
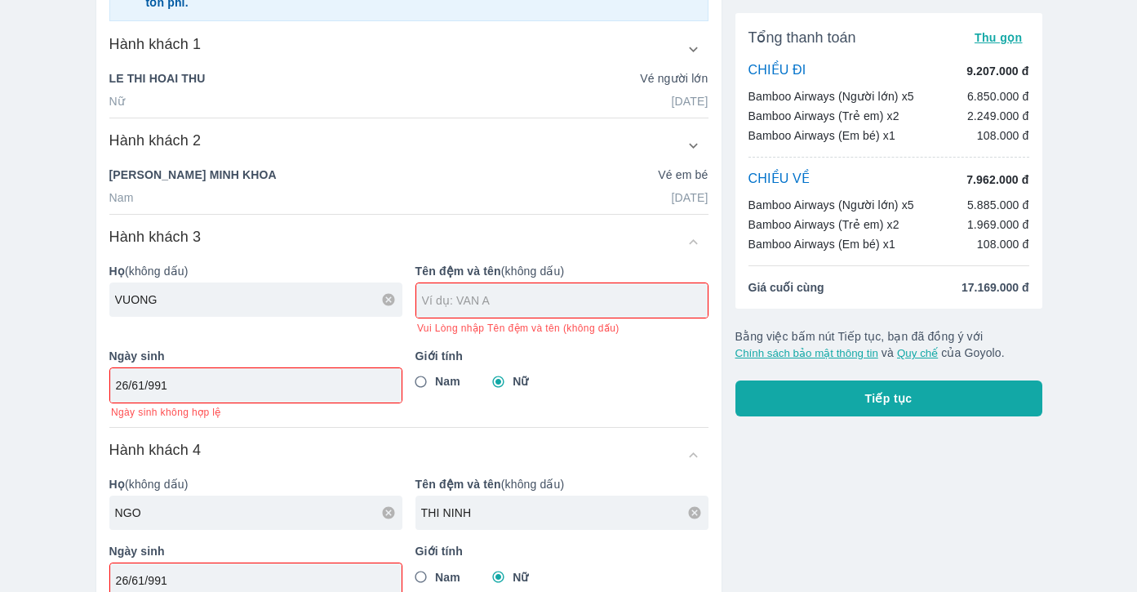
scroll to position [245, 0]
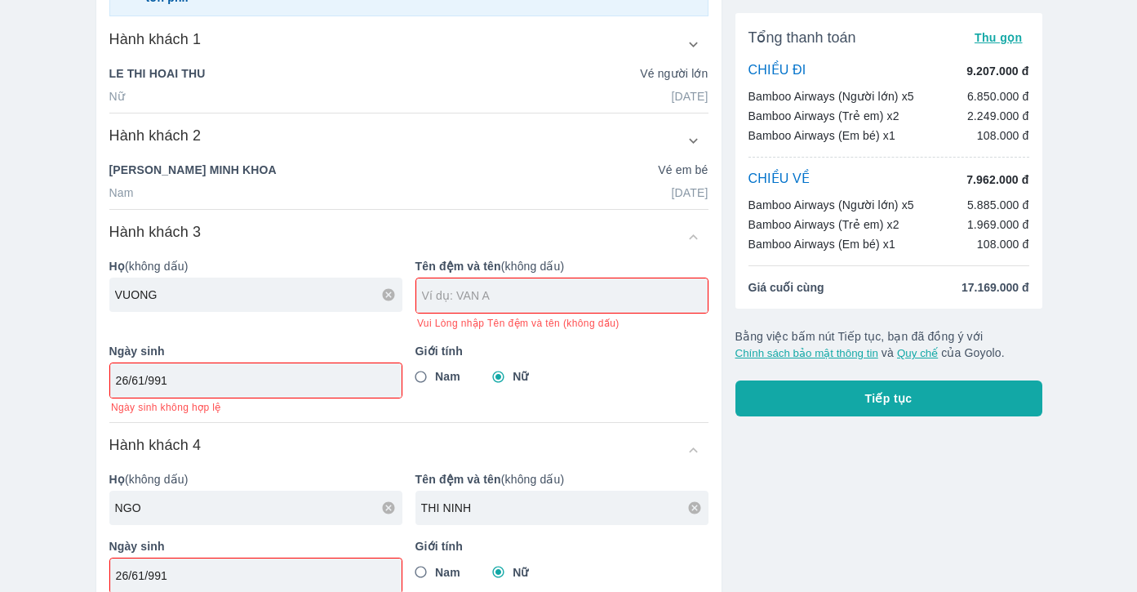
click at [693, 240] on div "Hành khách 3" at bounding box center [408, 236] width 599 height 29
click at [692, 241] on div "Hành khách 3" at bounding box center [408, 236] width 599 height 29
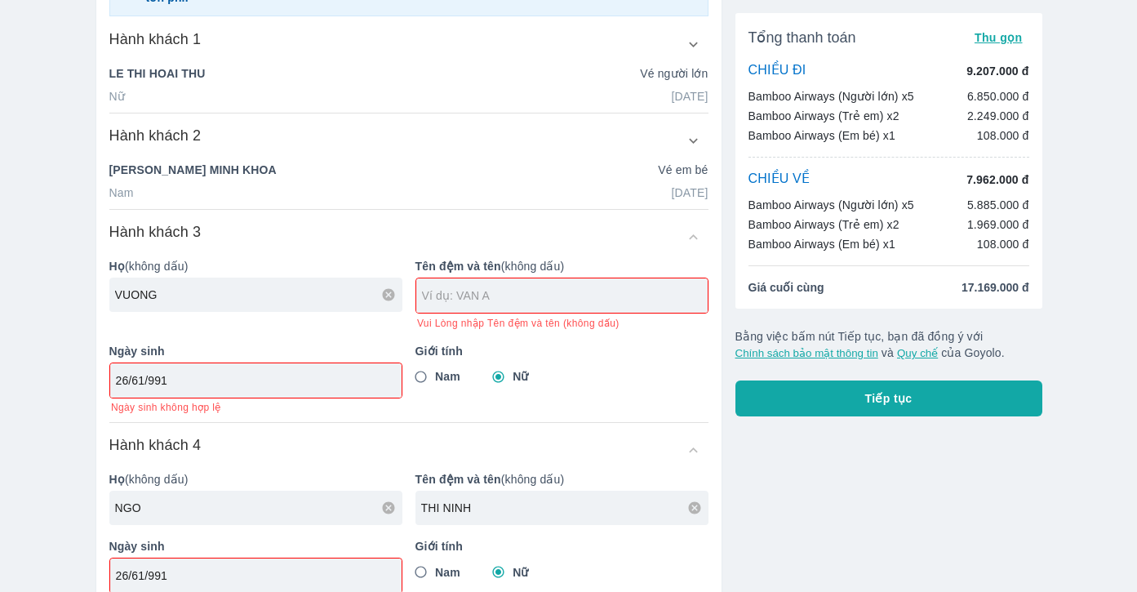
click at [624, 441] on div "Hành khách 4" at bounding box center [408, 449] width 599 height 29
click at [695, 514] on icon at bounding box center [695, 508] width 12 height 12
click at [390, 513] on icon at bounding box center [389, 508] width 12 height 12
click at [301, 376] on input "26/61/991" at bounding box center [250, 380] width 269 height 16
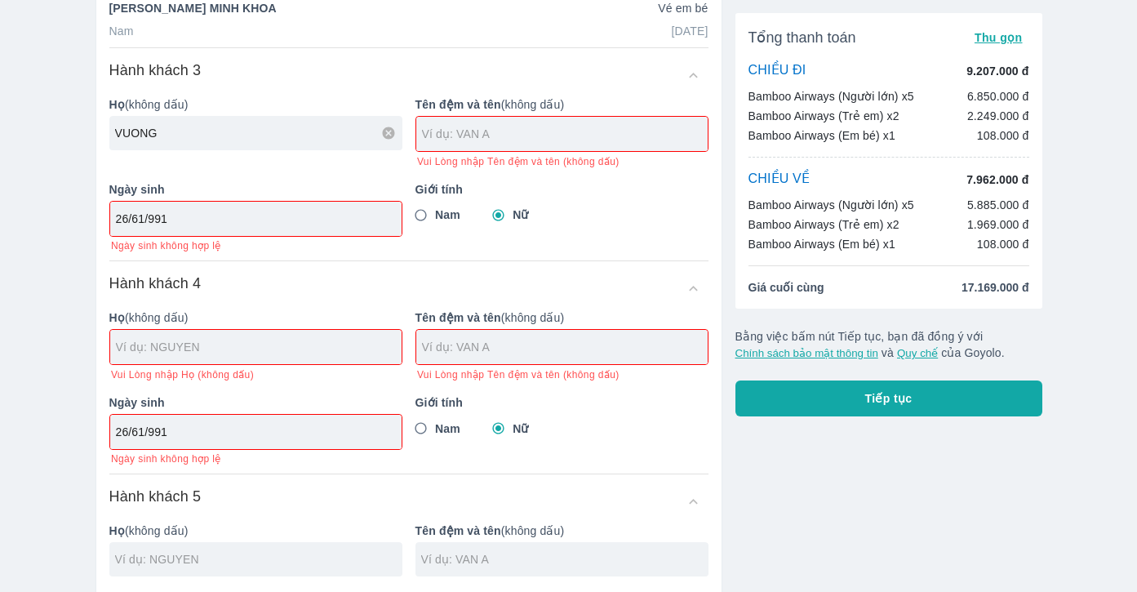
scroll to position [326, 0]
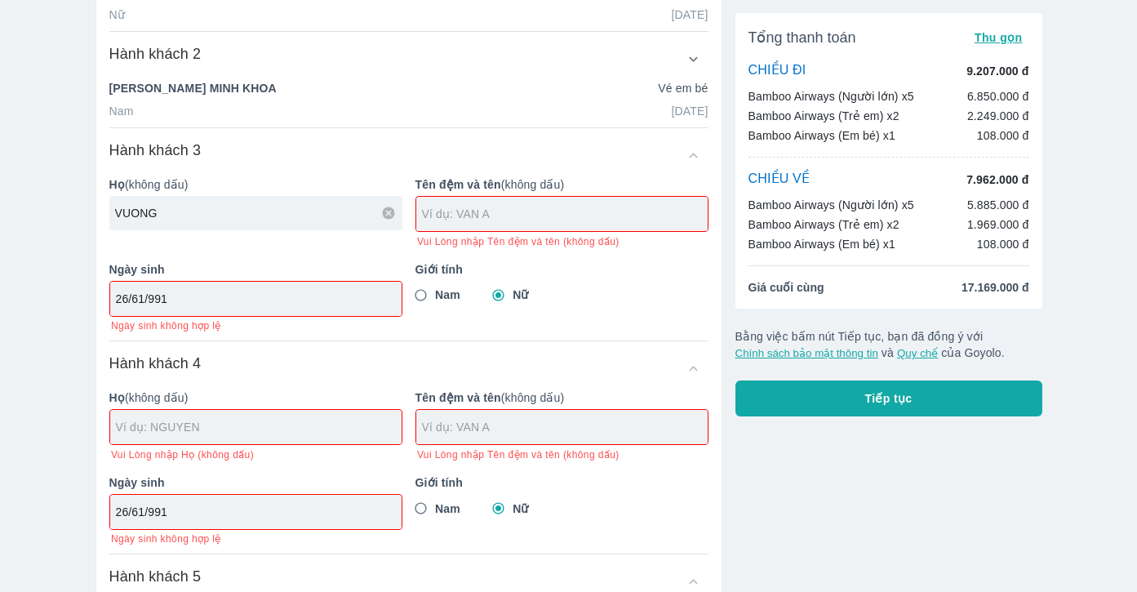
click at [389, 215] on icon at bounding box center [389, 212] width 12 height 12
click at [259, 294] on input "26/61/991" at bounding box center [250, 299] width 269 height 16
drag, startPoint x: 259, startPoint y: 294, endPoint x: 78, endPoint y: 288, distance: 180.5
click at [78, 288] on div "Vé máy bay Vé xe khách Vé tàu lửa Vé tàu thủy Vé của tôi Thông tin hành khách C…" at bounding box center [568, 594] width 1137 height 1840
click at [490, 297] on input "Nữ" at bounding box center [498, 295] width 29 height 29
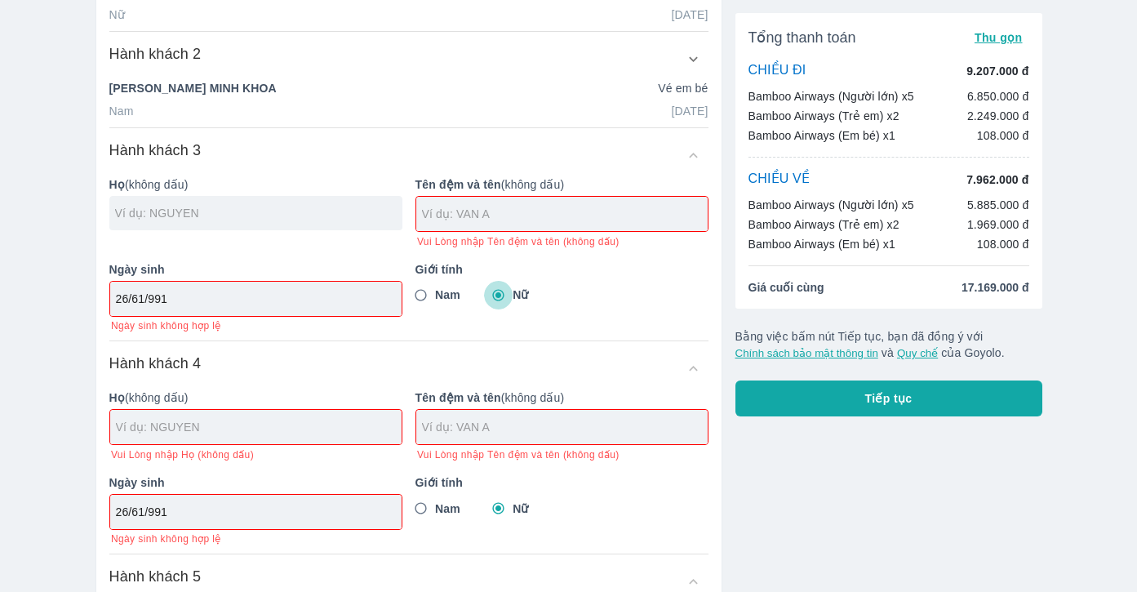
click at [497, 297] on input "Nữ" at bounding box center [498, 295] width 29 height 29
click at [429, 299] on input "Nam" at bounding box center [420, 295] width 29 height 29
click at [434, 295] on input "Nam" at bounding box center [420, 295] width 29 height 29
click at [423, 294] on input "Nam" at bounding box center [420, 295] width 29 height 29
click at [502, 512] on input "Nữ" at bounding box center [498, 508] width 29 height 29
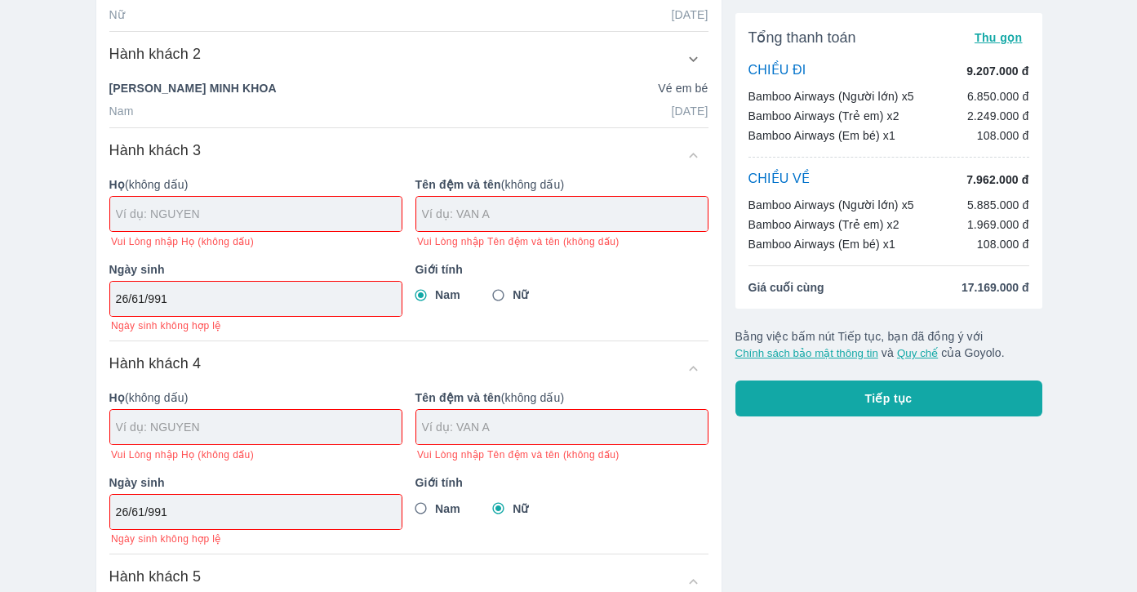
click at [213, 218] on input "text" at bounding box center [259, 214] width 286 height 16
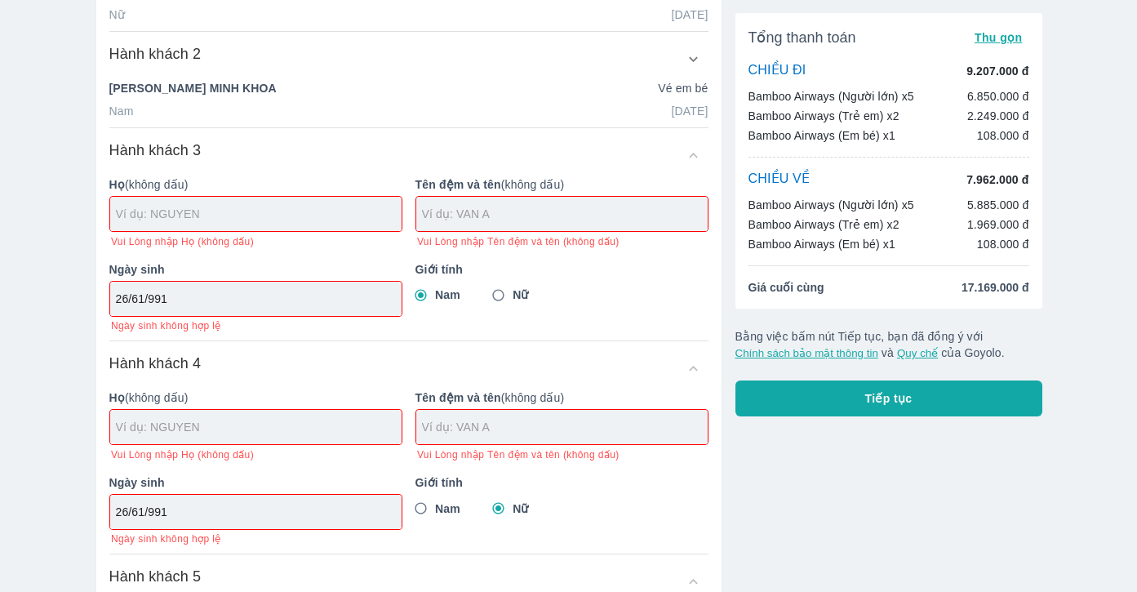
click at [213, 218] on input "text" at bounding box center [259, 214] width 286 height 16
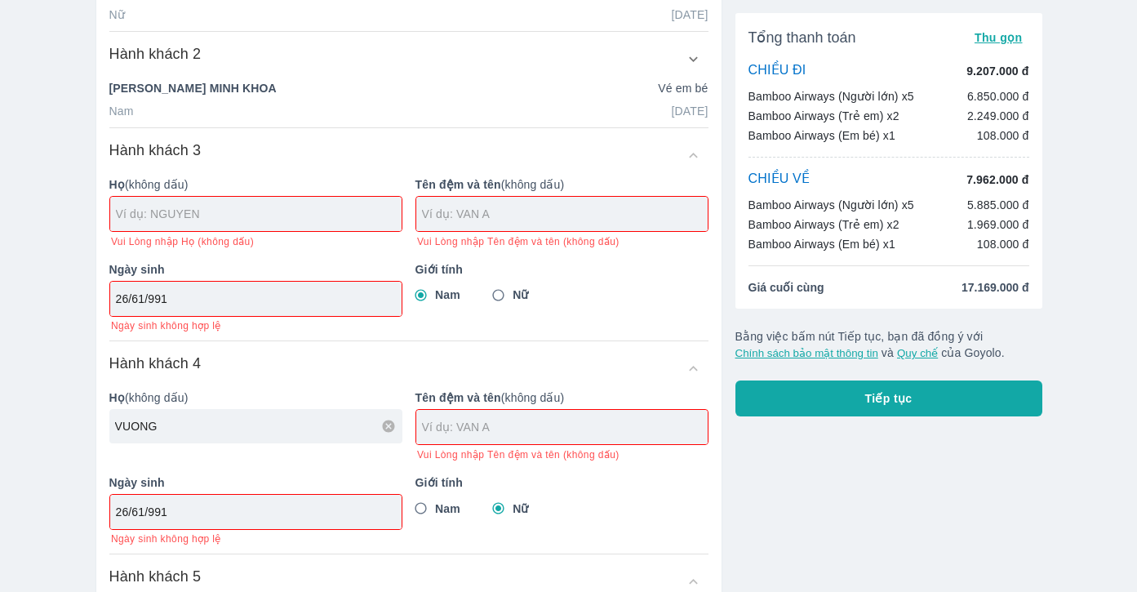
click at [445, 438] on div at bounding box center [561, 427] width 291 height 34
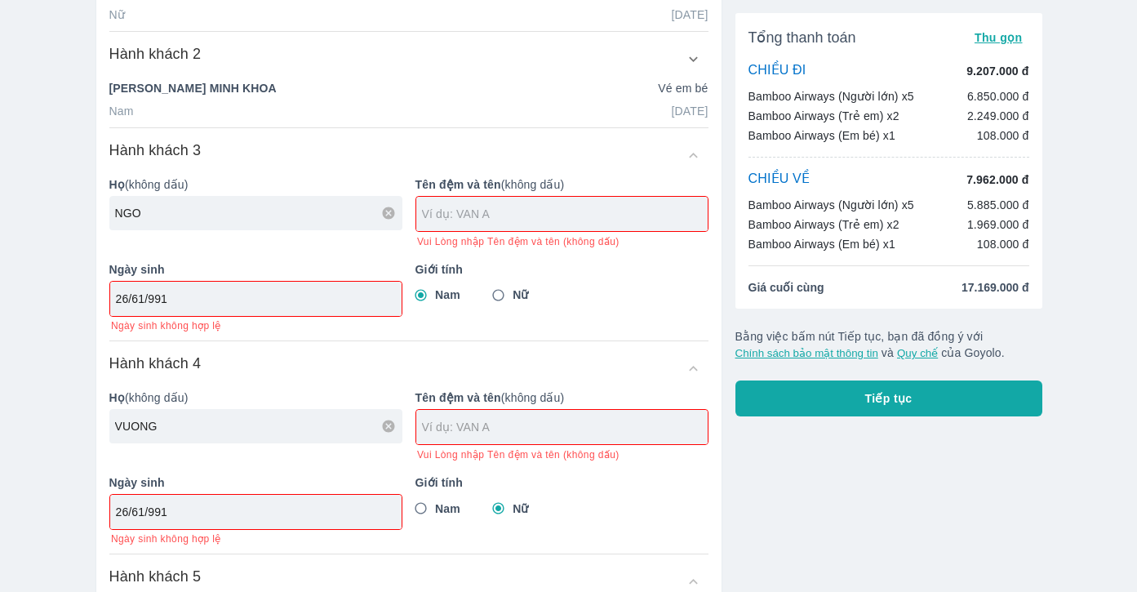
click at [522, 221] on input "text" at bounding box center [565, 214] width 286 height 16
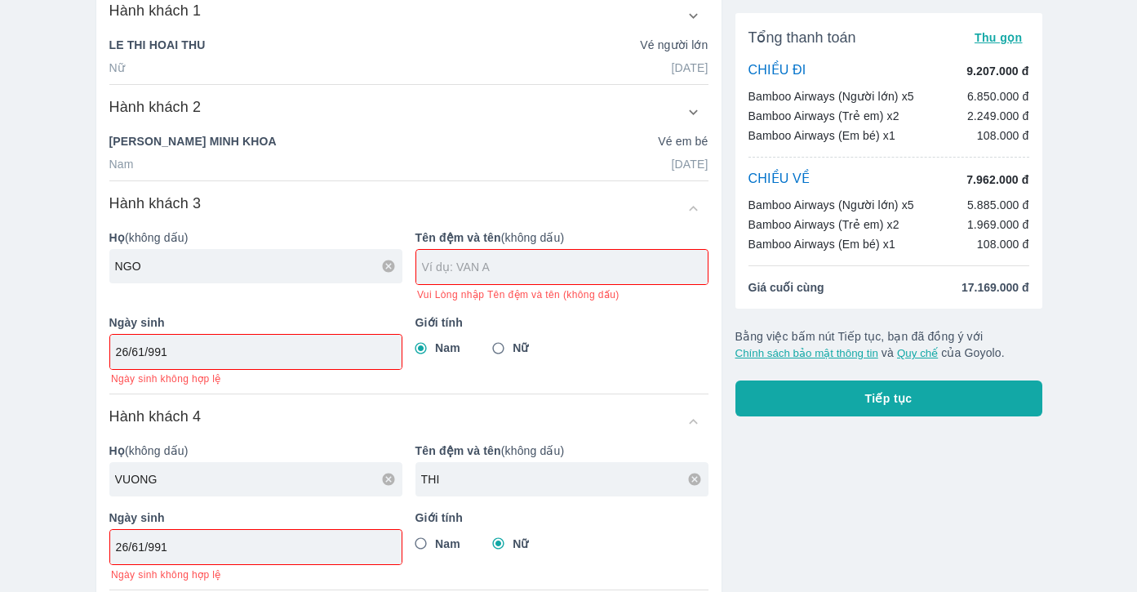
scroll to position [0, 0]
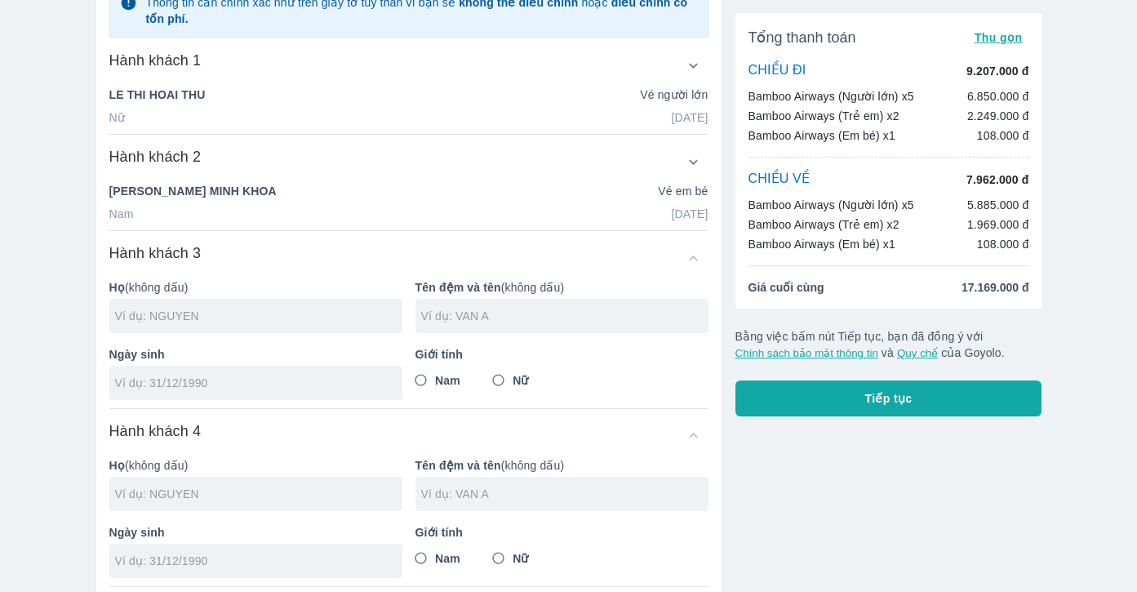
scroll to position [82, 0]
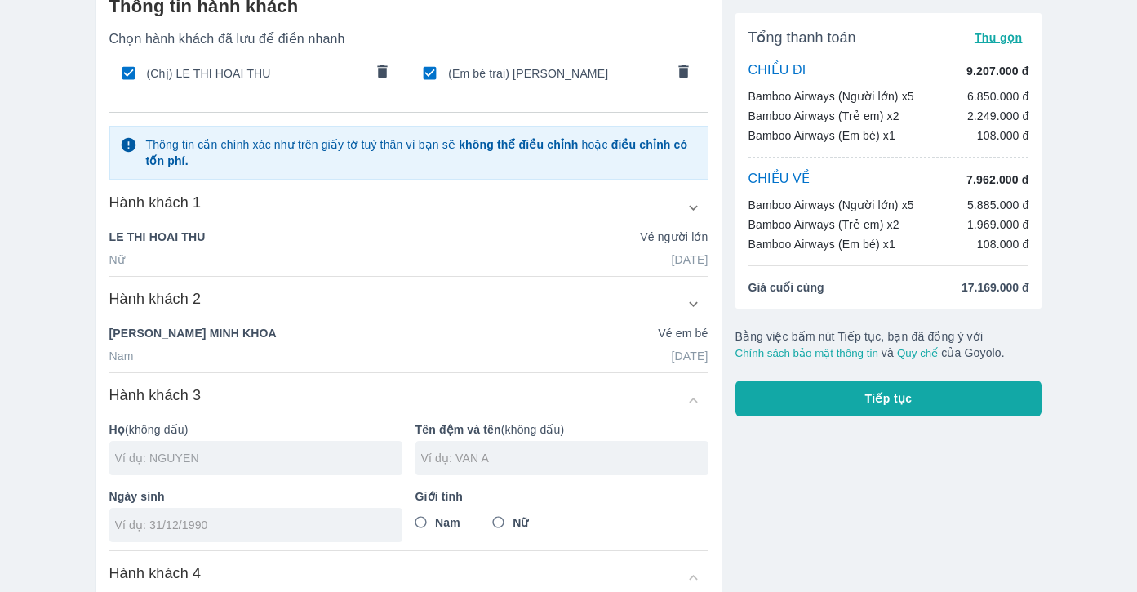
click at [158, 462] on input "text" at bounding box center [258, 458] width 287 height 16
type input "NGO"
click at [545, 463] on input "text" at bounding box center [564, 458] width 287 height 16
type input "THI NINH"
click at [267, 535] on div at bounding box center [255, 525] width 293 height 34
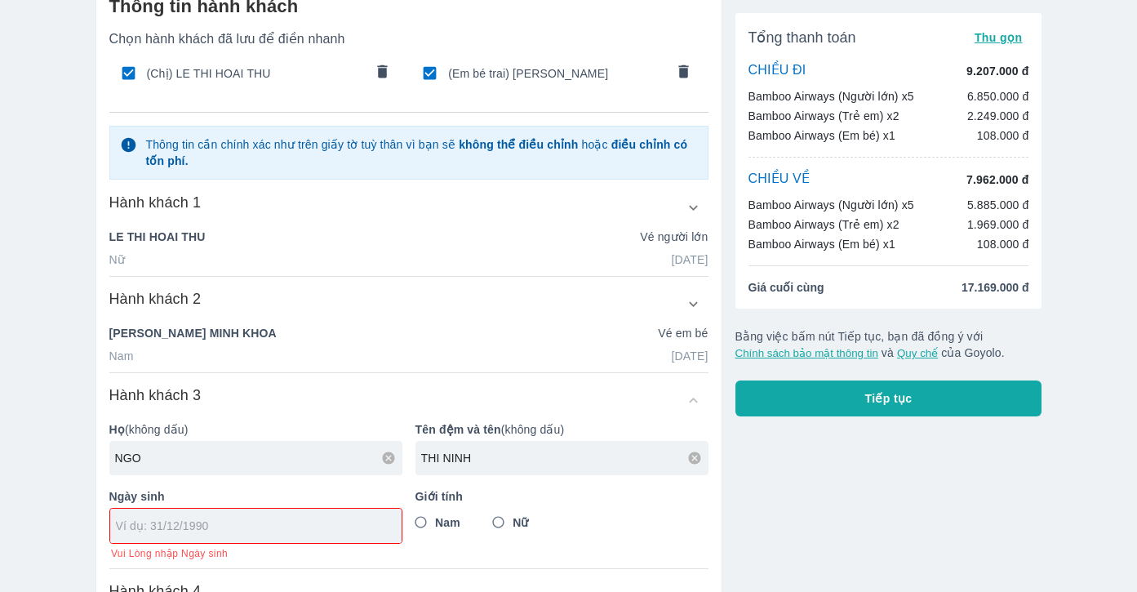
click at [175, 526] on input "tel" at bounding box center [250, 525] width 269 height 16
type input "26/06/1991"
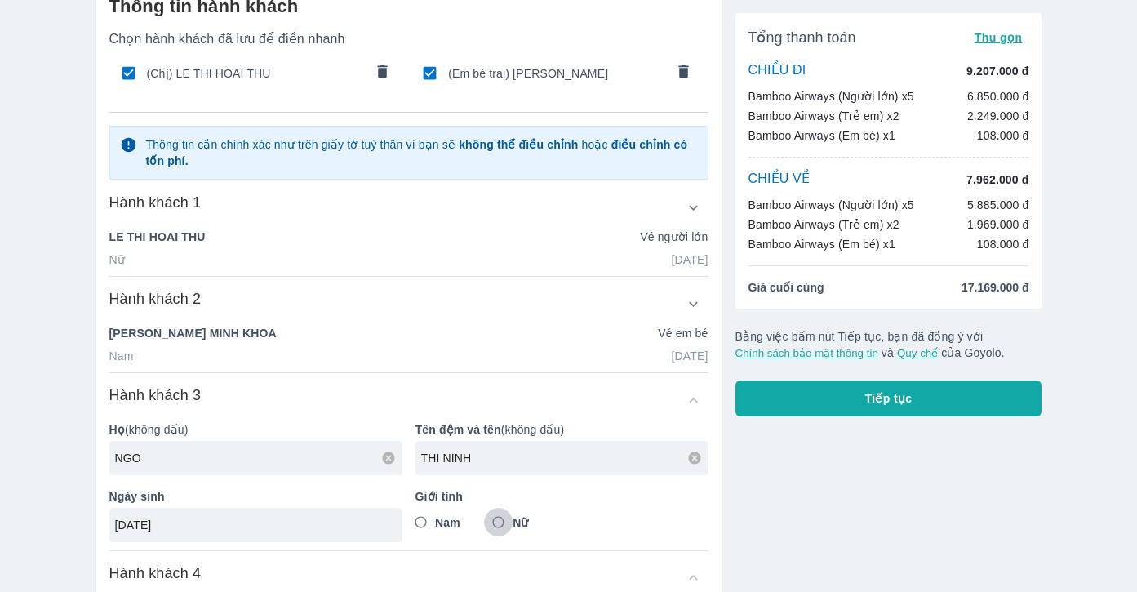
click at [498, 526] on input "Nữ" at bounding box center [498, 522] width 29 height 29
radio input "true"
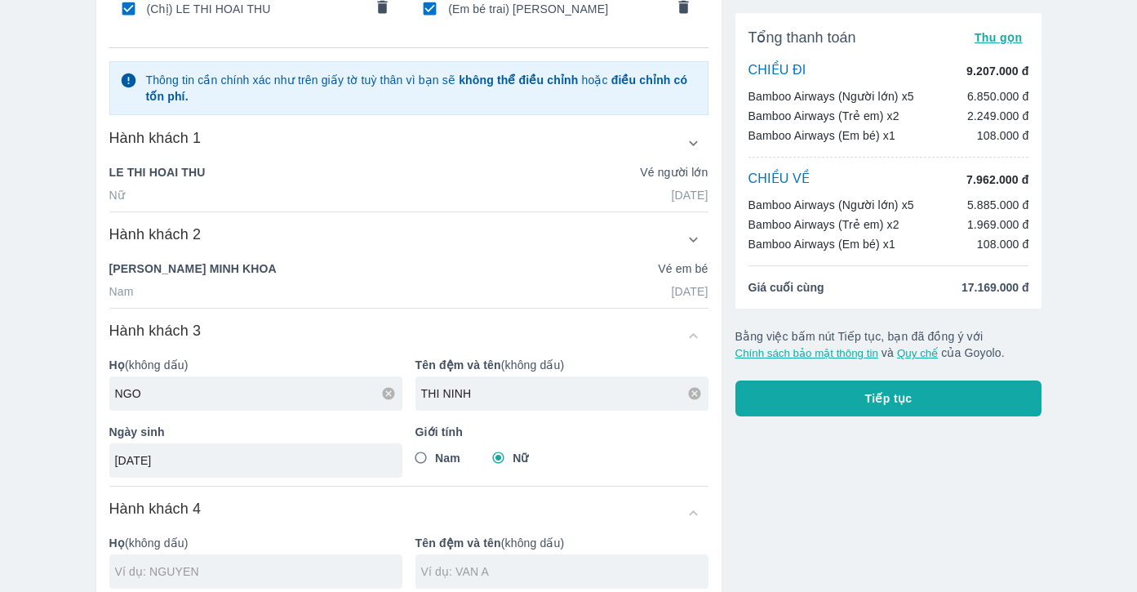
scroll to position [245, 0]
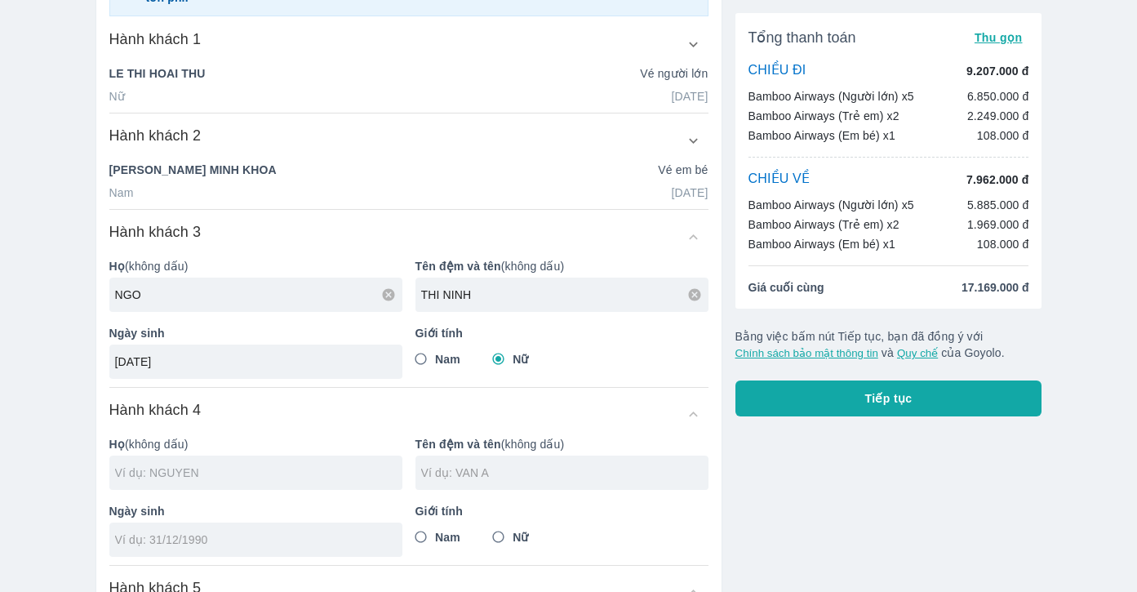
click at [226, 481] on input "text" at bounding box center [258, 472] width 287 height 16
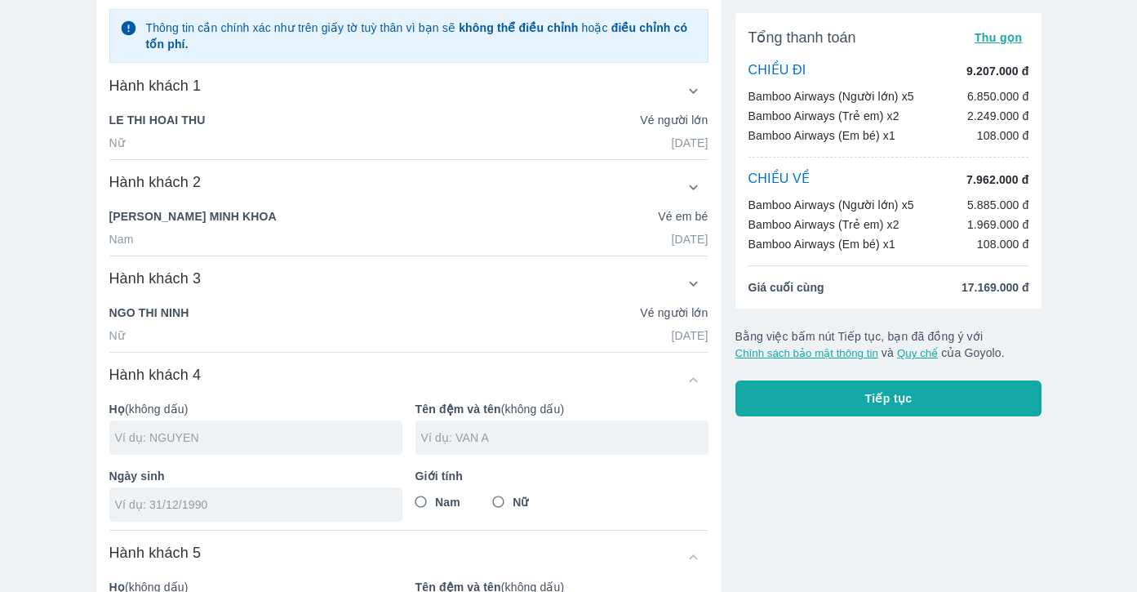
scroll to position [291, 0]
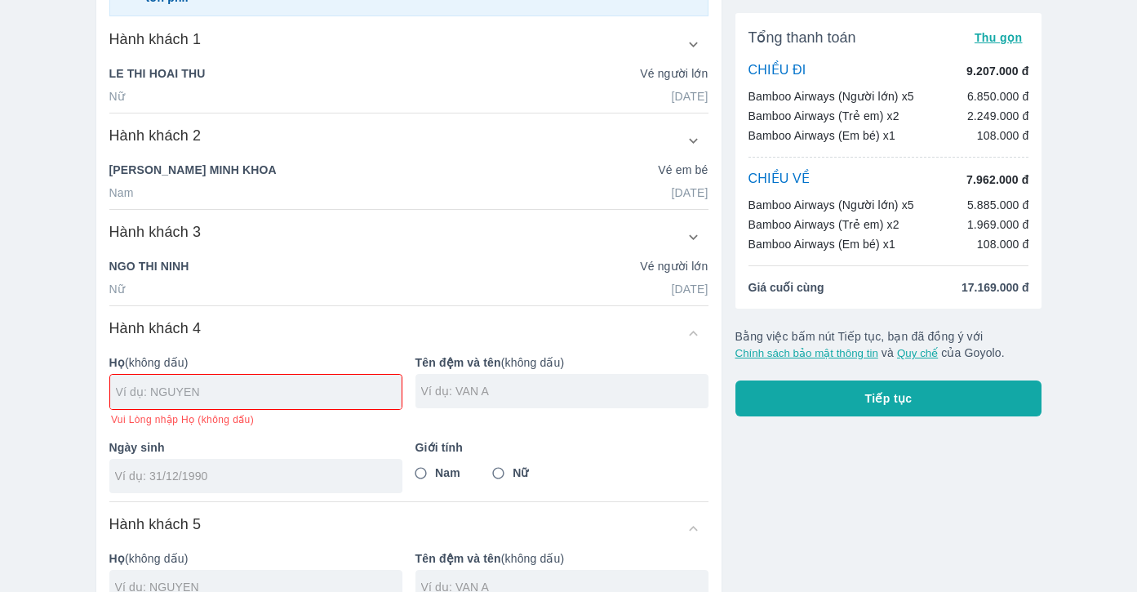
click at [231, 389] on input "text" at bounding box center [259, 392] width 286 height 16
type input "VUONG"
click at [447, 390] on input "text" at bounding box center [564, 391] width 287 height 16
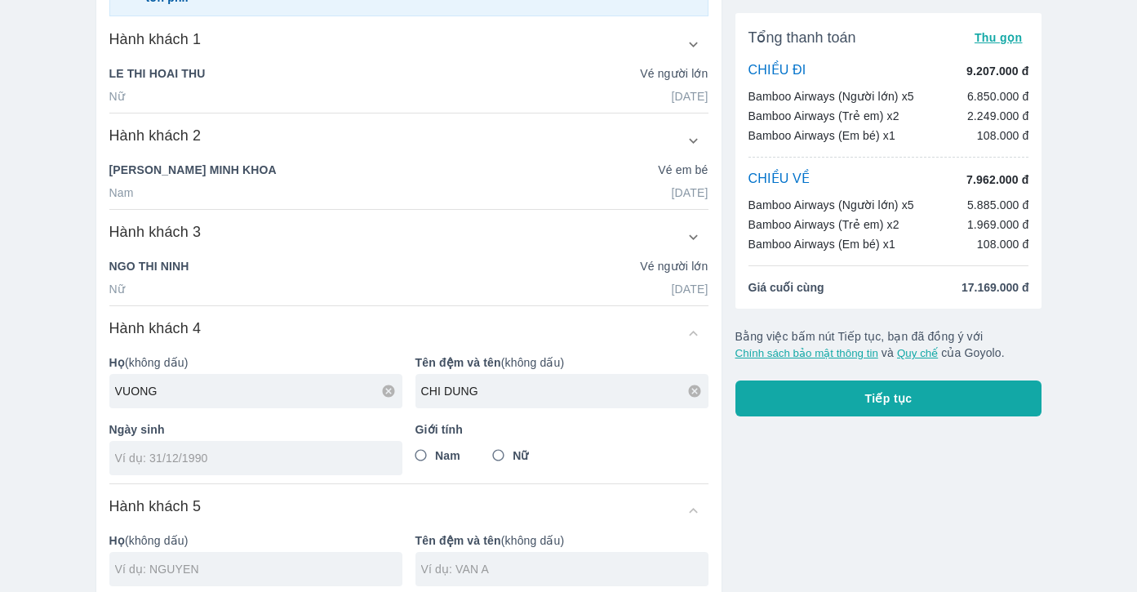
type input "CHI DUNG"
click at [174, 473] on div at bounding box center [255, 458] width 293 height 34
type input "26/03/2018"
click at [424, 456] on input "Nam" at bounding box center [420, 455] width 29 height 29
radio input "true"
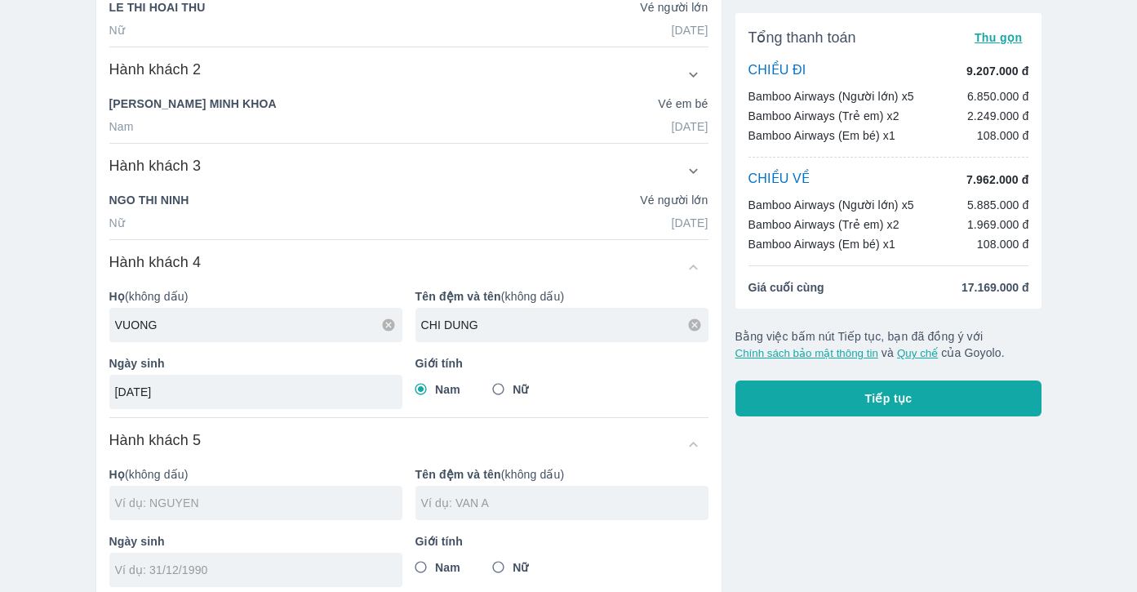
scroll to position [455, 0]
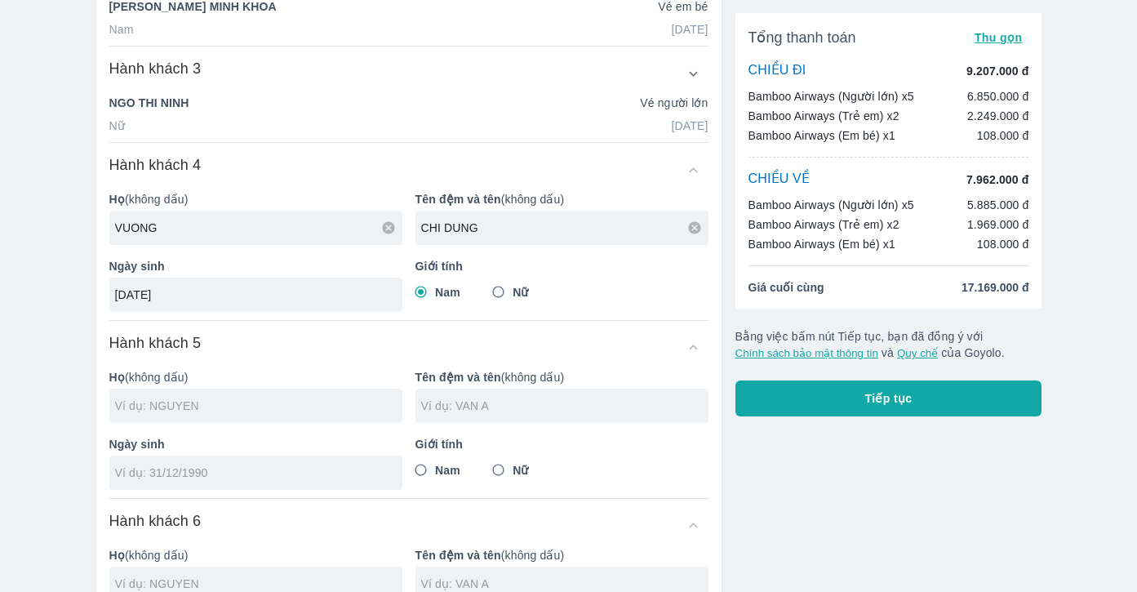
click at [225, 411] on input "text" at bounding box center [258, 405] width 287 height 16
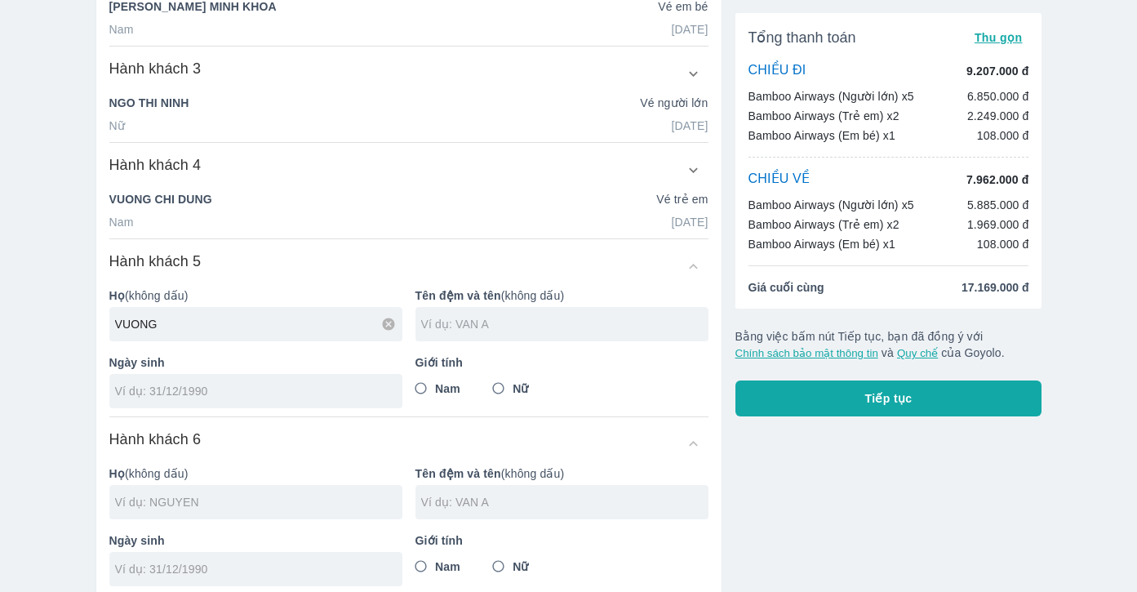
type input "VUONG"
click at [500, 327] on input "text" at bounding box center [564, 324] width 287 height 16
type input "TRI TRUNG"
click at [189, 397] on input "tel" at bounding box center [250, 391] width 271 height 16
type input "30/09/2020"
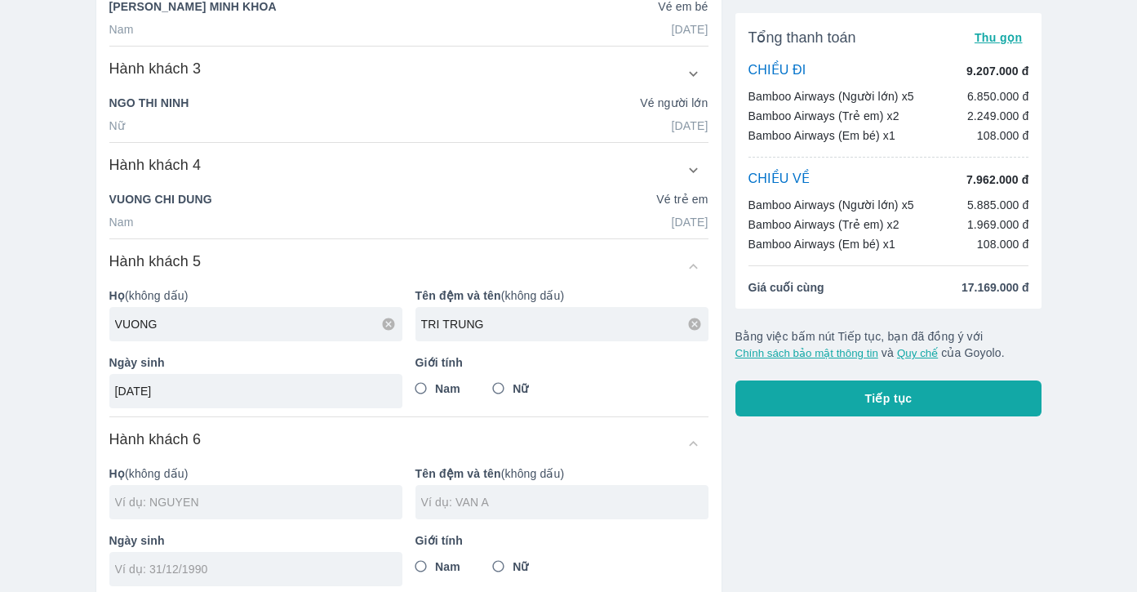
click at [421, 396] on input "Nam" at bounding box center [420, 388] width 29 height 29
radio input "true"
click at [220, 508] on input "text" at bounding box center [258, 502] width 287 height 16
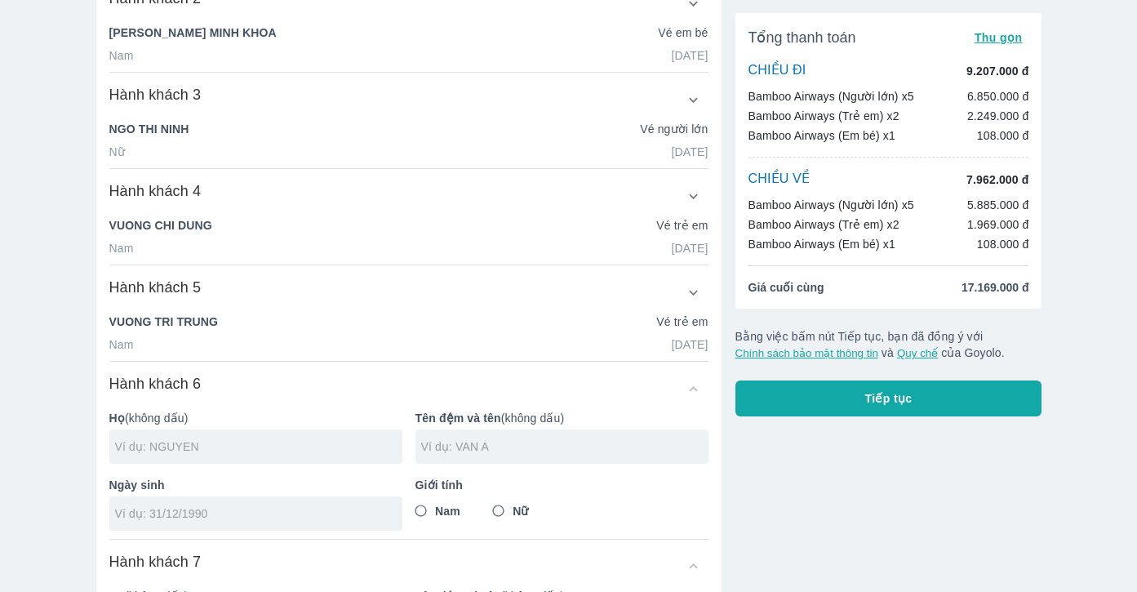
scroll to position [481, 0]
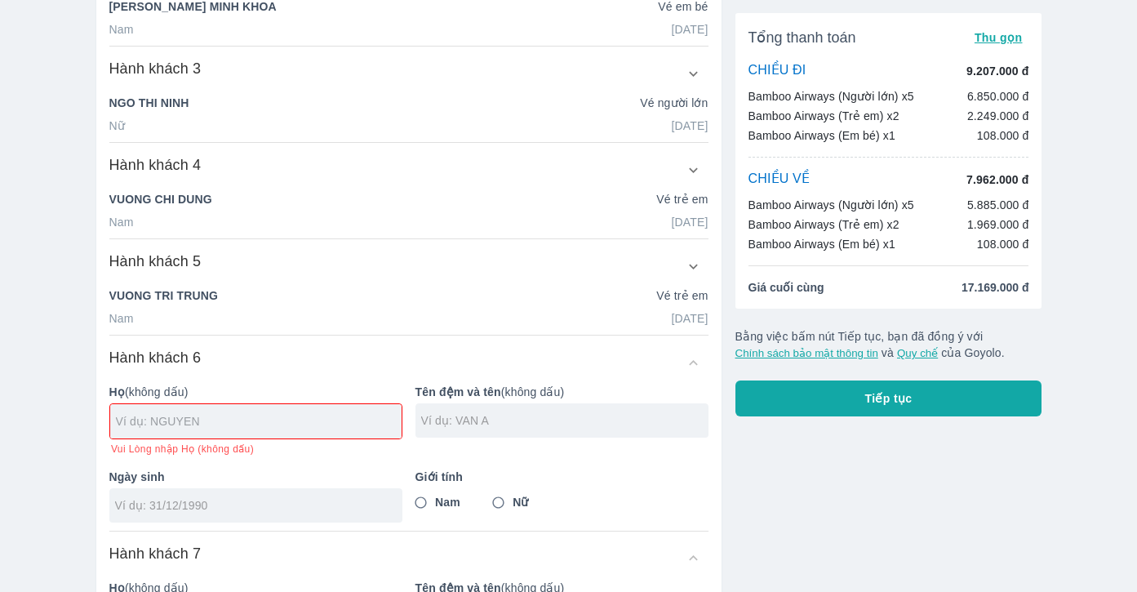
click at [209, 423] on input "text" at bounding box center [259, 421] width 286 height 16
type input "NGO"
click at [506, 420] on input "text" at bounding box center [564, 420] width 287 height 16
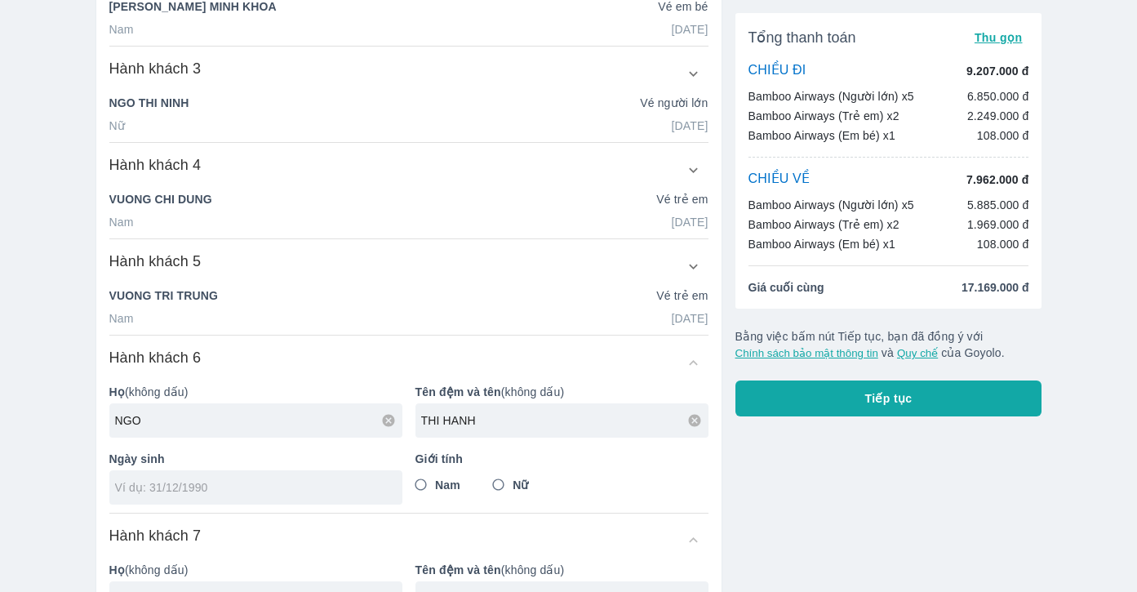
type input "THI HANH"
click at [223, 482] on input "tel" at bounding box center [250, 487] width 271 height 16
type input "27/10/1993"
click at [503, 485] on input "Nữ" at bounding box center [498, 484] width 29 height 29
radio input "true"
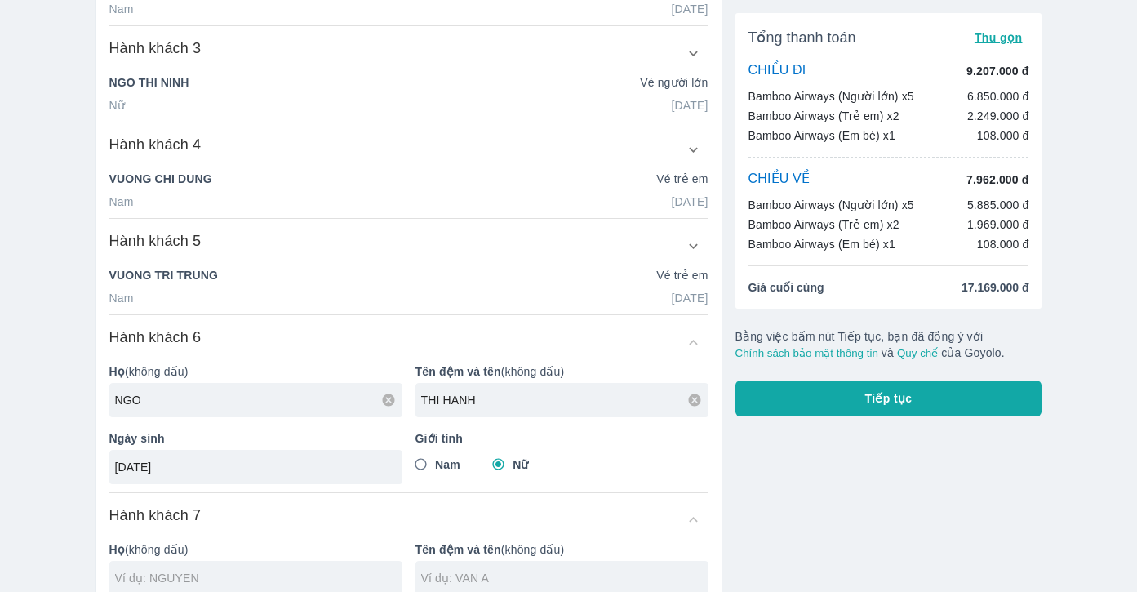
scroll to position [726, 0]
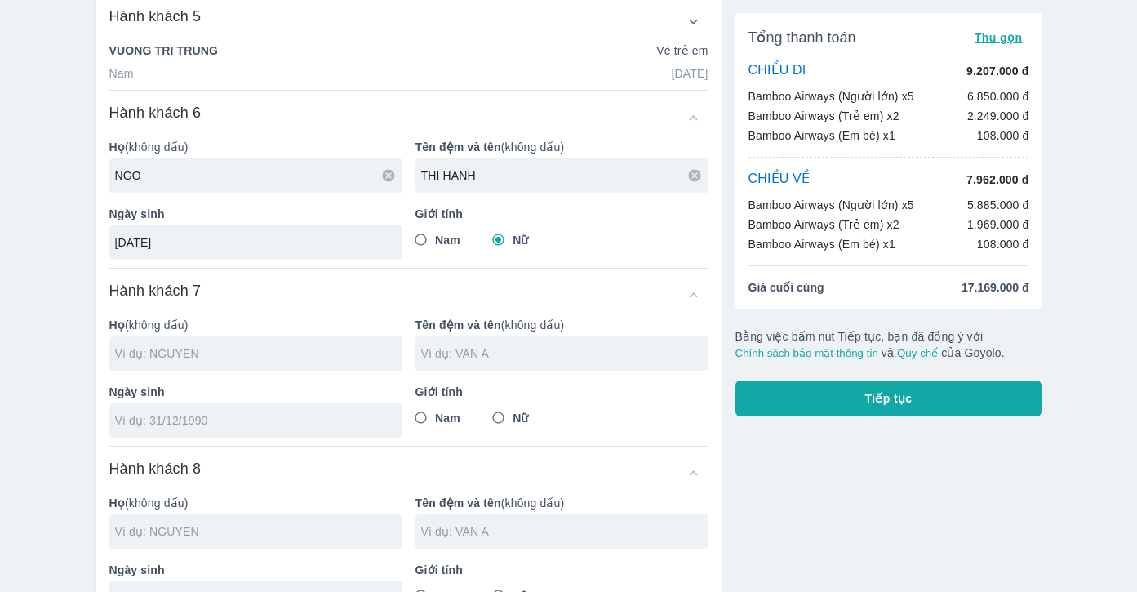
click at [237, 363] on div at bounding box center [255, 353] width 293 height 34
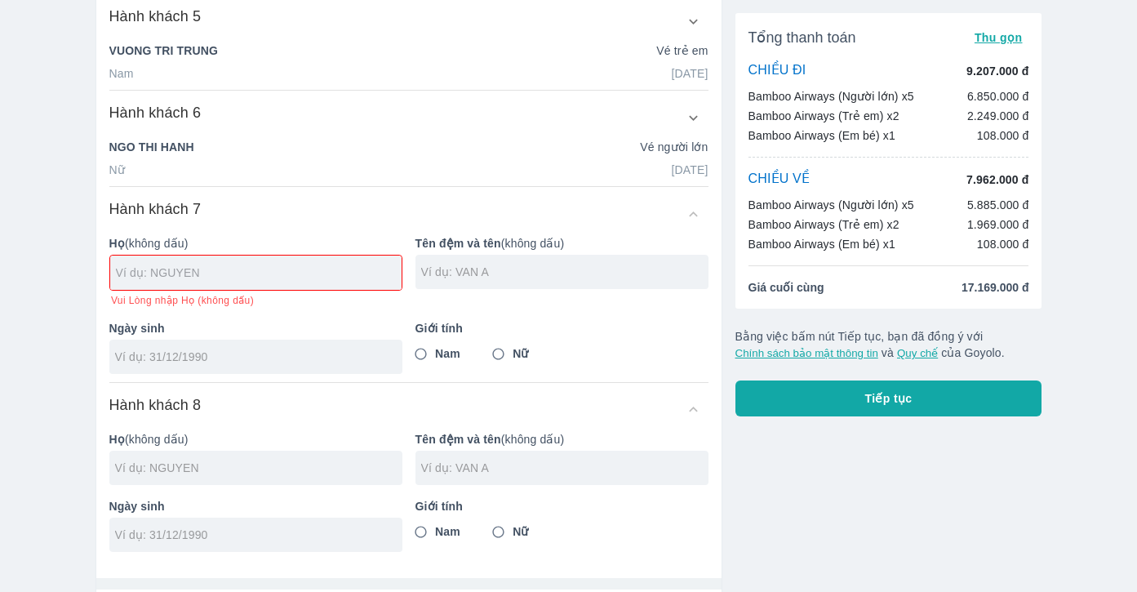
click at [229, 273] on input "text" at bounding box center [259, 272] width 286 height 16
type input "PHAM"
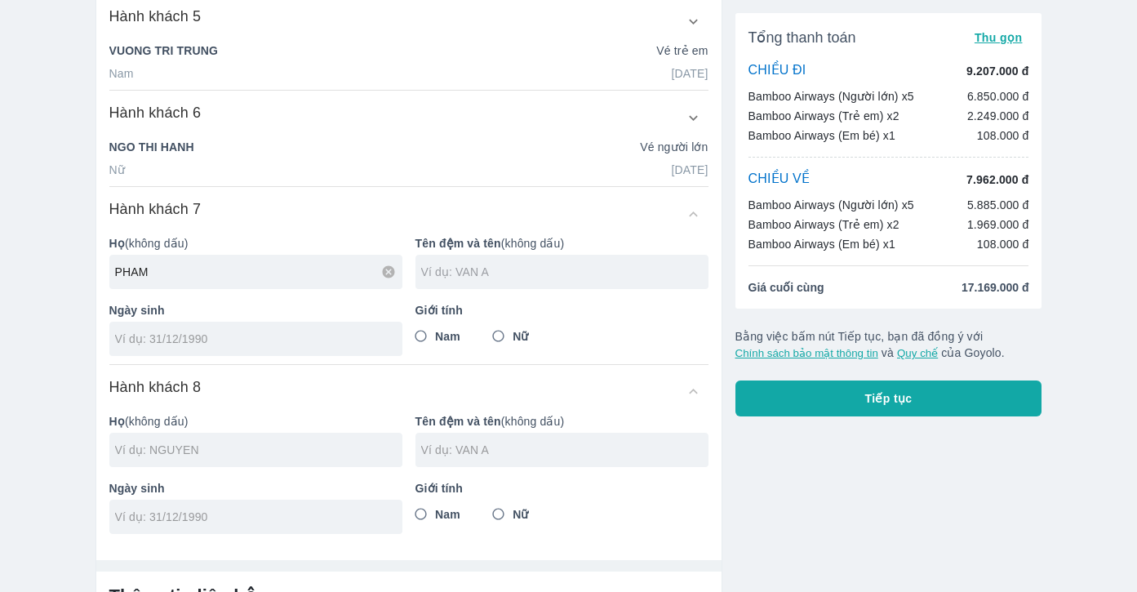
click at [483, 277] on input "text" at bounding box center [564, 272] width 287 height 16
type input "THI LAN"
click at [220, 337] on input "tel" at bounding box center [250, 339] width 271 height 16
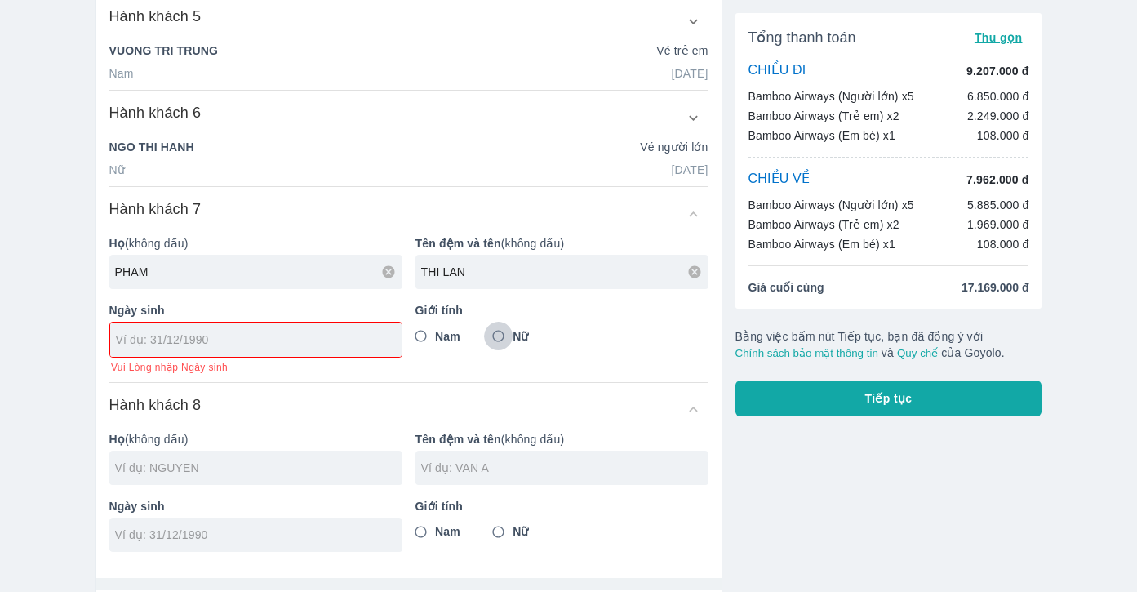
click at [500, 336] on input "Nữ" at bounding box center [498, 336] width 29 height 29
radio input "true"
click at [142, 347] on input "tel" at bounding box center [250, 339] width 269 height 16
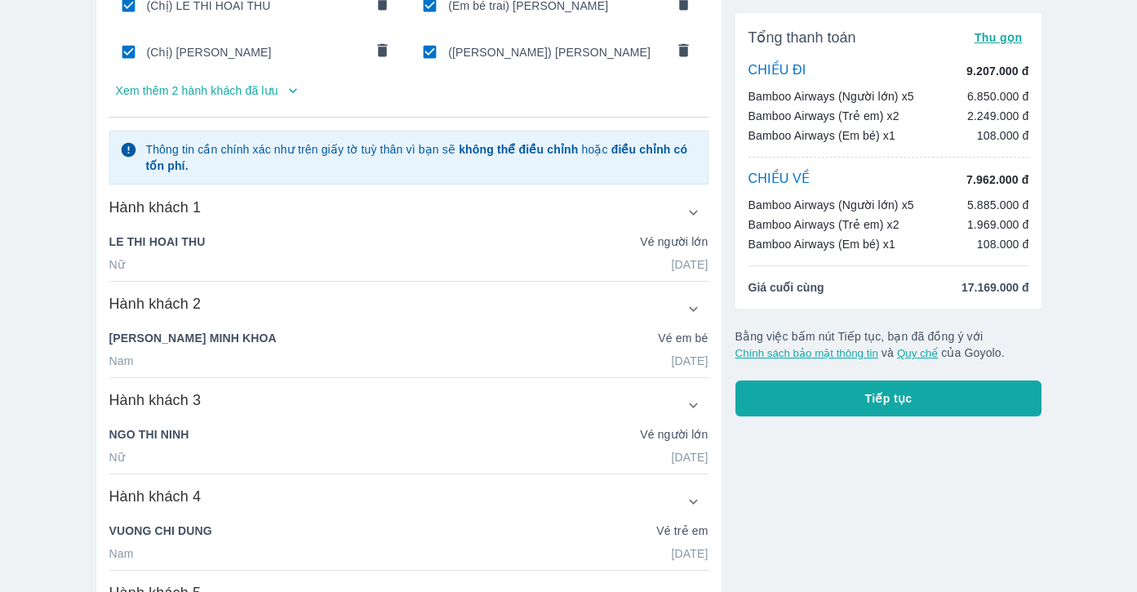
scroll to position [0, 0]
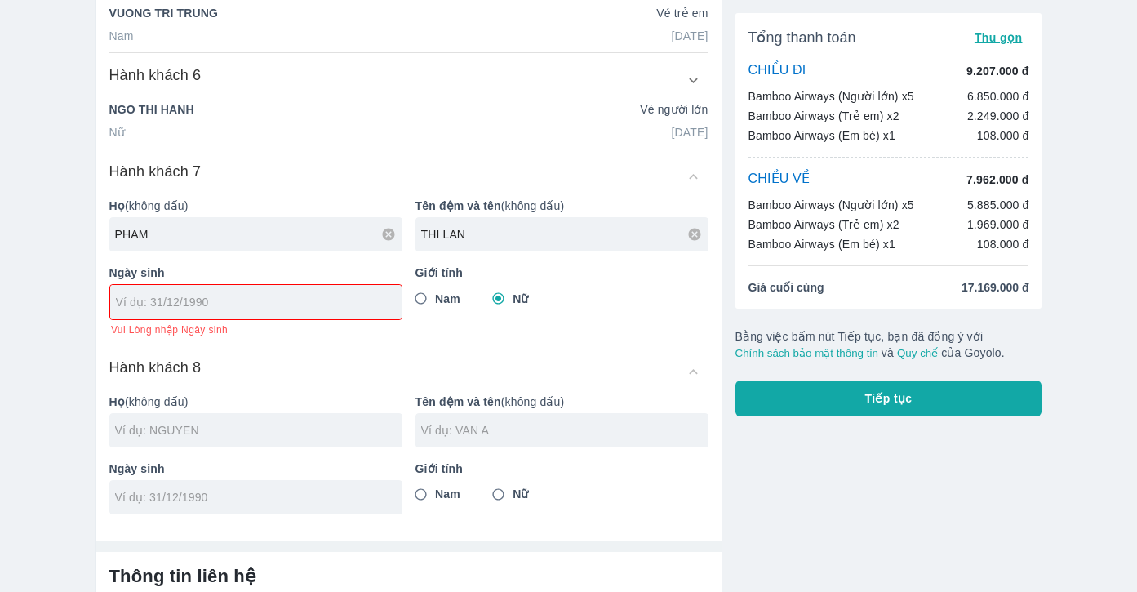
scroll to position [770, 0]
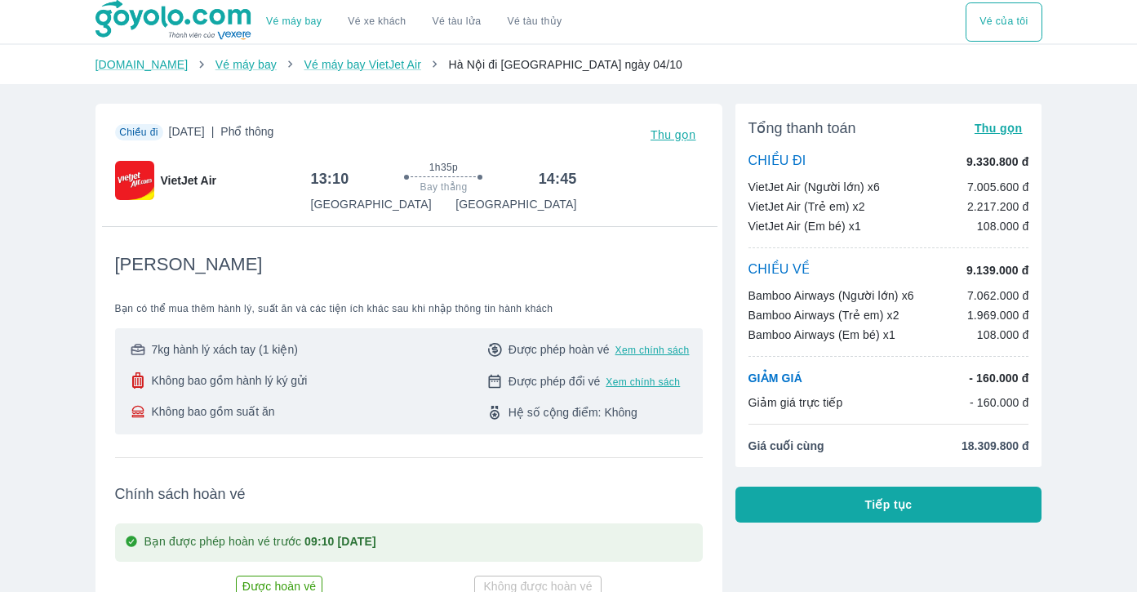
click at [801, 291] on p "Bamboo Airways (Người lớn) x6" at bounding box center [831, 295] width 166 height 16
click at [766, 279] on p "CHIỀU VỀ" at bounding box center [779, 270] width 62 height 18
click at [776, 265] on p "CHIỀU VỀ" at bounding box center [779, 270] width 62 height 18
